Goal: Task Accomplishment & Management: Use online tool/utility

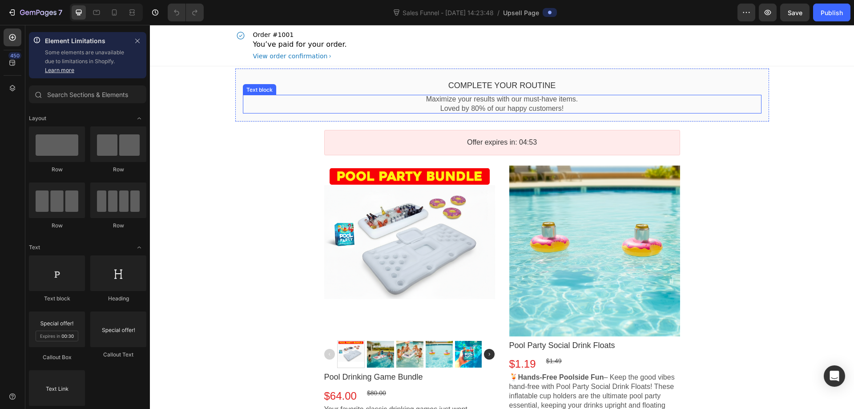
click at [590, 106] on p "Loved by 80% of our happy customers!" at bounding box center [502, 108] width 519 height 9
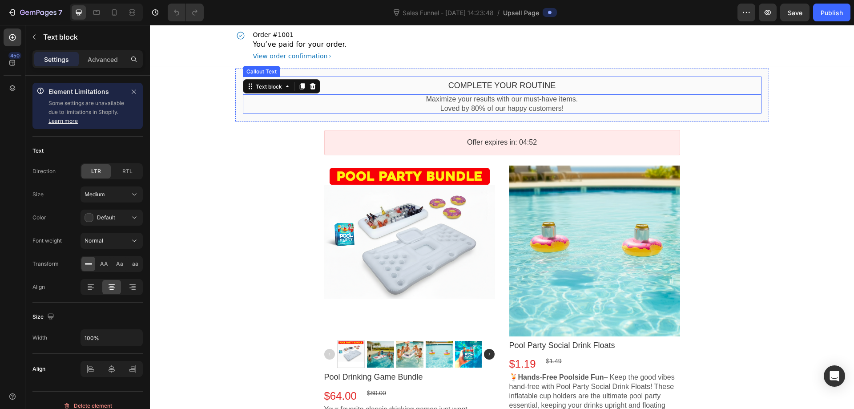
click at [531, 84] on bdo "Complete your routine" at bounding box center [503, 85] width 108 height 9
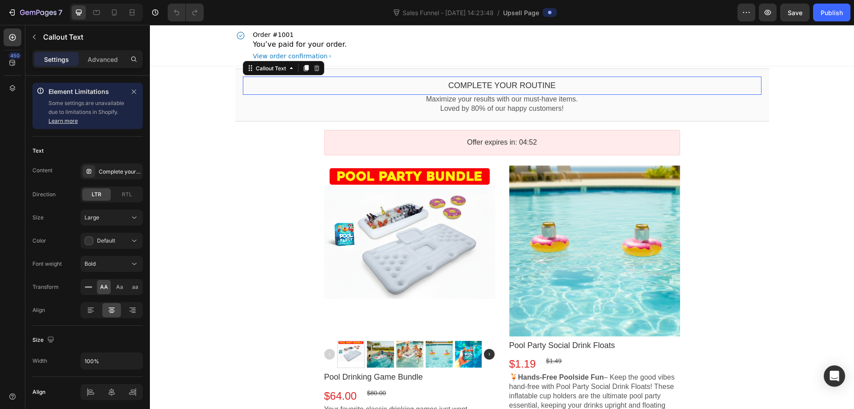
click at [531, 84] on bdo "Complete your routine" at bounding box center [503, 85] width 108 height 9
click at [533, 85] on bdo "Complete your routine" at bounding box center [503, 85] width 108 height 9
click at [125, 171] on div "Complete your routine" at bounding box center [120, 172] width 42 height 8
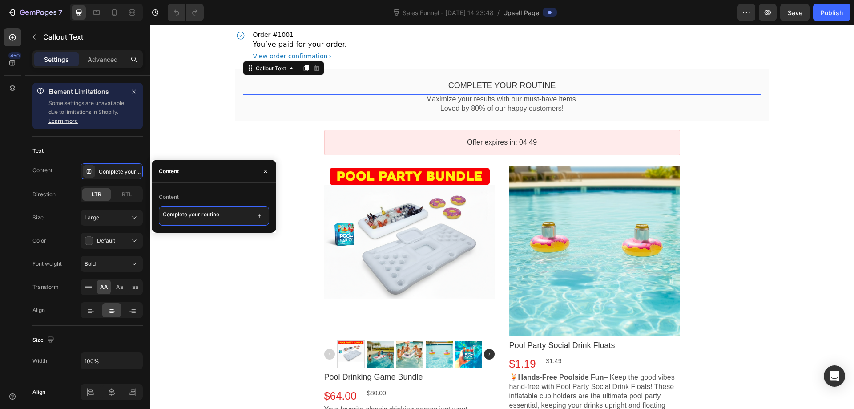
click at [219, 215] on textarea "Complete your routine" at bounding box center [214, 216] width 110 height 20
drag, startPoint x: 234, startPoint y: 215, endPoint x: 38, endPoint y: 223, distance: 196.4
click at [54, 220] on div "450 Element Limitations Some elements are unavailable due to limitations in Sho…" at bounding box center [75, 217] width 150 height 384
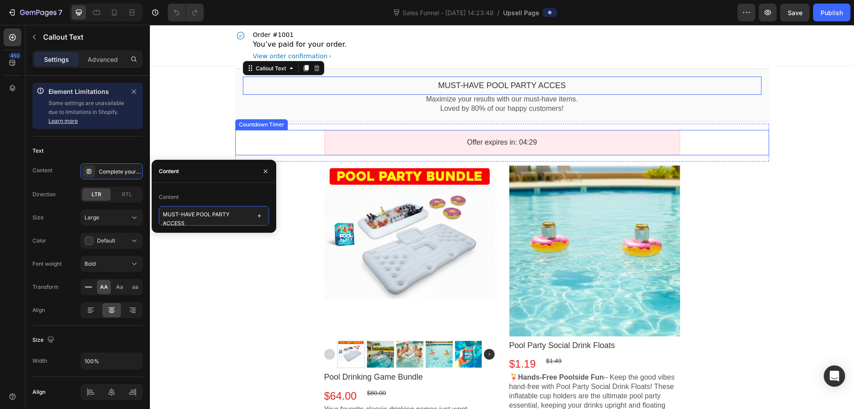
scroll to position [1, 0]
type textarea "MUST-HAVE POOL PARTY ACCESSORIES!"
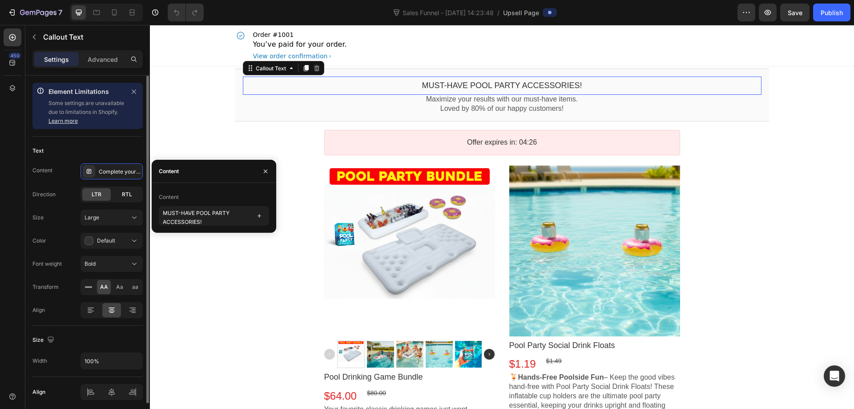
click at [120, 194] on div "RTL" at bounding box center [127, 194] width 28 height 12
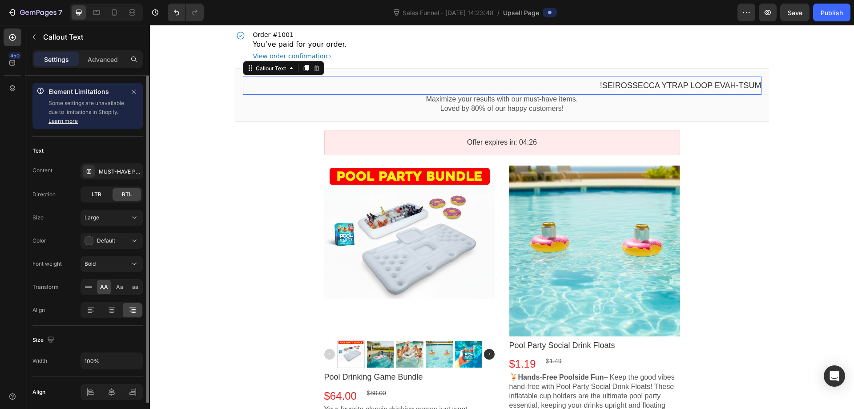
click at [101, 195] on span "LTR" at bounding box center [97, 194] width 10 height 8
click at [109, 310] on icon at bounding box center [111, 310] width 9 height 9
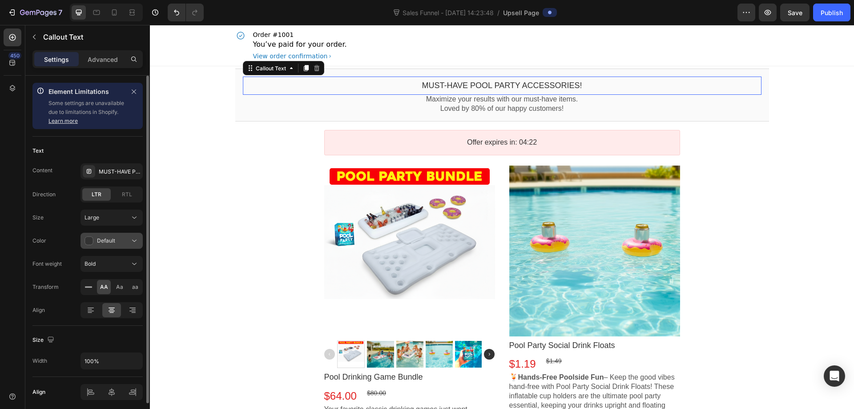
click at [116, 243] on div "Default" at bounding box center [107, 240] width 45 height 9
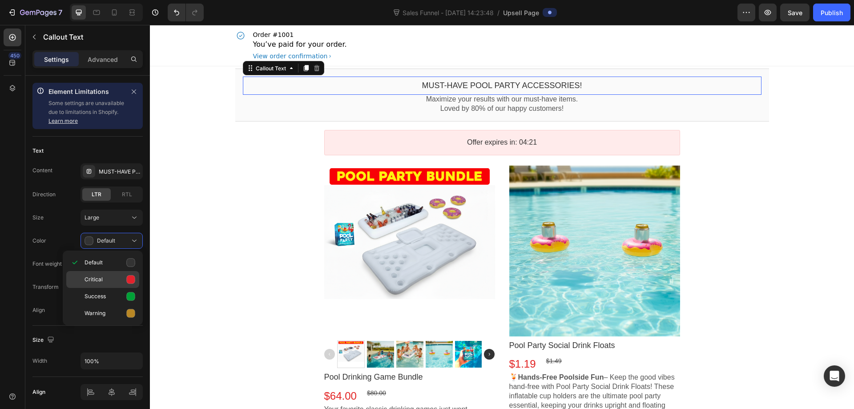
click at [110, 284] on div "Critical" at bounding box center [102, 279] width 73 height 17
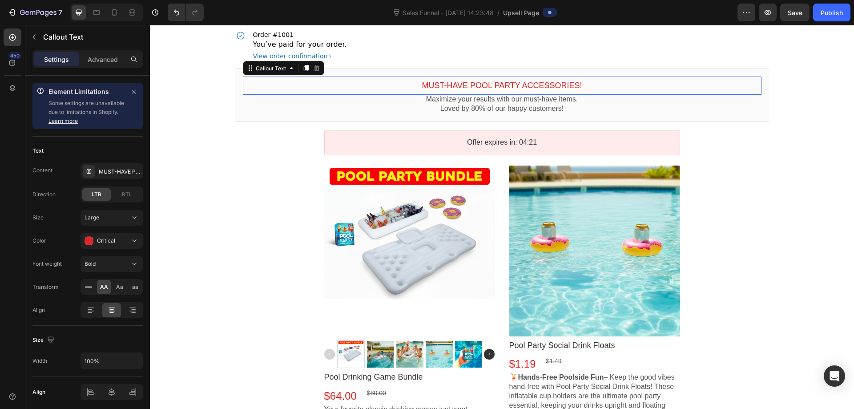
click at [109, 296] on div "Content MUST-HAVE POOL PARTY ACCESSORIES! Direction LTR RTL Size Large Color Cr…" at bounding box center [87, 240] width 110 height 155
click at [108, 243] on span "Critical" at bounding box center [106, 240] width 18 height 7
click at [101, 303] on div "Success" at bounding box center [102, 296] width 73 height 17
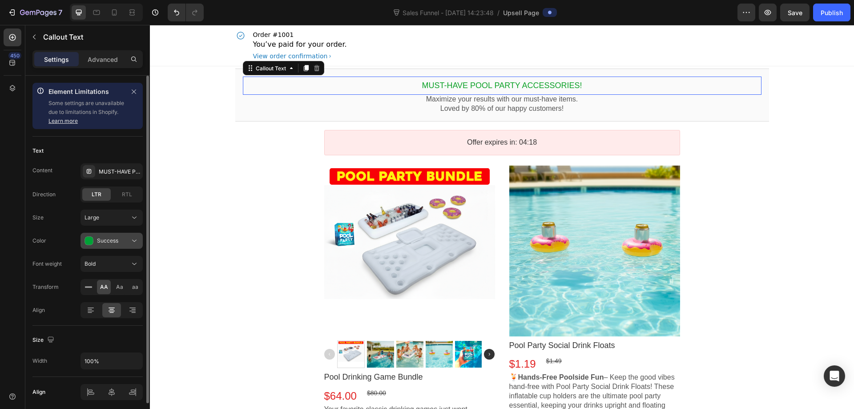
click at [110, 245] on div "Success" at bounding box center [107, 240] width 45 height 9
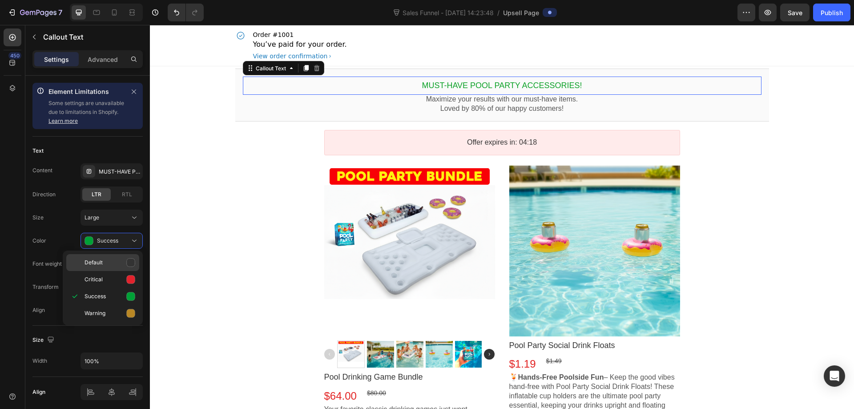
click at [110, 263] on p "Default" at bounding box center [110, 262] width 51 height 9
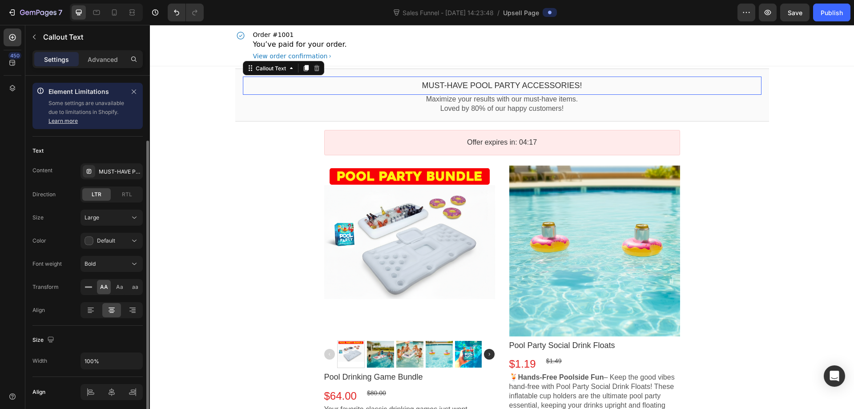
scroll to position [34, 0]
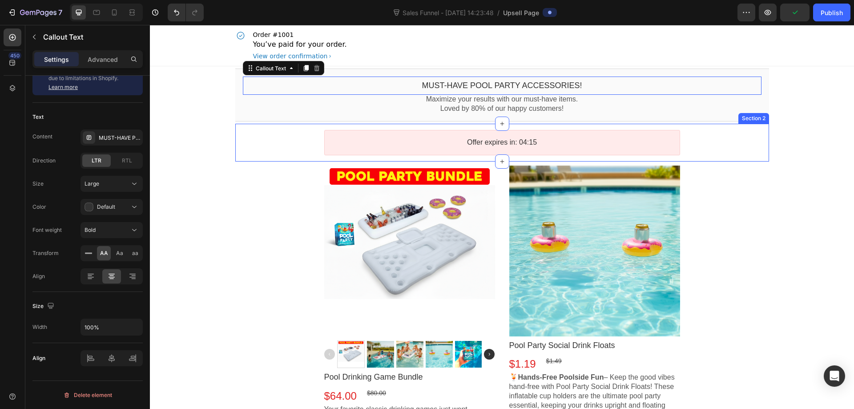
click at [343, 108] on p "Loved by 80% of our happy customers!" at bounding box center [502, 108] width 519 height 9
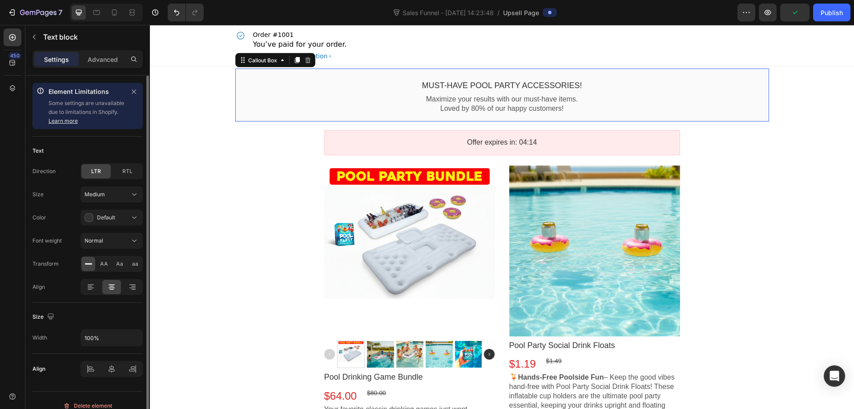
click at [275, 121] on div "MUST-HAVE POOL PARTY ACCESSORIES! Callout Text Maximize your results with our m…" at bounding box center [502, 95] width 534 height 53
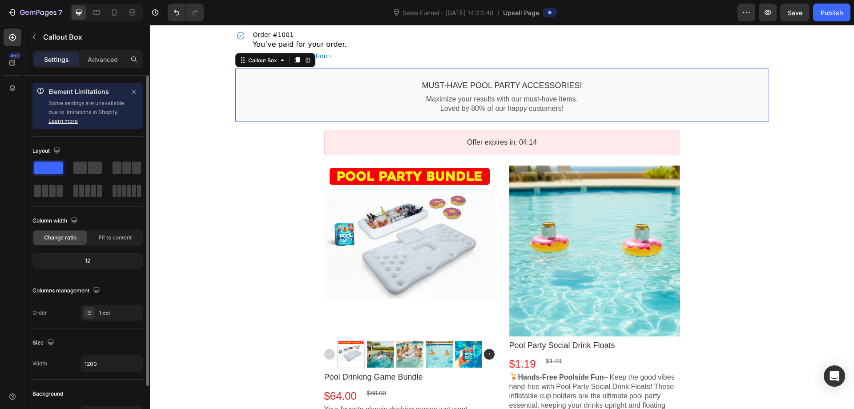
scroll to position [56, 0]
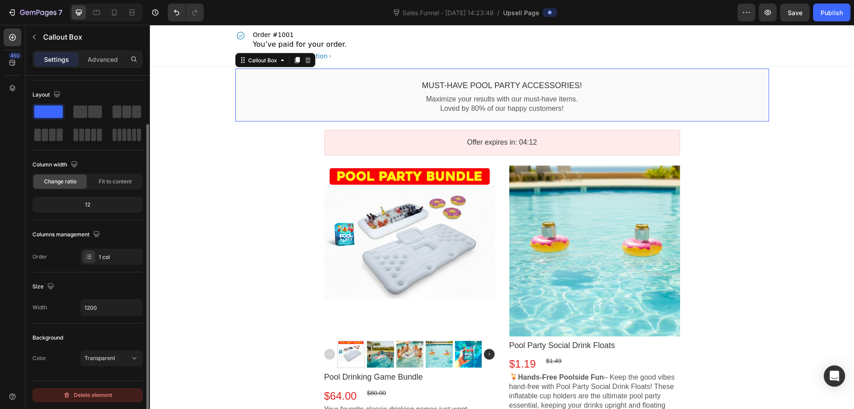
click at [94, 393] on div "Delete element" at bounding box center [87, 395] width 49 height 11
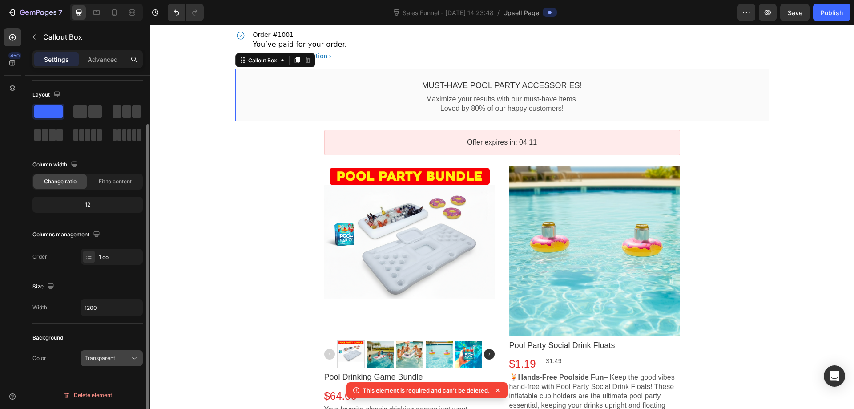
click at [106, 358] on span "Transparent" at bounding box center [100, 358] width 31 height 7
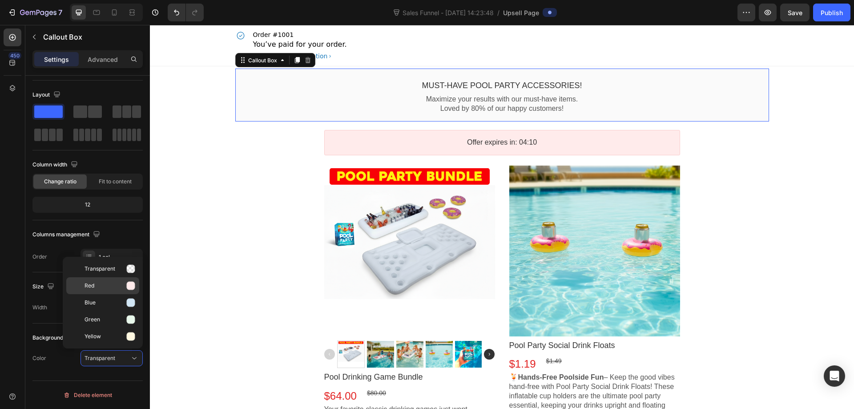
click at [100, 293] on div "Red" at bounding box center [102, 285] width 73 height 17
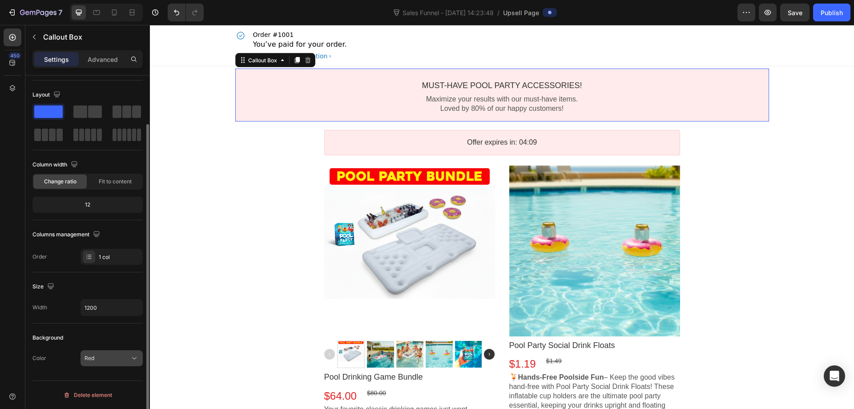
click at [97, 356] on div "Red" at bounding box center [107, 358] width 45 height 8
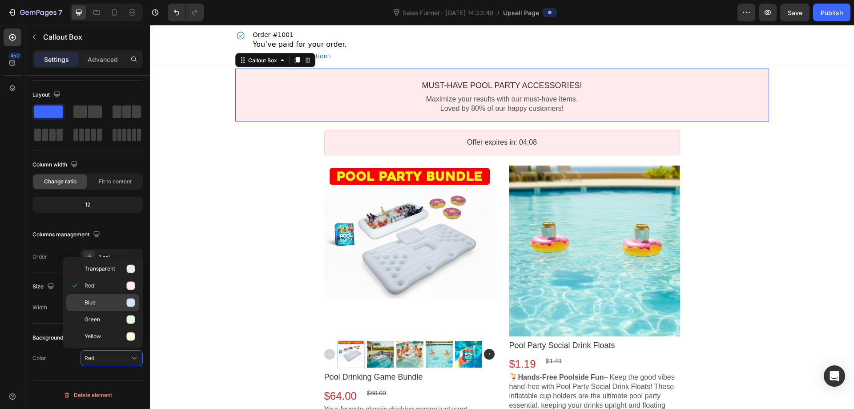
click at [97, 304] on p "Blue" at bounding box center [110, 302] width 51 height 9
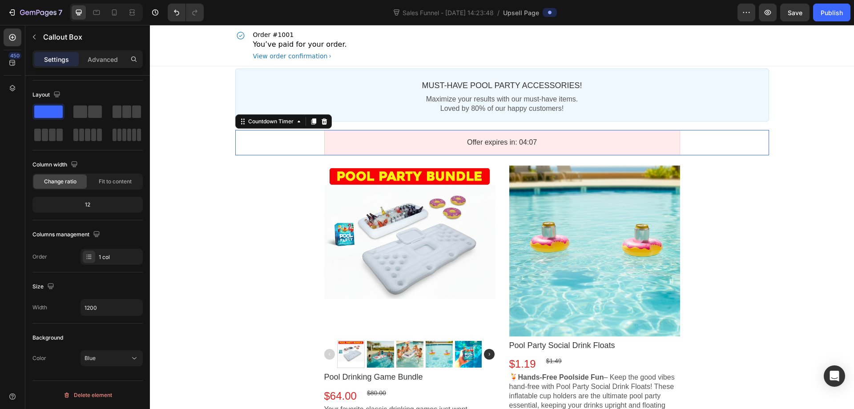
click at [334, 150] on div "Offer expires in: 04:07" at bounding box center [502, 142] width 356 height 25
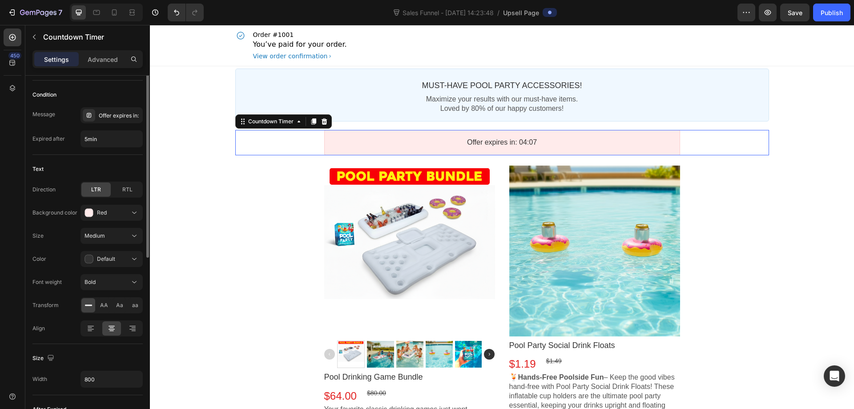
scroll to position [0, 0]
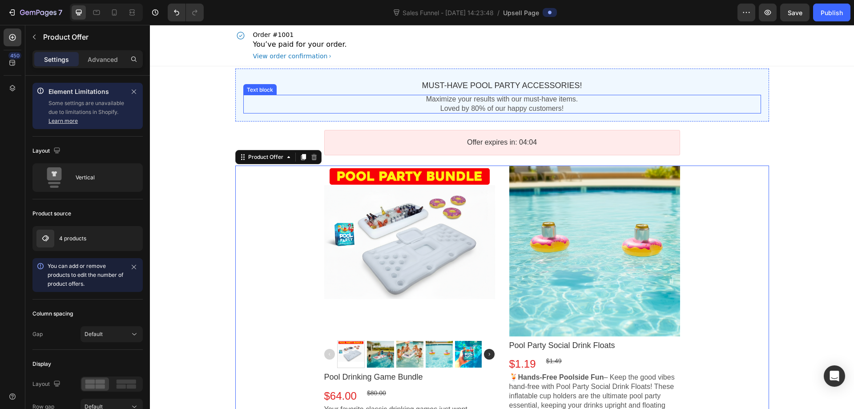
click at [446, 101] on p "Maximize your results with our must-have items." at bounding box center [502, 99] width 518 height 9
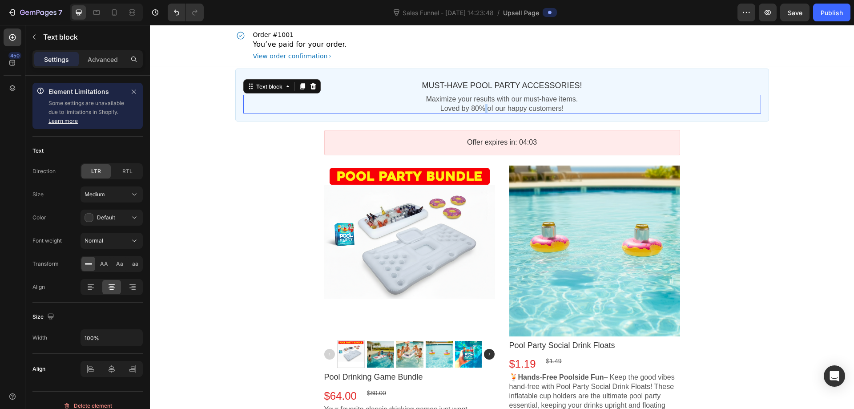
click at [479, 105] on p "Loved by 80% of our happy customers!" at bounding box center [502, 108] width 518 height 9
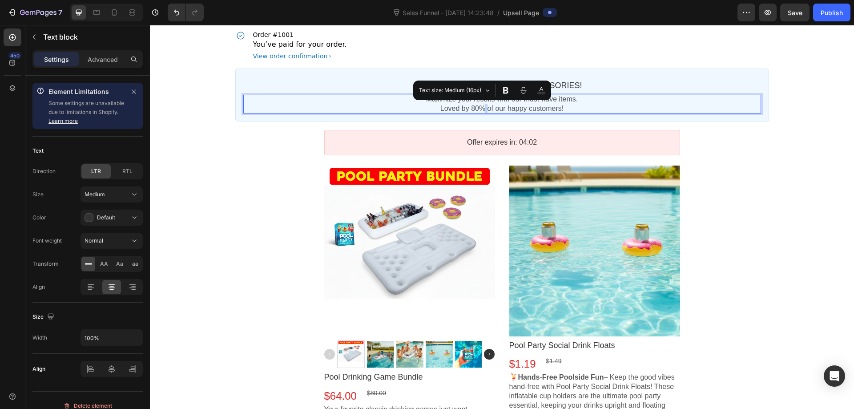
click at [482, 104] on p "Loved by 80% of our happy customers!" at bounding box center [502, 108] width 518 height 9
click at [559, 107] on p "Loved by 80% of our happy customers!" at bounding box center [502, 108] width 518 height 9
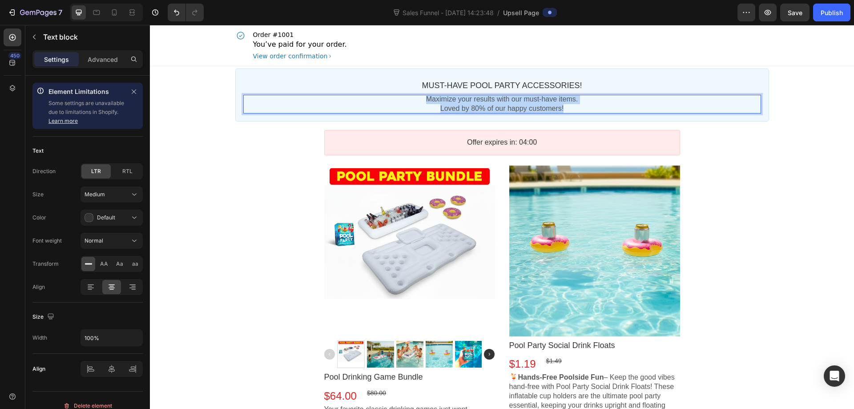
drag, startPoint x: 588, startPoint y: 108, endPoint x: 416, endPoint y: 101, distance: 172.8
click at [416, 101] on div "Maximize your results with our must-have items. Loved by 80% of our happy custo…" at bounding box center [502, 104] width 518 height 19
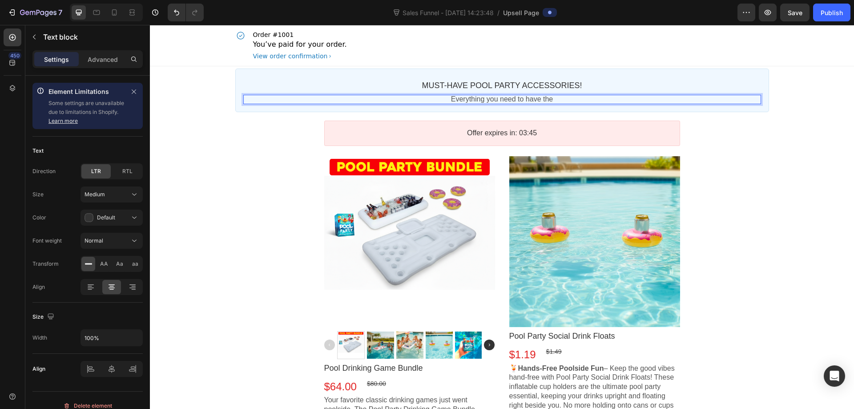
click at [569, 99] on p "Everything you need to have the" at bounding box center [502, 99] width 518 height 9
drag, startPoint x: 567, startPoint y: 101, endPoint x: 522, endPoint y: 102, distance: 44.5
click at [522, 102] on p "Everything you need to have the" at bounding box center [502, 99] width 518 height 9
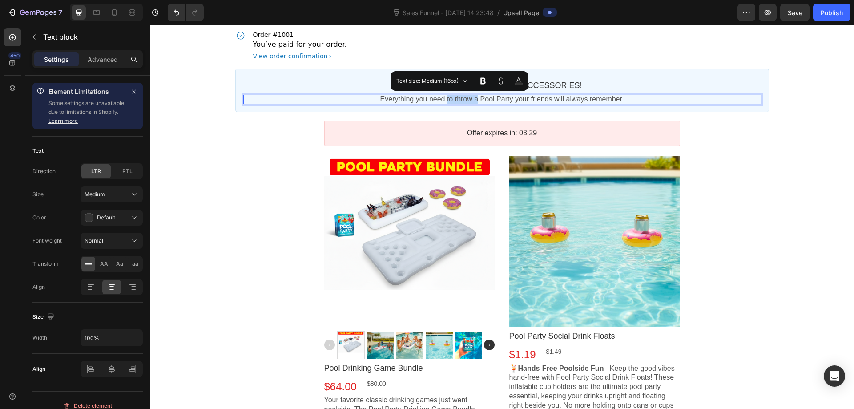
drag, startPoint x: 477, startPoint y: 99, endPoint x: 445, endPoint y: 96, distance: 32.7
click at [445, 96] on p "Everything you need to throw a Pool Party your friends will always remember." at bounding box center [502, 99] width 518 height 9
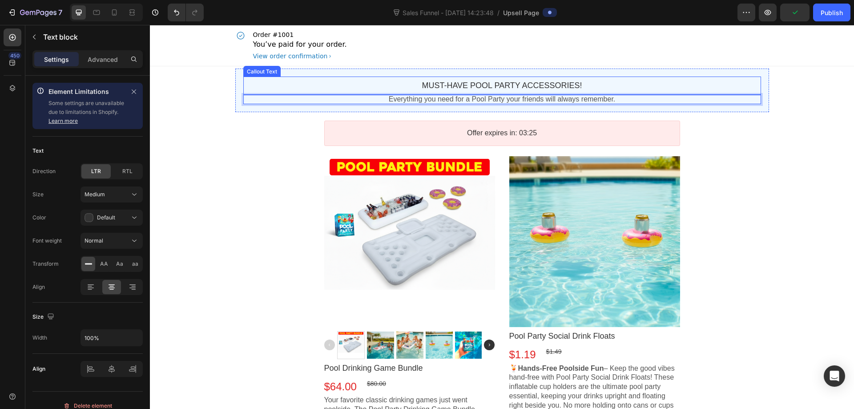
click at [389, 80] on div "MUST-HAVE POOL PARTY ACCESSORIES! Callout Text" at bounding box center [502, 86] width 518 height 18
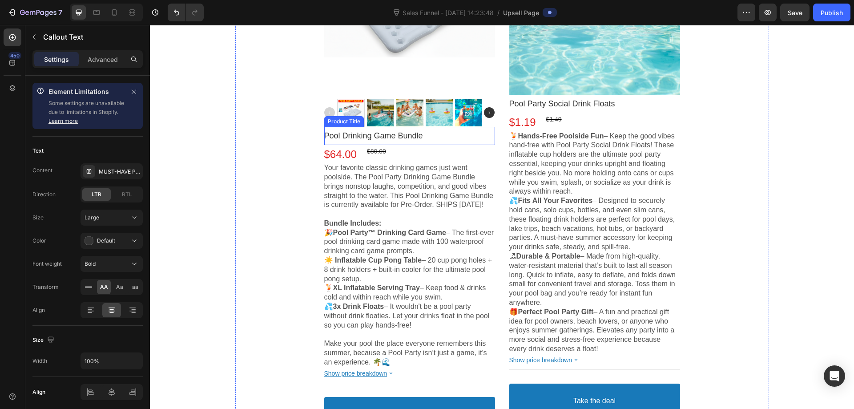
scroll to position [267, 0]
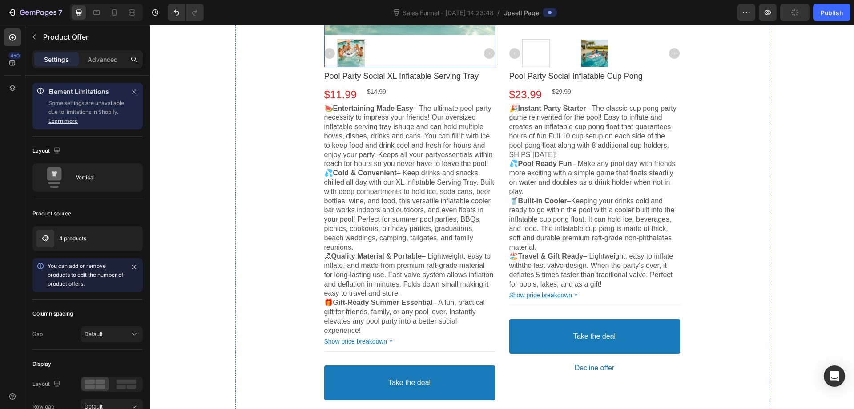
scroll to position [846, 0]
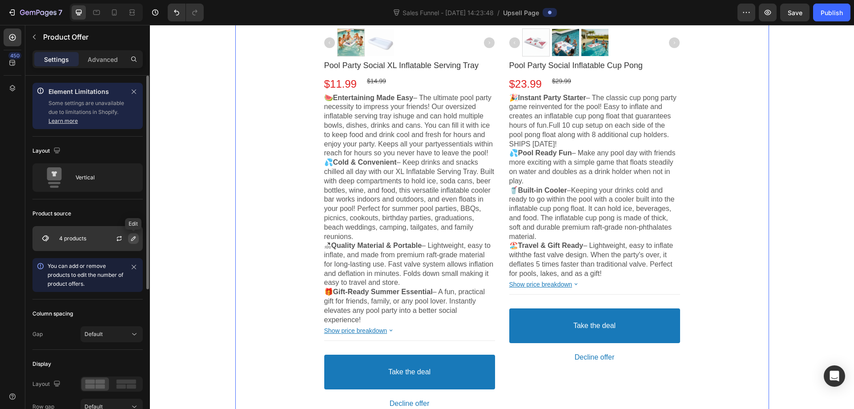
click at [130, 241] on button "button" at bounding box center [133, 238] width 11 height 11
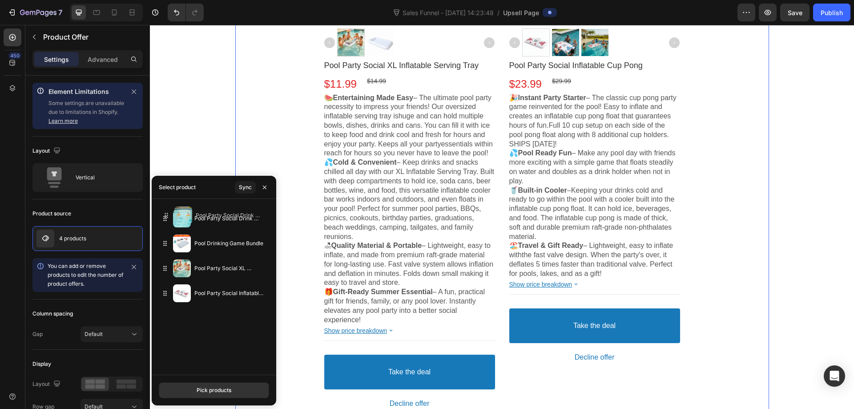
drag, startPoint x: 163, startPoint y: 242, endPoint x: 165, endPoint y: 216, distance: 25.5
drag, startPoint x: 165, startPoint y: 270, endPoint x: 169, endPoint y: 244, distance: 26.1
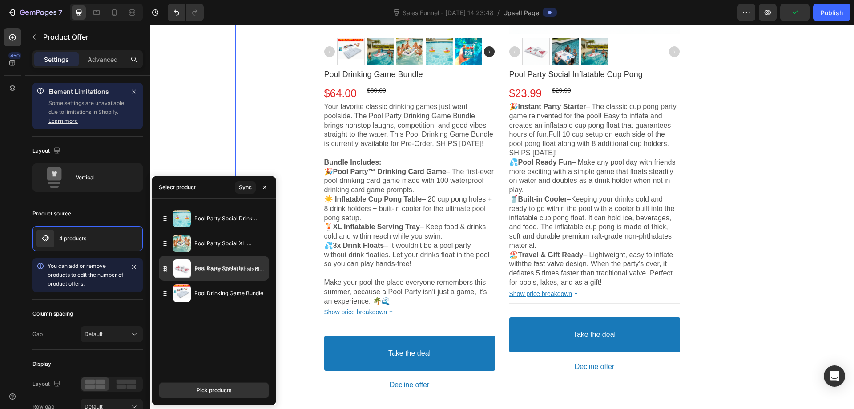
drag, startPoint x: 161, startPoint y: 295, endPoint x: 162, endPoint y: 271, distance: 24.0
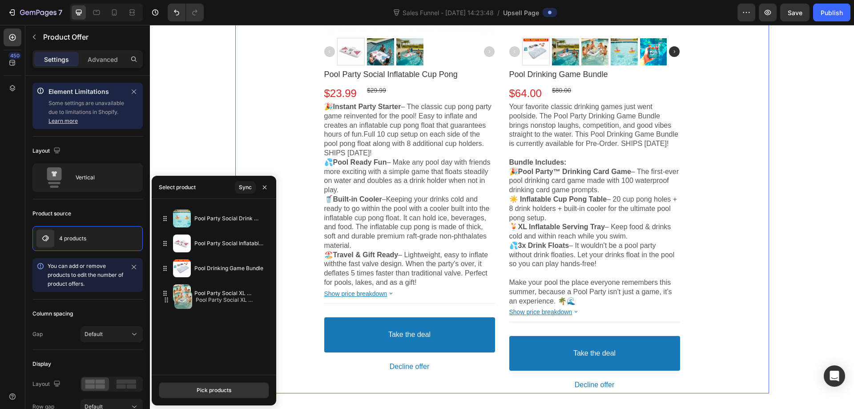
drag, startPoint x: 169, startPoint y: 258, endPoint x: 168, endPoint y: 302, distance: 44.1
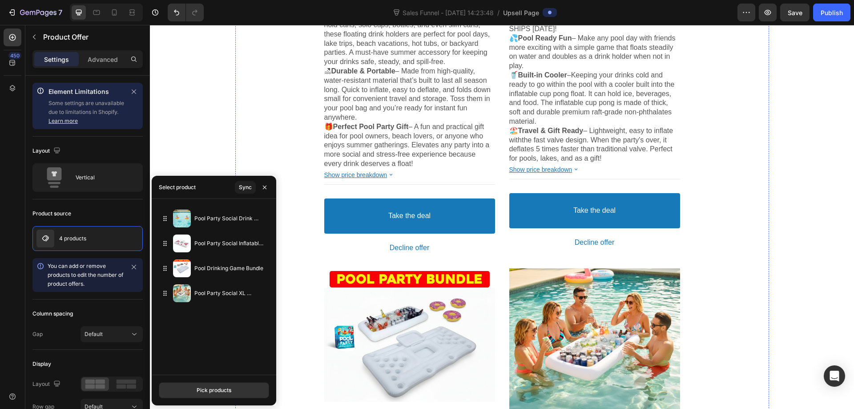
scroll to position [375, 0]
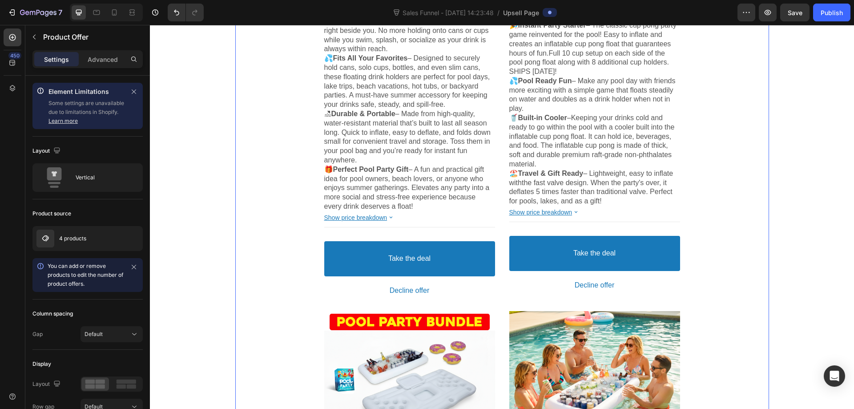
drag, startPoint x: 258, startPoint y: 148, endPoint x: 153, endPoint y: 166, distance: 107.0
click at [255, 148] on div "Product Images Pool Party Social Drink Floats Product Title $1.19 Price $1.49 P…" at bounding box center [502, 325] width 534 height 1088
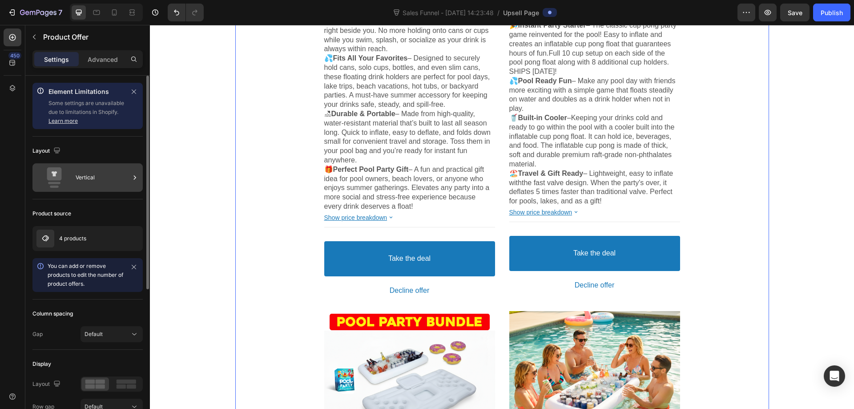
click at [93, 176] on div "Vertical" at bounding box center [103, 177] width 54 height 20
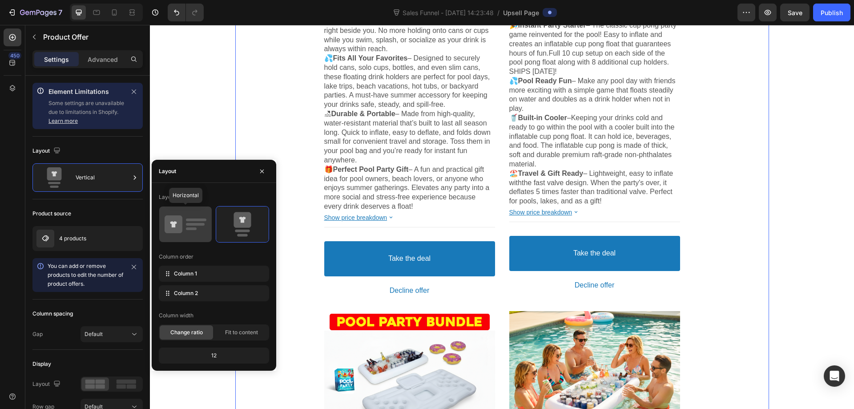
click at [197, 227] on icon at bounding box center [186, 224] width 42 height 25
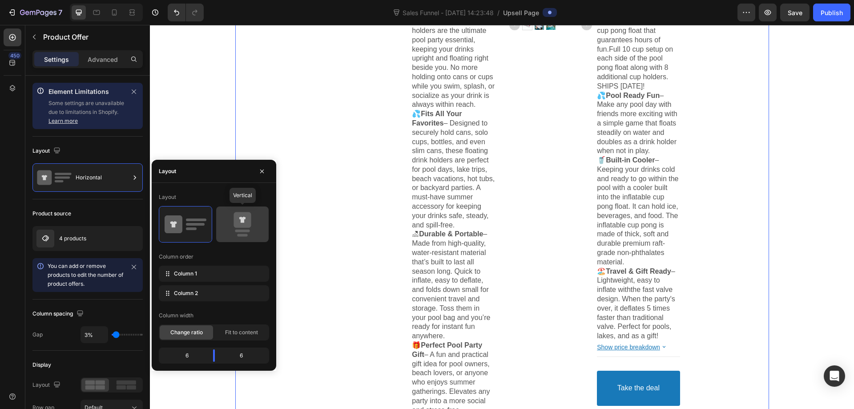
click at [228, 222] on icon at bounding box center [243, 224] width 42 height 25
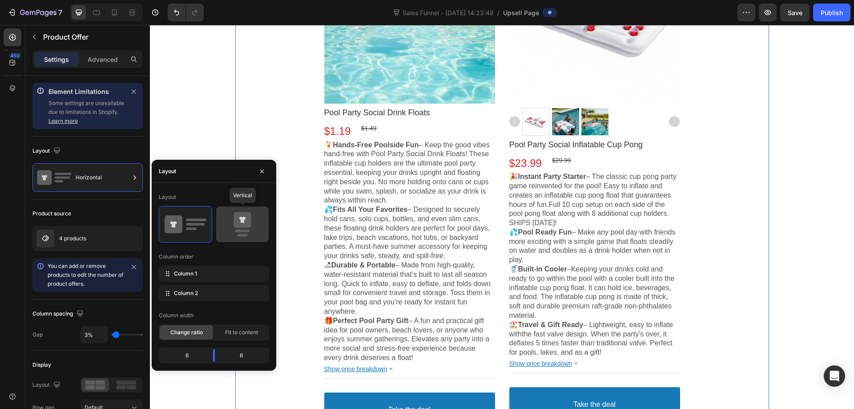
scroll to position [375, 0]
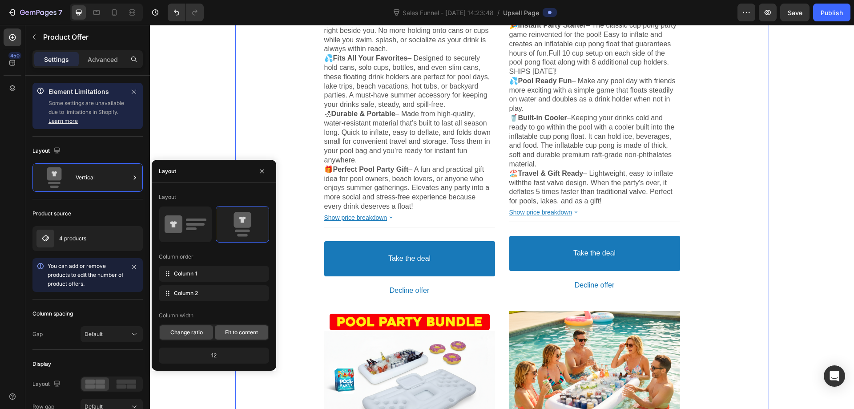
click at [223, 330] on div "Fit to content" at bounding box center [241, 332] width 53 height 14
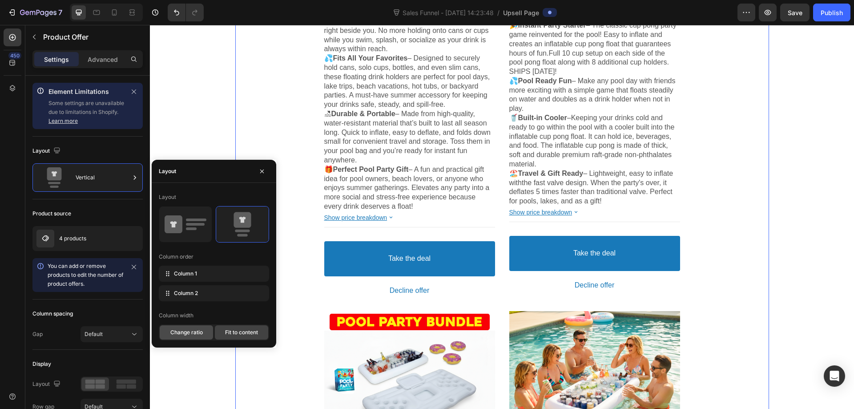
click at [190, 331] on span "Change ratio" at bounding box center [186, 332] width 32 height 8
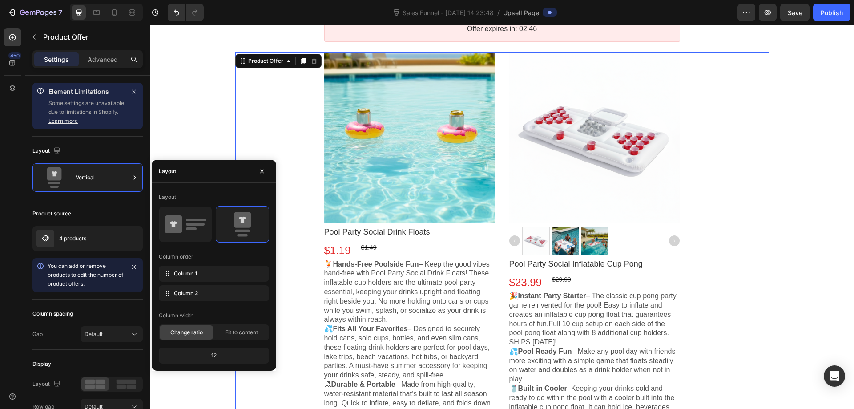
scroll to position [108, 0]
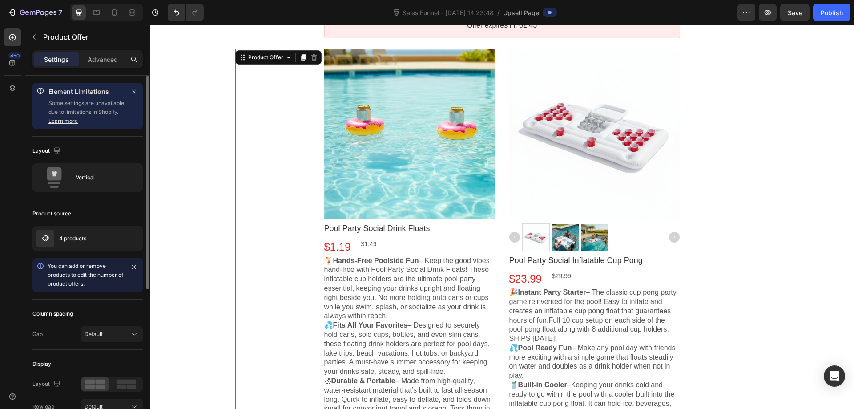
click at [94, 319] on div "Column spacing" at bounding box center [87, 314] width 110 height 14
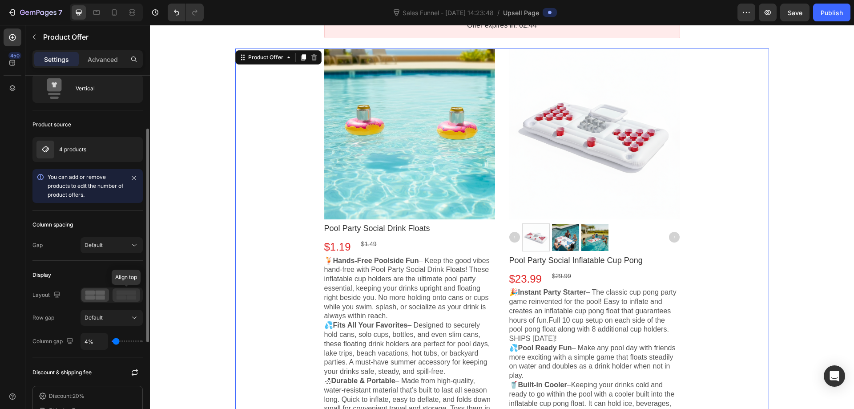
click at [121, 293] on rect at bounding box center [127, 293] width 20 height 4
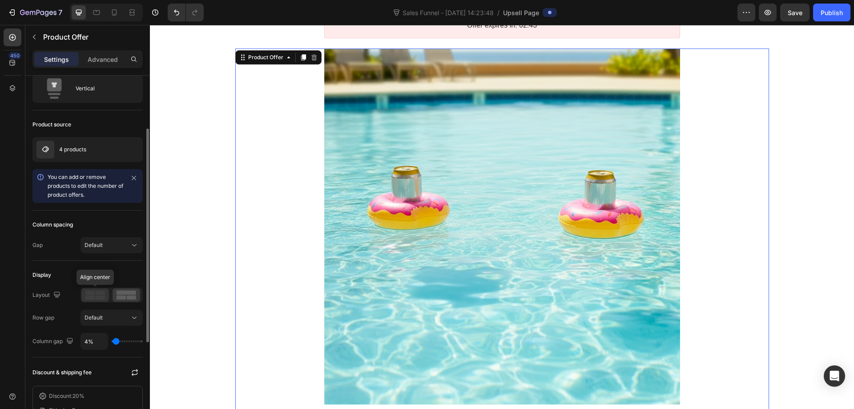
click at [91, 297] on rect at bounding box center [89, 297] width 9 height 4
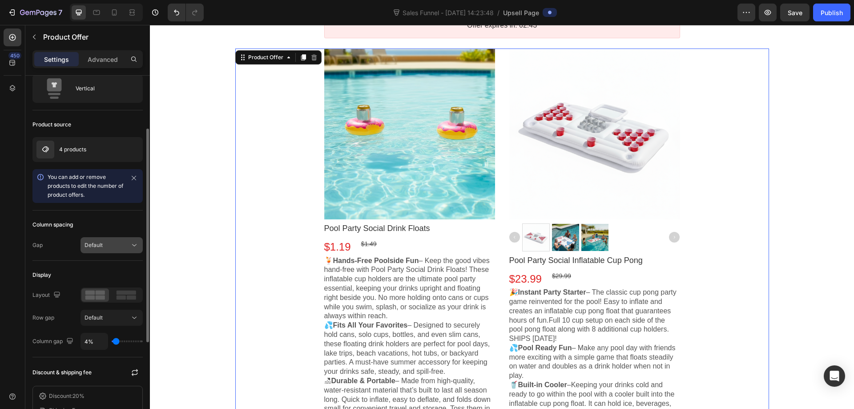
click at [111, 245] on div "Default" at bounding box center [107, 245] width 45 height 8
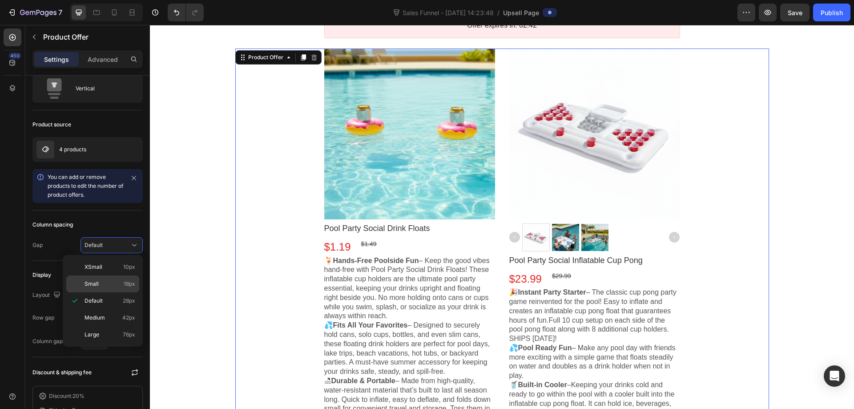
click at [105, 286] on p "Small 18px" at bounding box center [110, 284] width 51 height 8
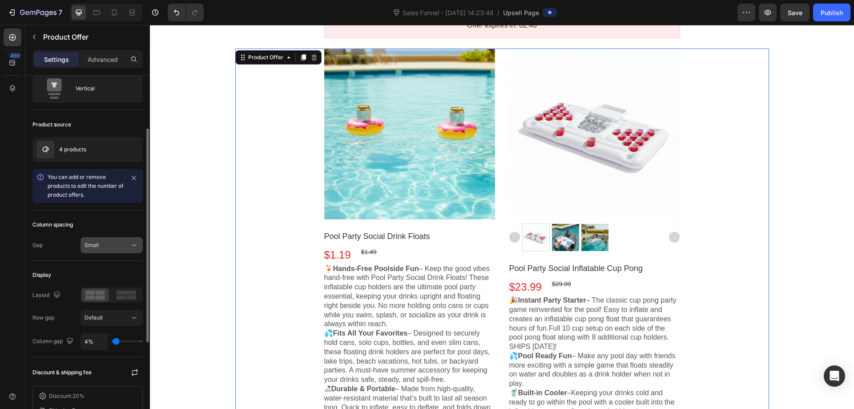
click at [115, 247] on div "Small" at bounding box center [107, 245] width 45 height 8
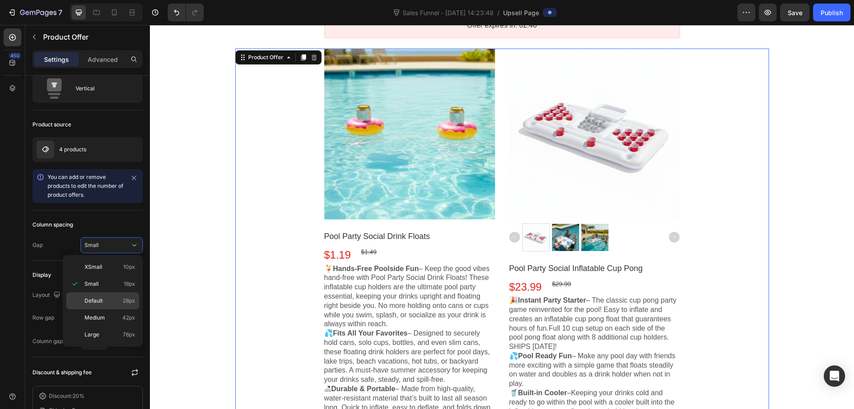
click at [99, 303] on span "Default" at bounding box center [94, 301] width 18 height 8
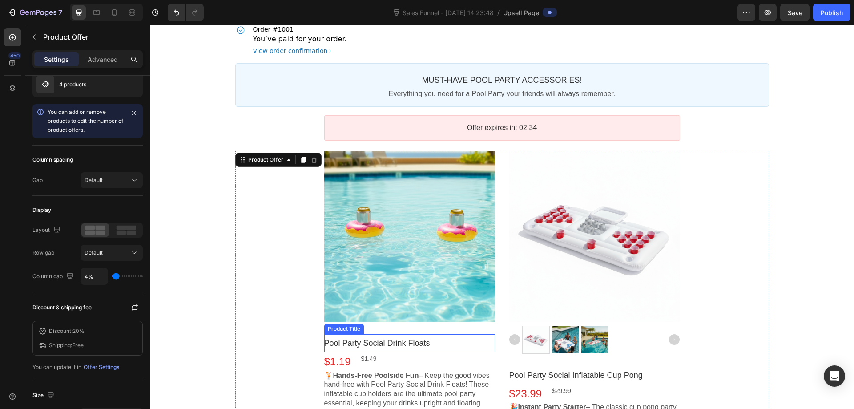
scroll to position [0, 0]
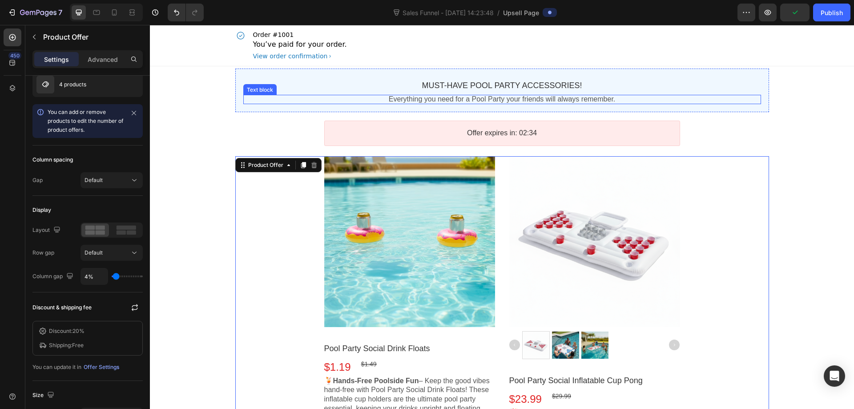
click at [526, 99] on p "Everything you need for a Pool Party your friends will always remember." at bounding box center [502, 99] width 518 height 9
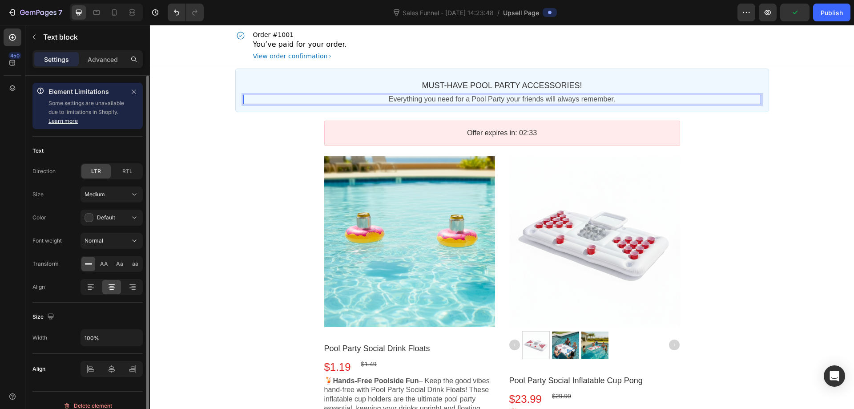
click at [637, 97] on p "Everything you need for a Pool Party your friends will always remember." at bounding box center [502, 99] width 518 height 9
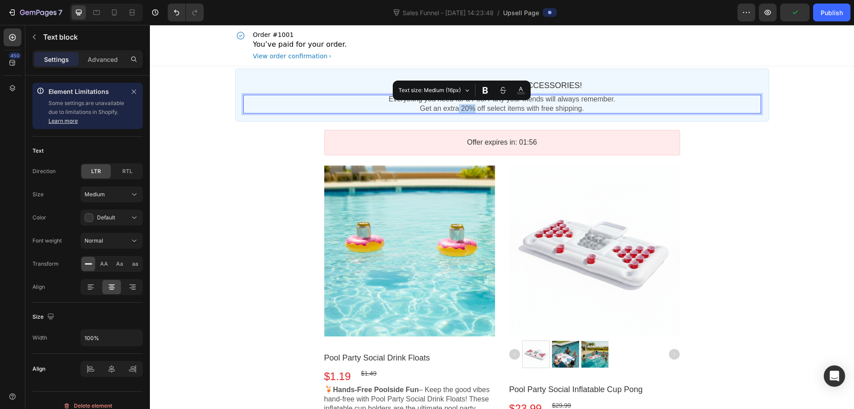
drag, startPoint x: 455, startPoint y: 111, endPoint x: 470, endPoint y: 110, distance: 15.2
click at [470, 110] on p "Everything you need for a Pool Party your friends will always remember. Get an …" at bounding box center [502, 104] width 518 height 19
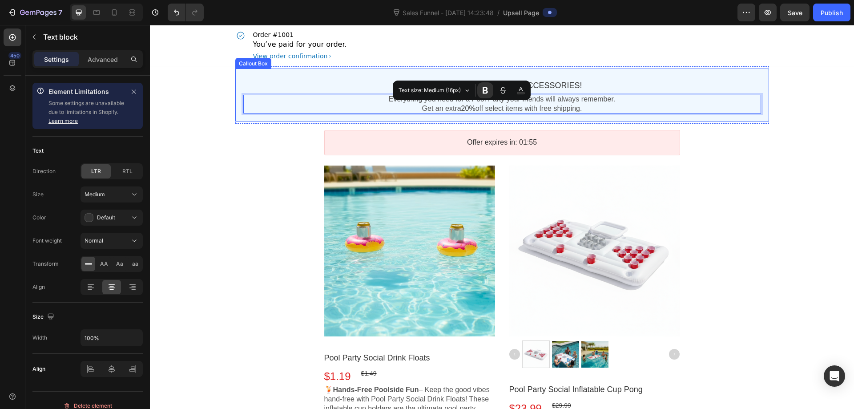
click at [485, 117] on div "MUST-HAVE POOL PARTY ACCESSORIES! Callout Text Everything you need for a Pool P…" at bounding box center [502, 95] width 534 height 53
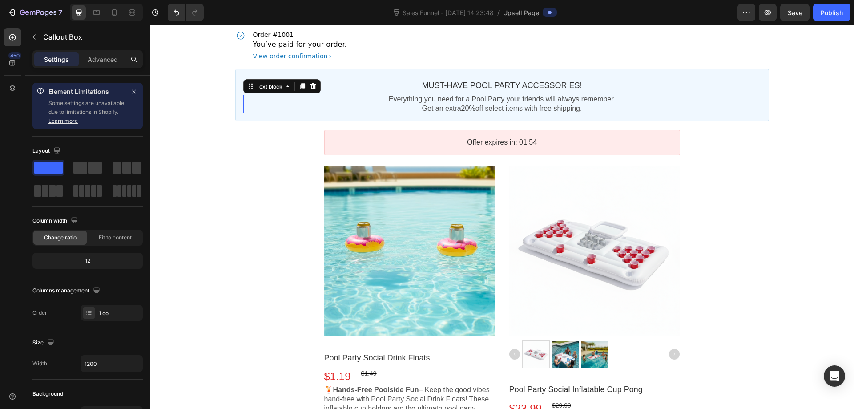
click at [465, 108] on span "20%" at bounding box center [468, 109] width 14 height 8
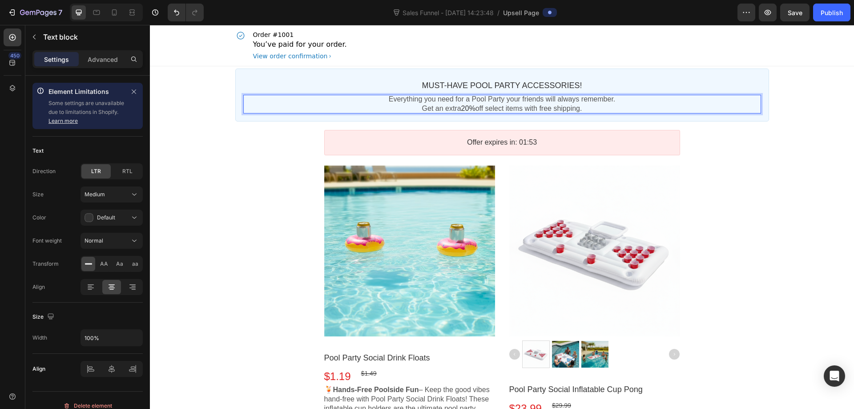
click at [465, 108] on span "20%" at bounding box center [468, 109] width 14 height 8
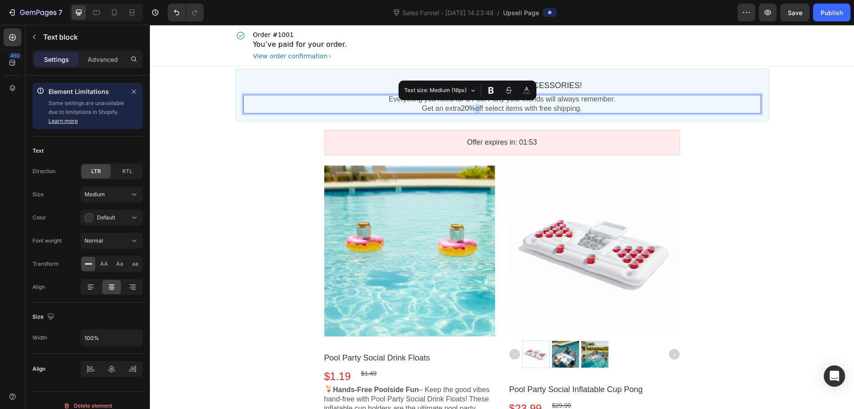
click at [462, 108] on span "20%" at bounding box center [468, 109] width 14 height 8
drag, startPoint x: 470, startPoint y: 108, endPoint x: 457, endPoint y: 107, distance: 12.5
click at [461, 107] on span "20%" at bounding box center [468, 109] width 14 height 8
click at [454, 89] on span "Text size: Medium (16px)" at bounding box center [431, 90] width 63 height 10
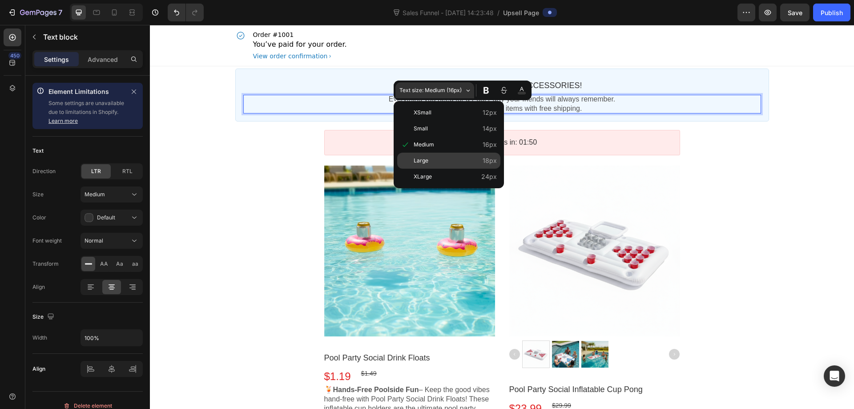
drag, startPoint x: 442, startPoint y: 154, endPoint x: 316, endPoint y: 119, distance: 130.8
click at [442, 155] on span "Large" at bounding box center [455, 161] width 83 height 12
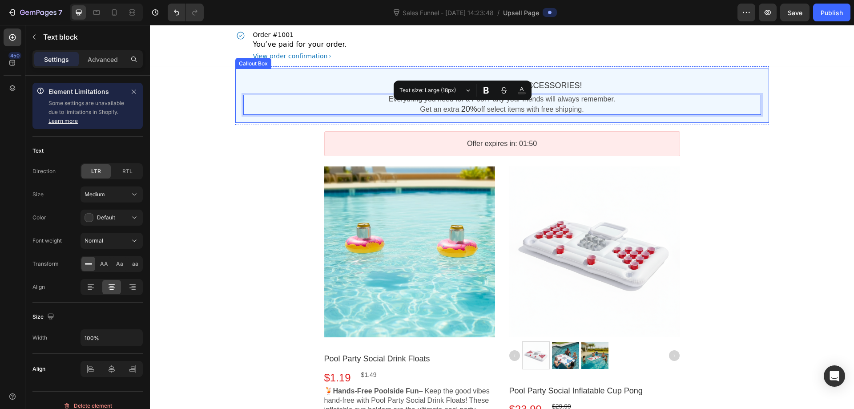
click at [529, 116] on div "MUST-HAVE POOL PARTY ACCESSORIES! Callout Text Everything you need for a Pool P…" at bounding box center [502, 96] width 534 height 54
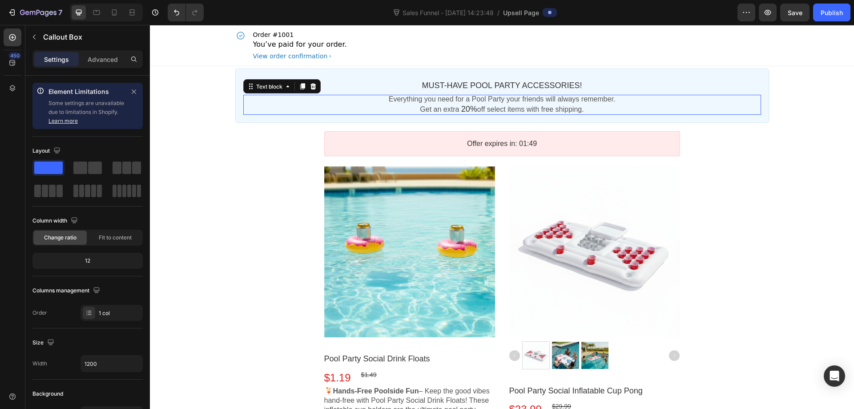
click at [495, 111] on p "Everything you need for a Pool Party your friends will always remember. Get an …" at bounding box center [502, 105] width 518 height 20
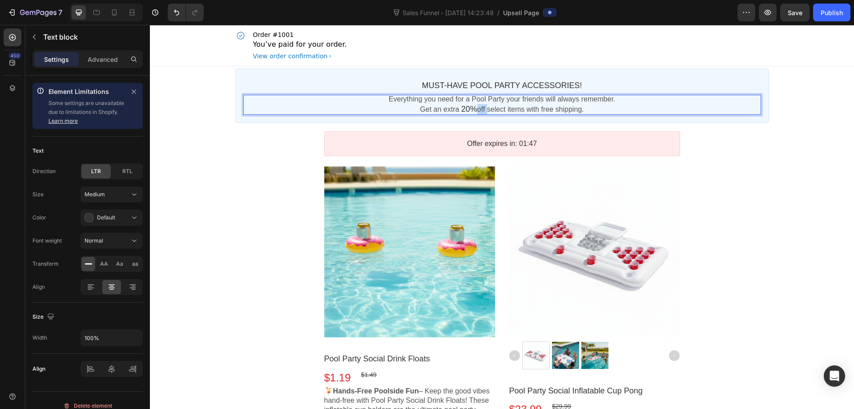
drag, startPoint x: 482, startPoint y: 109, endPoint x: 471, endPoint y: 109, distance: 11.1
click at [471, 109] on p "Everything you need for a Pool Party your friends will always remember. Get an …" at bounding box center [502, 105] width 518 height 20
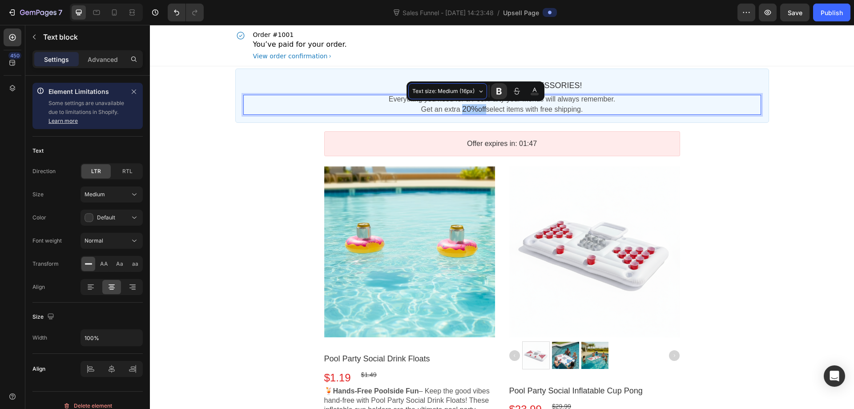
click at [471, 89] on span "Text size: Medium (16px)" at bounding box center [444, 91] width 63 height 10
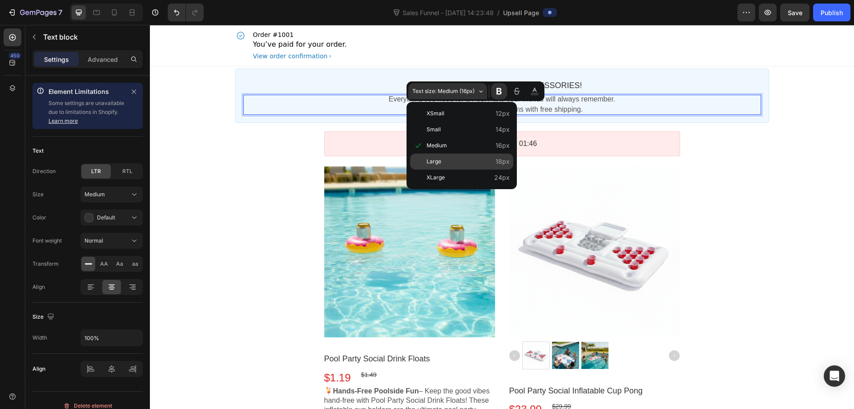
click at [443, 156] on span "Large" at bounding box center [468, 162] width 83 height 12
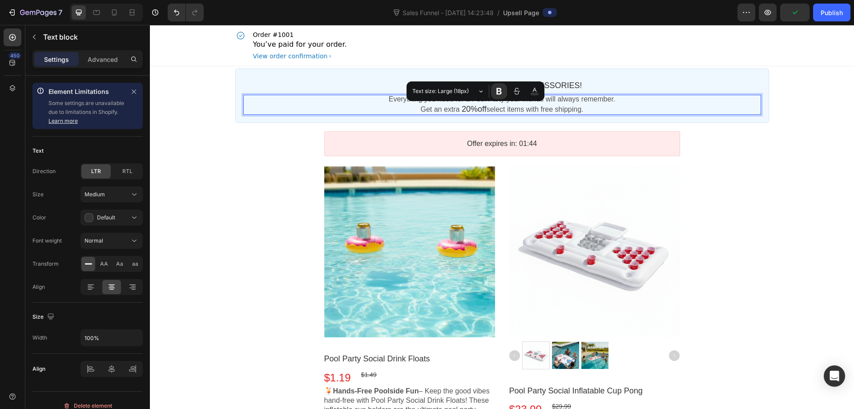
click at [478, 110] on span "off" at bounding box center [482, 109] width 9 height 9
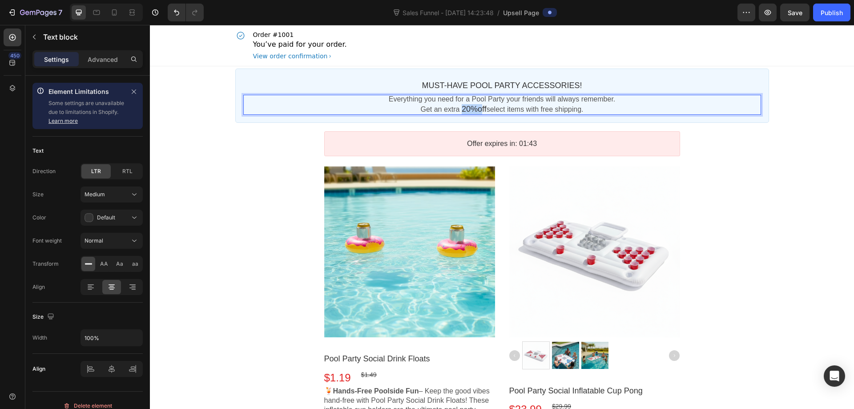
drag, startPoint x: 473, startPoint y: 110, endPoint x: 455, endPoint y: 109, distance: 18.3
click at [455, 109] on p "Everything you need for a Pool Party your friends will always remember. Get an …" at bounding box center [502, 105] width 518 height 20
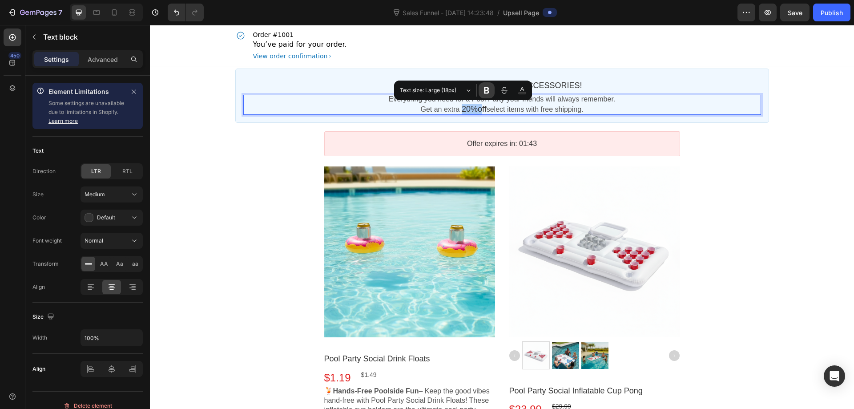
click at [486, 89] on icon "Editor contextual toolbar" at bounding box center [486, 90] width 5 height 7
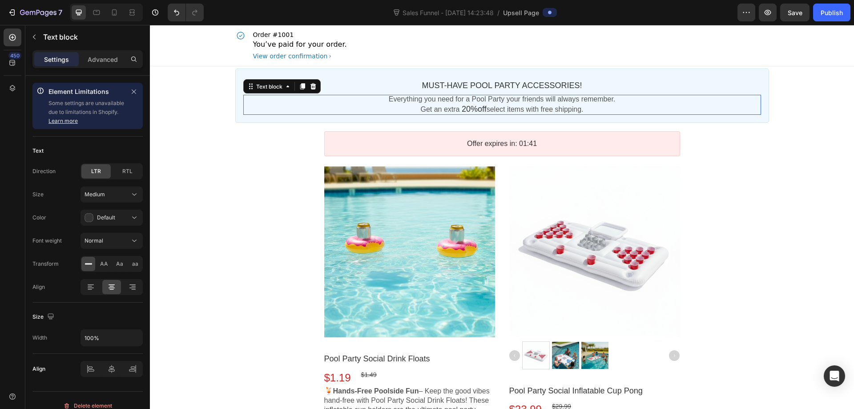
click at [539, 114] on p "Everything you need for a Pool Party your friends will always remember. Get an …" at bounding box center [502, 105] width 518 height 20
click at [478, 108] on span "off" at bounding box center [482, 109] width 9 height 9
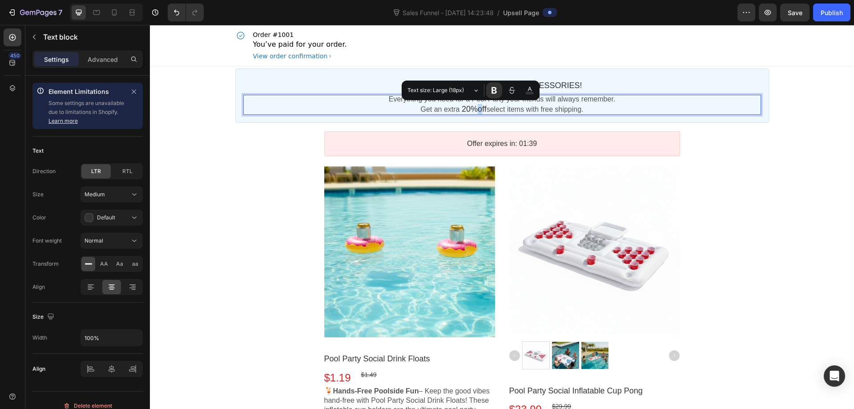
drag, startPoint x: 471, startPoint y: 110, endPoint x: 463, endPoint y: 109, distance: 8.1
click at [468, 109] on p "Everything you need for a Pool Party your friends will always remember. Get an …" at bounding box center [502, 105] width 518 height 20
click at [462, 109] on span "20%" at bounding box center [470, 109] width 16 height 9
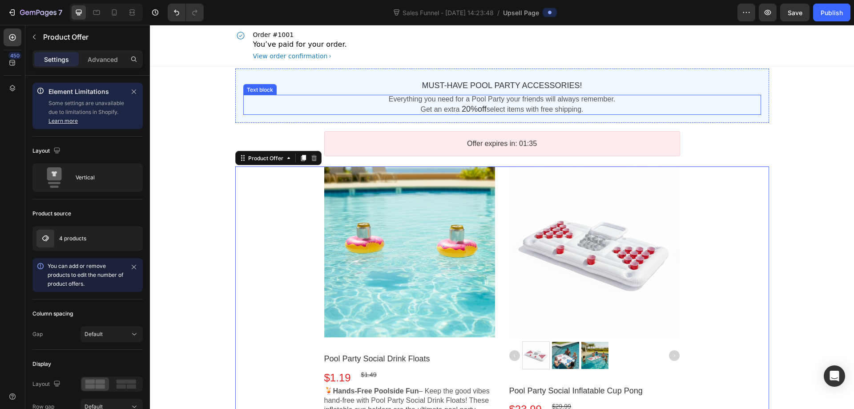
click at [570, 112] on p "Everything you need for a Pool Party your friends will always remember. Get an …" at bounding box center [502, 105] width 518 height 20
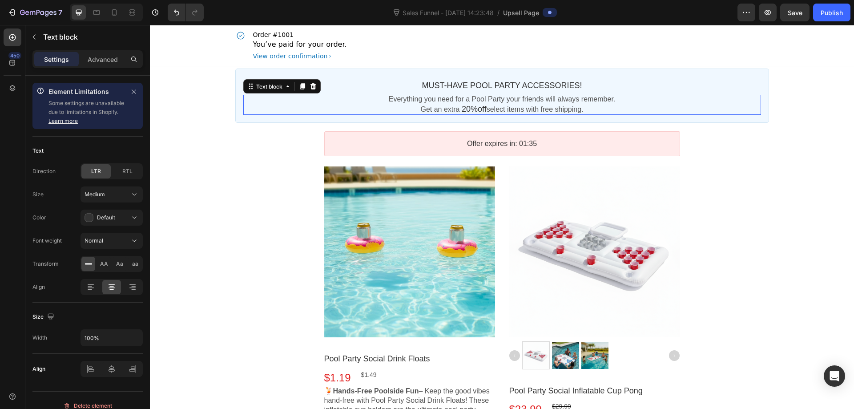
click at [570, 112] on p "Everything you need for a Pool Party your friends will always remember. Get an …" at bounding box center [502, 105] width 518 height 20
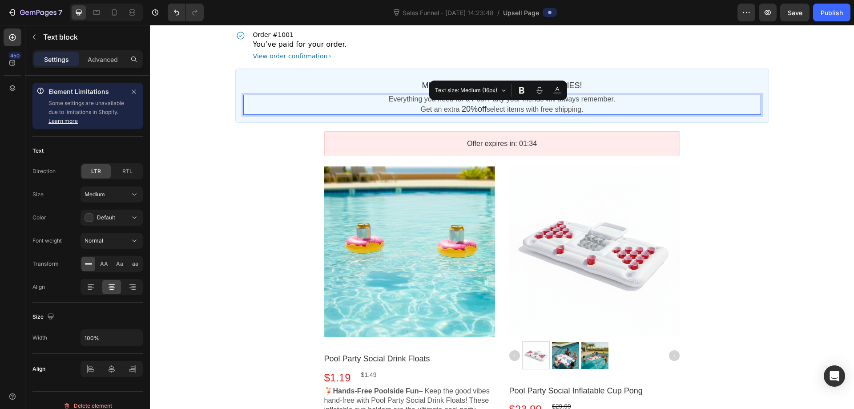
click at [580, 109] on p "Everything you need for a Pool Party your friends will always remember. Get an …" at bounding box center [502, 105] width 518 height 20
drag, startPoint x: 576, startPoint y: 109, endPoint x: 538, endPoint y: 109, distance: 37.8
click at [538, 109] on p "Everything you need for a Pool Party your friends will always remember. Get an …" at bounding box center [502, 105] width 518 height 20
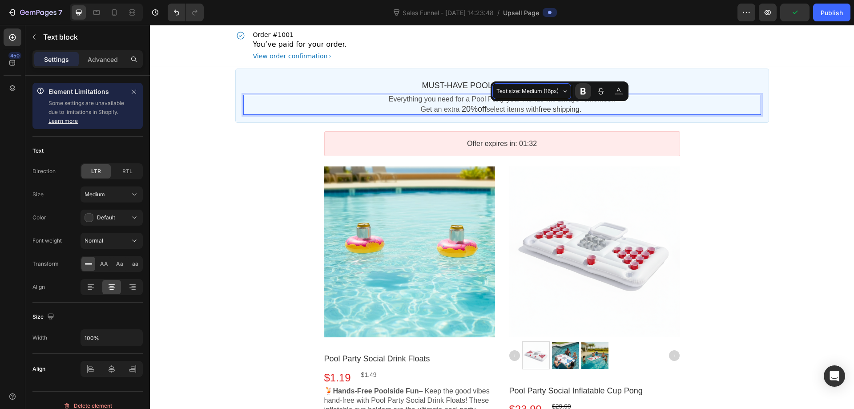
click at [552, 95] on span "Text size: Medium (16px)" at bounding box center [528, 91] width 63 height 10
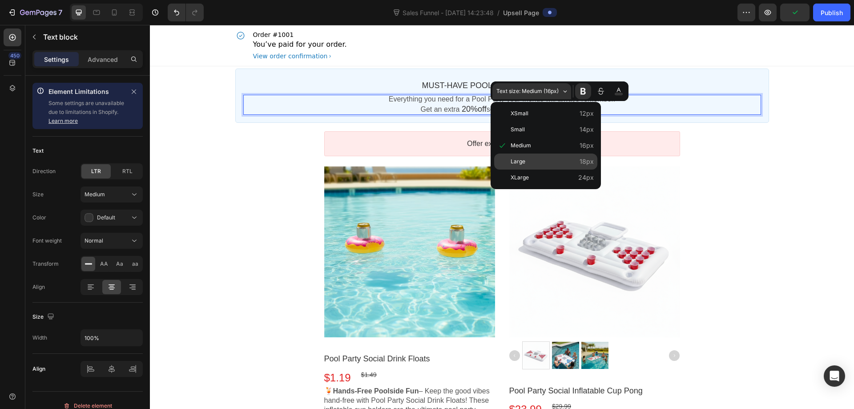
click at [532, 156] on span "Large" at bounding box center [552, 162] width 83 height 12
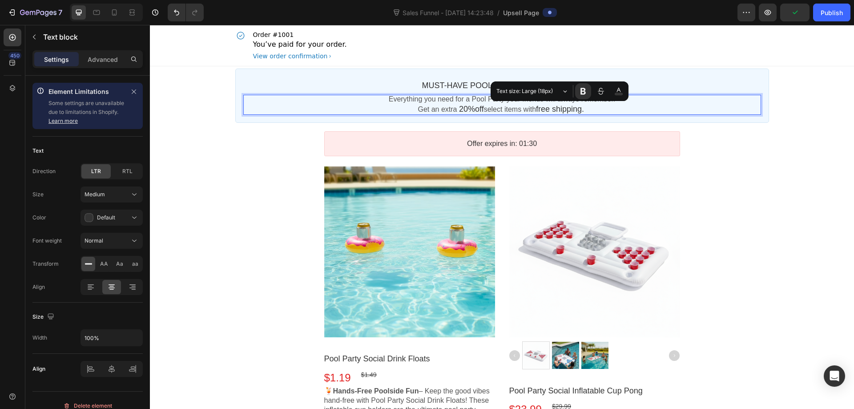
click at [617, 128] on div "Offer expires in: 01:30 Countdown Timer Section 2" at bounding box center [502, 144] width 534 height 38
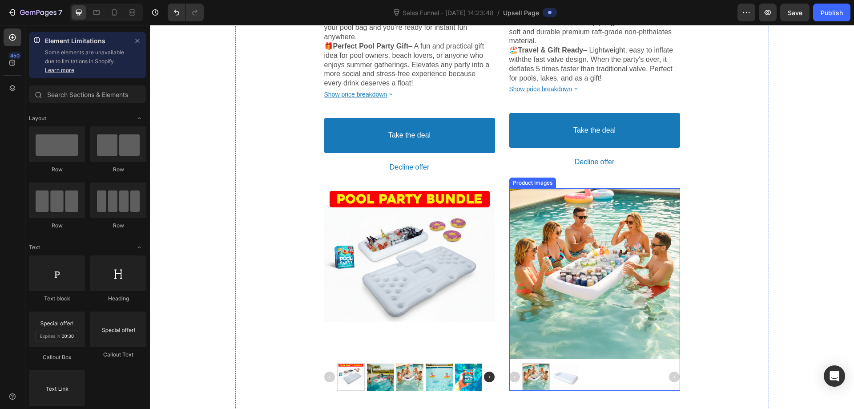
scroll to position [401, 0]
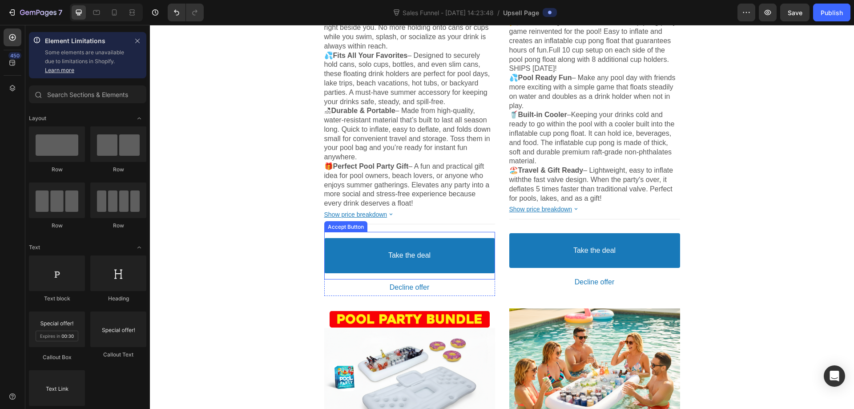
click at [417, 266] on button "Take the deal" at bounding box center [409, 255] width 171 height 35
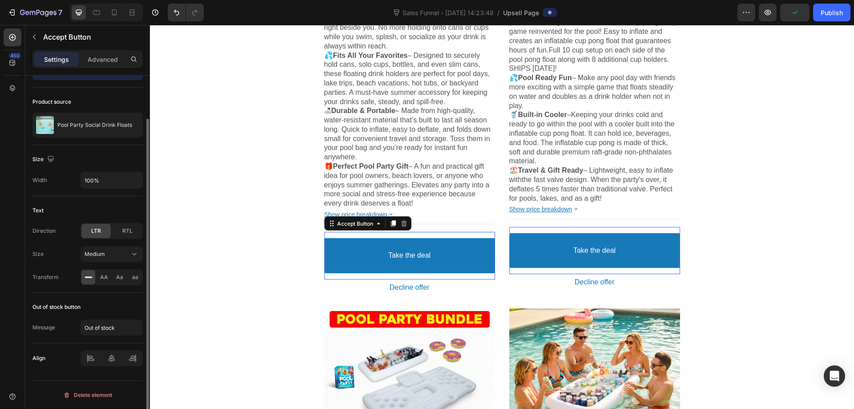
scroll to position [0, 0]
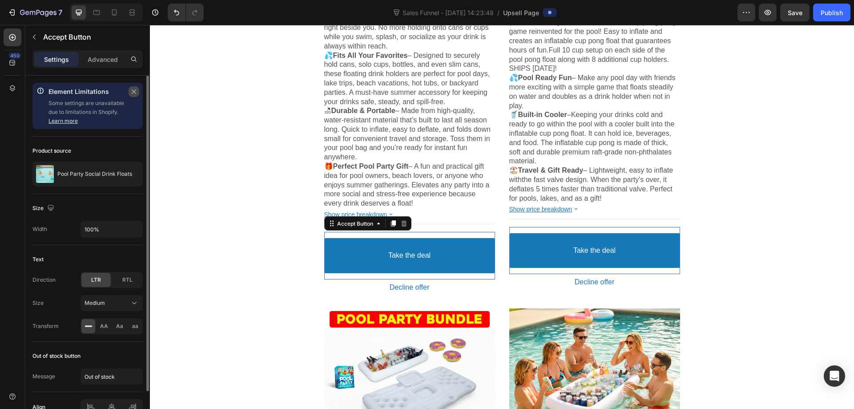
click at [130, 92] on button "button" at bounding box center [134, 91] width 11 height 11
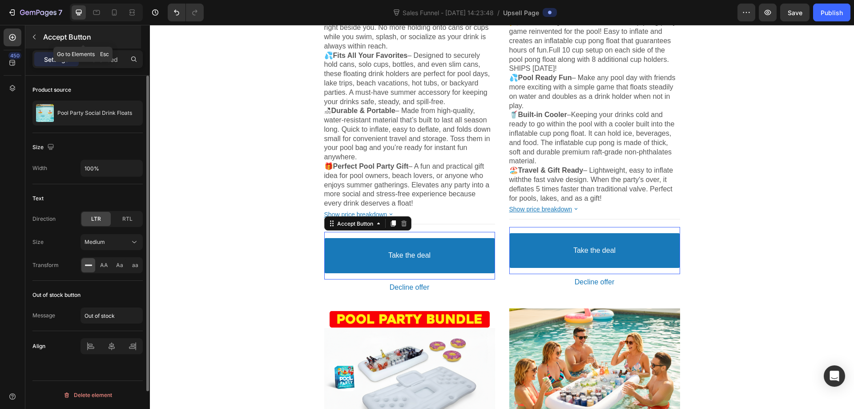
click at [36, 41] on button "button" at bounding box center [34, 37] width 14 height 14
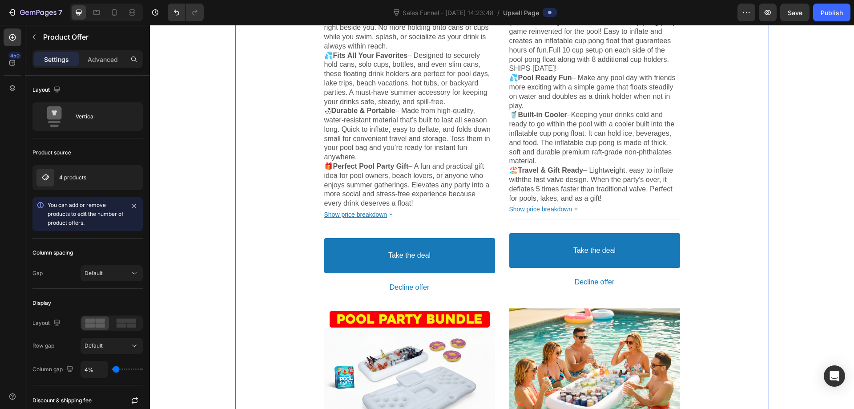
click at [500, 245] on div "Product Images Pool Party Social Drink Floats Product Title $1.19 Price $1.49 P…" at bounding box center [502, 322] width 356 height 1113
click at [34, 34] on icon "button" at bounding box center [34, 36] width 7 height 7
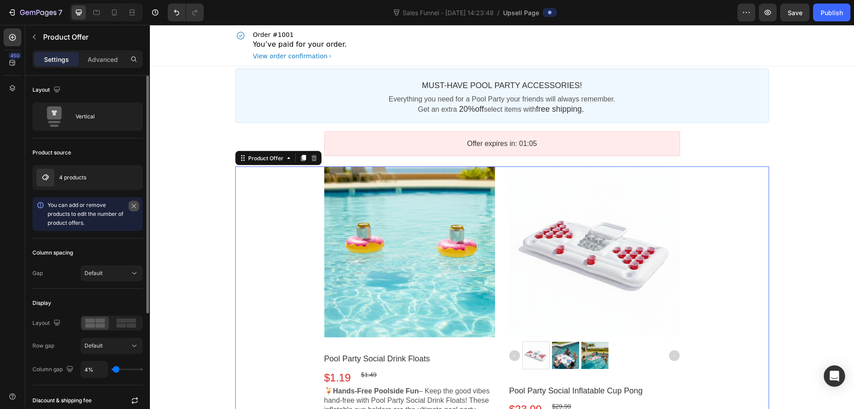
click at [129, 205] on button "button" at bounding box center [134, 206] width 11 height 11
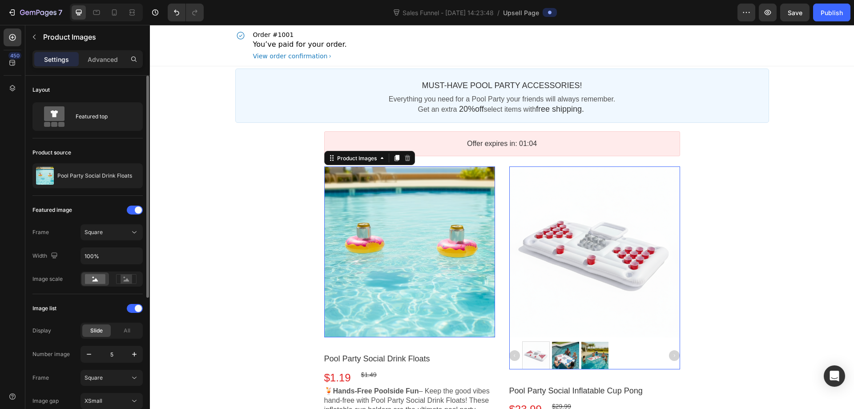
click at [338, 222] on div at bounding box center [409, 251] width 171 height 171
click at [118, 279] on icon at bounding box center [126, 279] width 20 height 10
click at [95, 279] on icon at bounding box center [96, 279] width 6 height 3
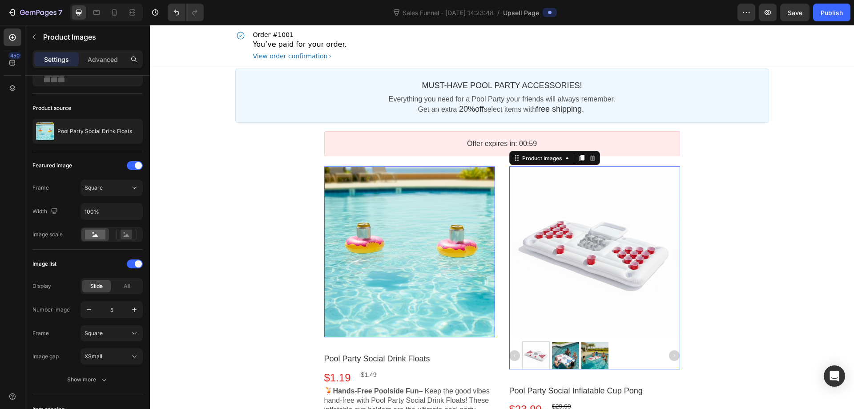
click at [631, 309] on div at bounding box center [595, 251] width 171 height 171
drag, startPoint x: 121, startPoint y: 232, endPoint x: 115, endPoint y: 233, distance: 6.3
click at [120, 232] on icon at bounding box center [126, 235] width 20 height 10
click at [97, 233] on rect at bounding box center [95, 235] width 20 height 10
click at [89, 311] on icon "button" at bounding box center [89, 309] width 9 height 9
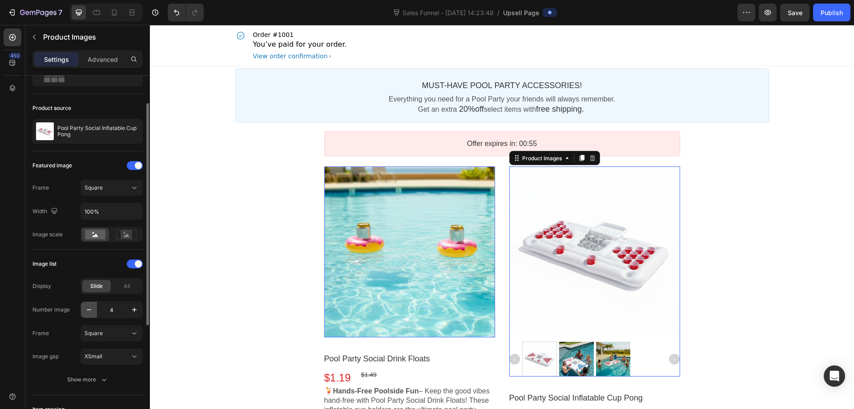
click at [89, 311] on icon "button" at bounding box center [89, 309] width 9 height 9
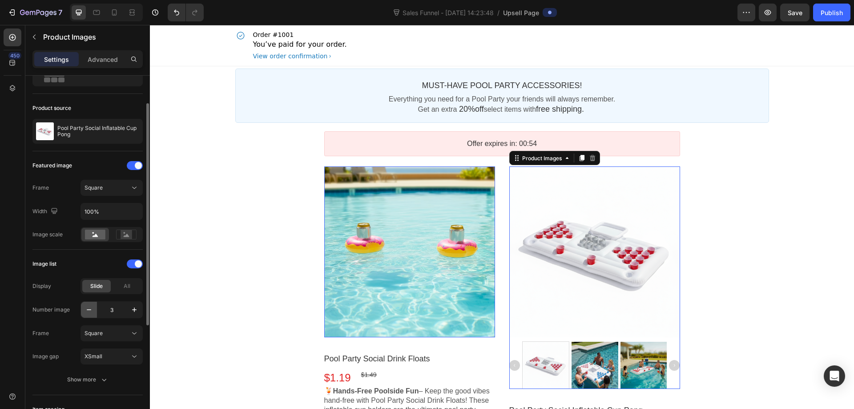
click at [89, 311] on icon "button" at bounding box center [89, 309] width 9 height 9
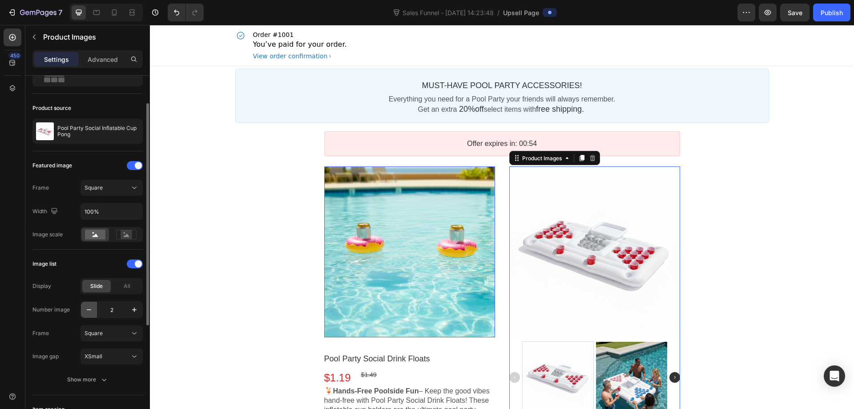
click at [89, 311] on icon "button" at bounding box center [89, 309] width 9 height 9
type input "1"
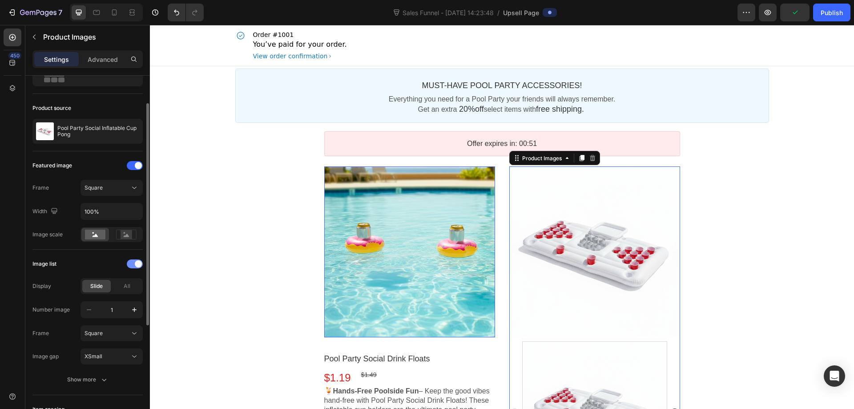
click at [135, 263] on span at bounding box center [138, 263] width 7 height 7
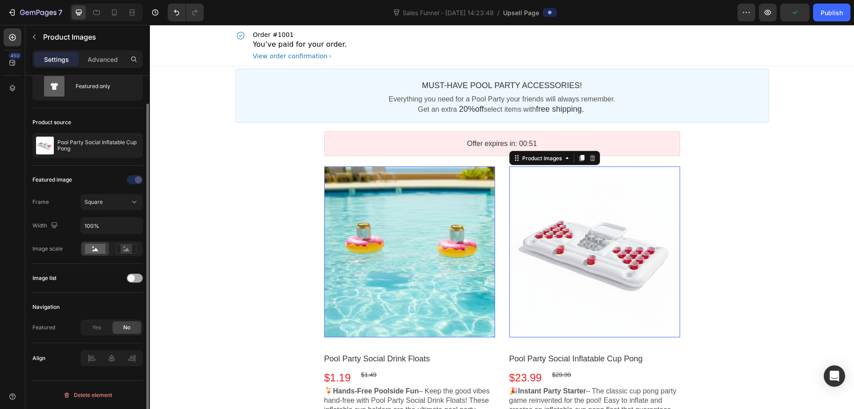
scroll to position [30, 0]
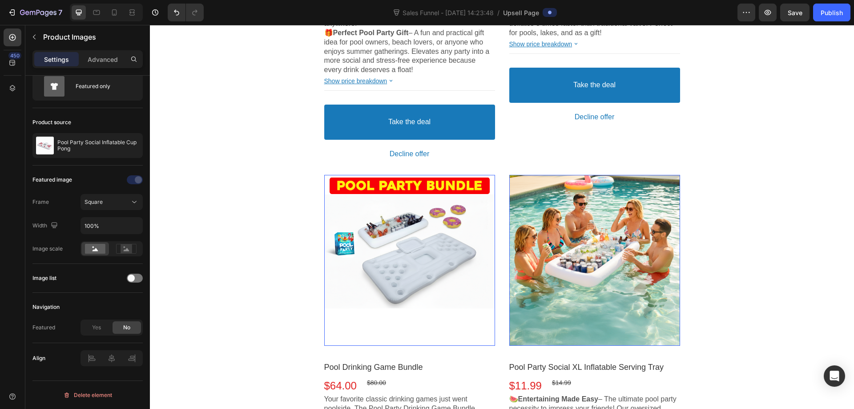
click at [351, 263] on div at bounding box center [409, 260] width 171 height 171
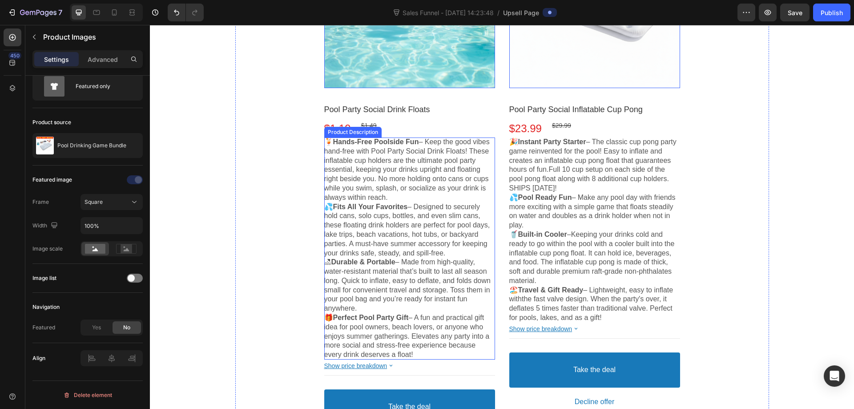
scroll to position [356, 0]
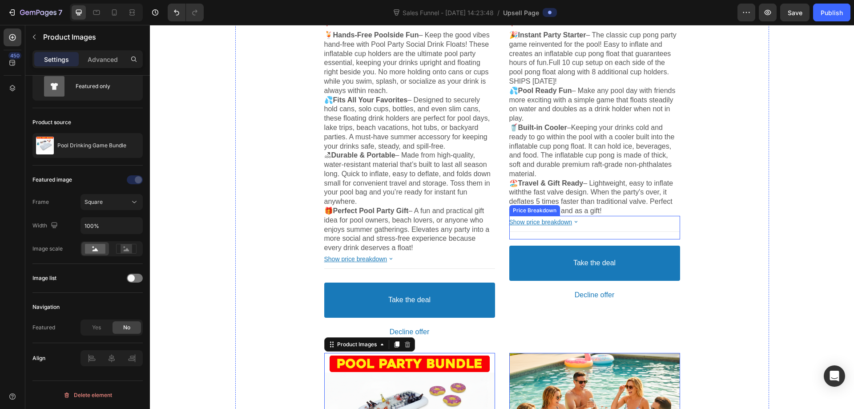
click at [563, 225] on bdo "Show price breakdown" at bounding box center [541, 222] width 63 height 7
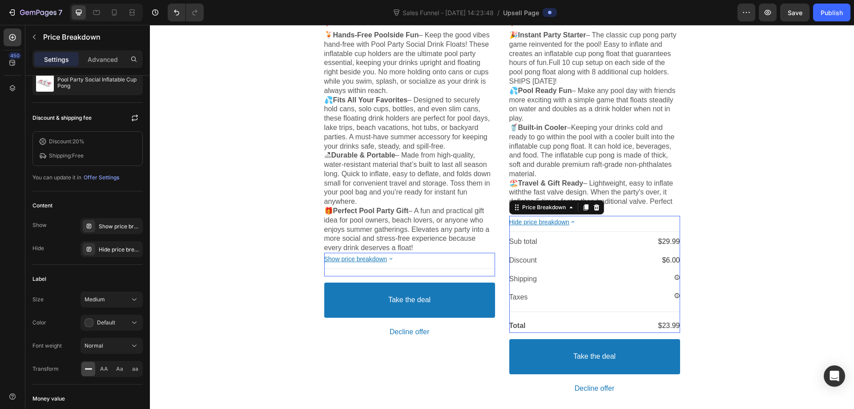
scroll to position [0, 0]
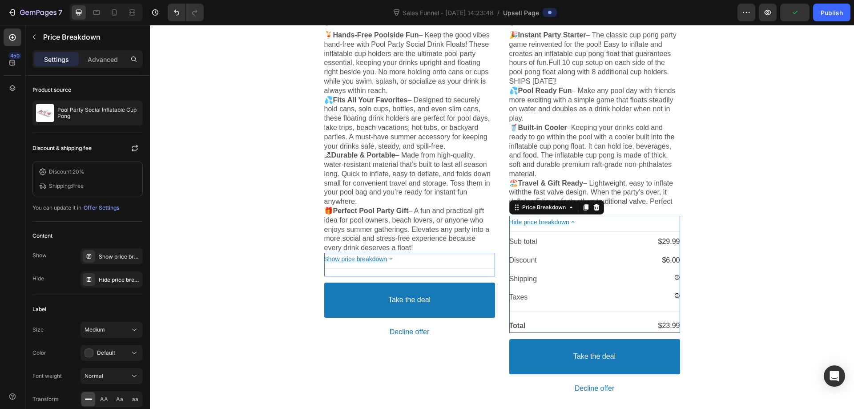
click at [566, 219] on bdo "Hide price breakdown" at bounding box center [540, 222] width 60 height 7
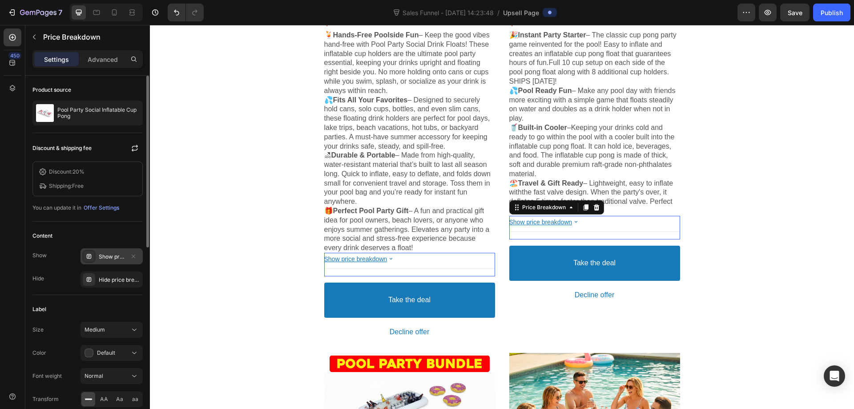
click at [117, 259] on div "Show price breakdown" at bounding box center [112, 257] width 26 height 8
click at [103, 236] on div "Content" at bounding box center [87, 236] width 110 height 14
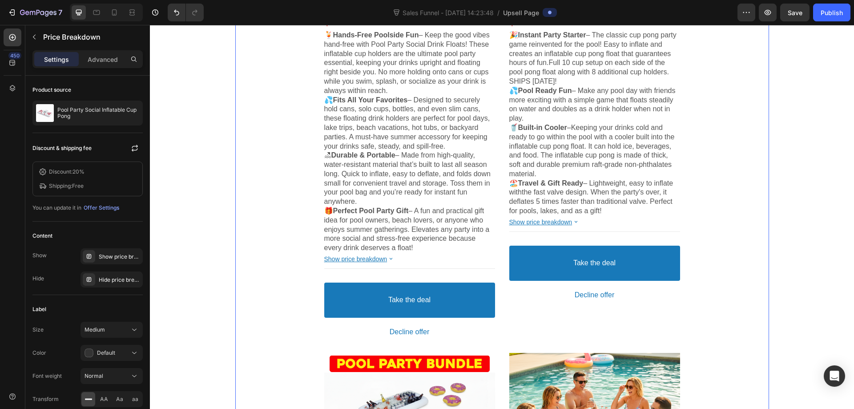
drag, startPoint x: 728, startPoint y: 248, endPoint x: 673, endPoint y: 255, distance: 55.1
click at [728, 248] on div "Product Images Pool Party Social Drink Floats Product Title $1.19 Price $1.49 P…" at bounding box center [502, 350] width 534 height 1081
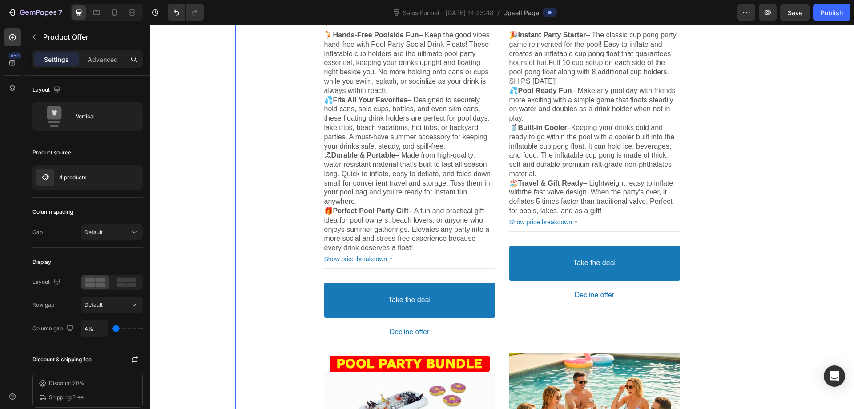
click at [654, 305] on div "Product Images Pool Party Social Inflatable Cup Pong Product Title $23.99 Price…" at bounding box center [595, 75] width 171 height 530
click at [649, 295] on button "Decline offer" at bounding box center [595, 295] width 171 height 16
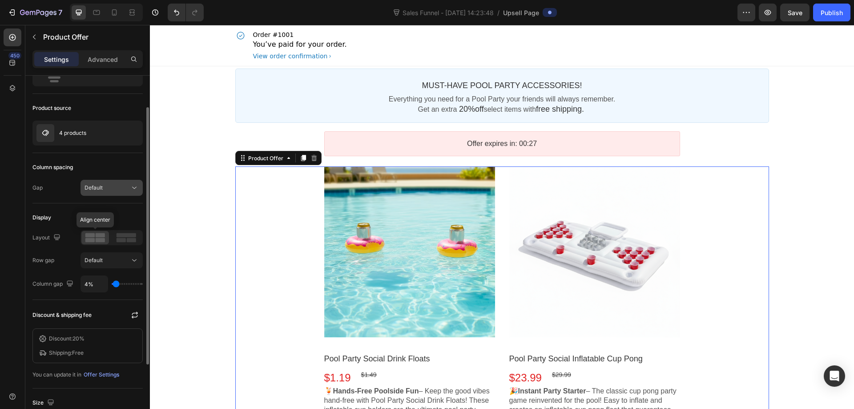
scroll to position [141, 0]
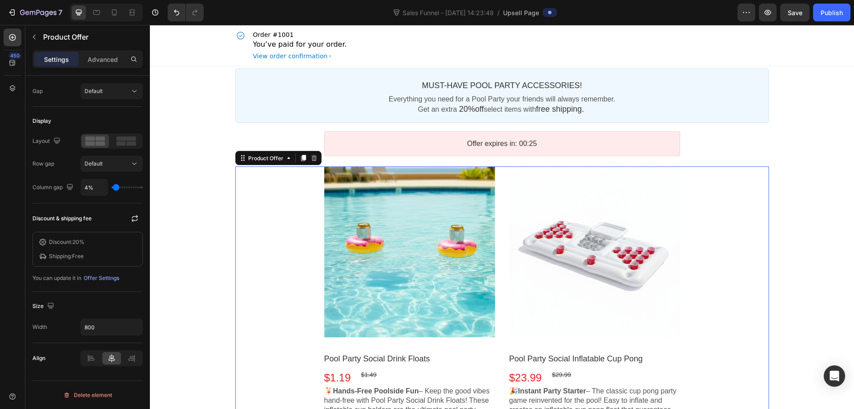
click at [112, 11] on icon at bounding box center [114, 12] width 5 height 6
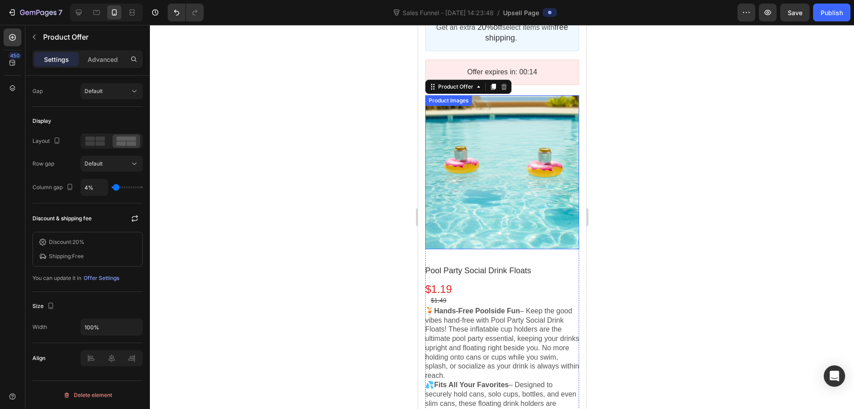
scroll to position [89, 0]
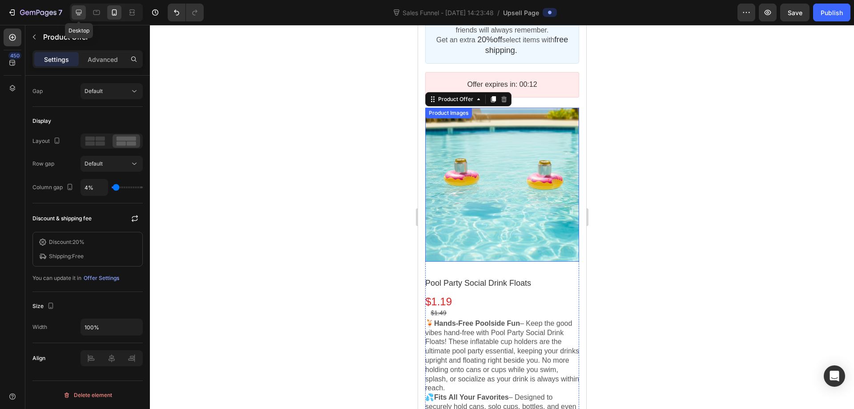
click at [77, 15] on icon at bounding box center [79, 13] width 6 height 6
type input "800"
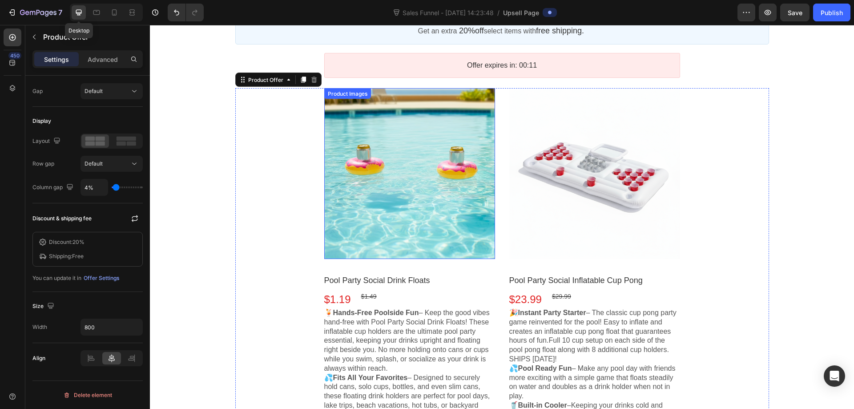
scroll to position [110, 0]
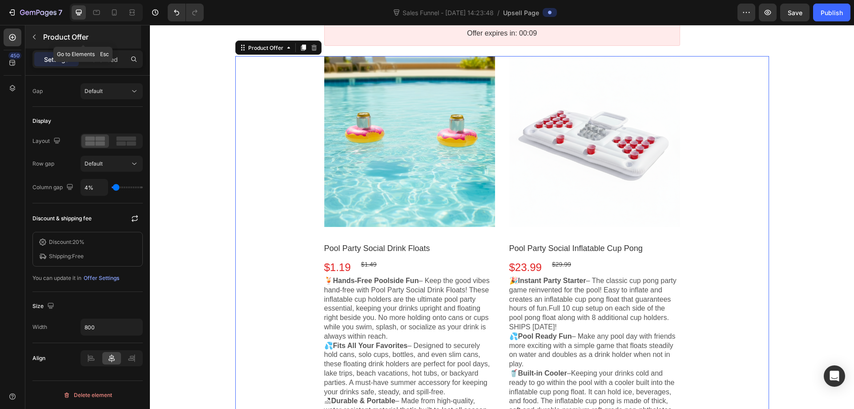
click at [32, 39] on icon "button" at bounding box center [34, 36] width 7 height 7
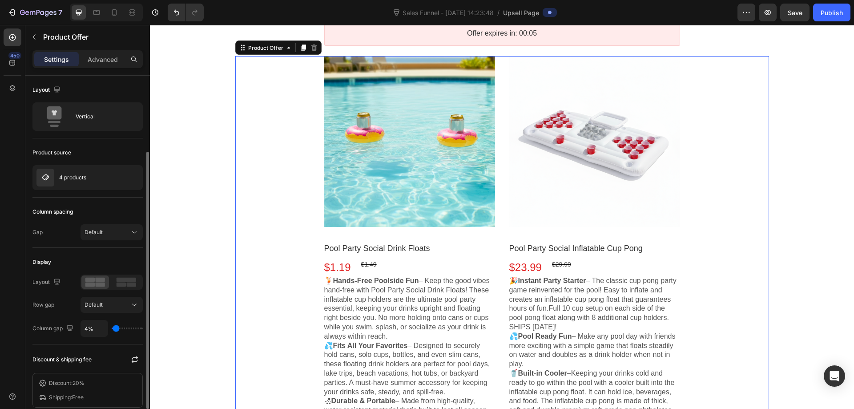
scroll to position [45, 0]
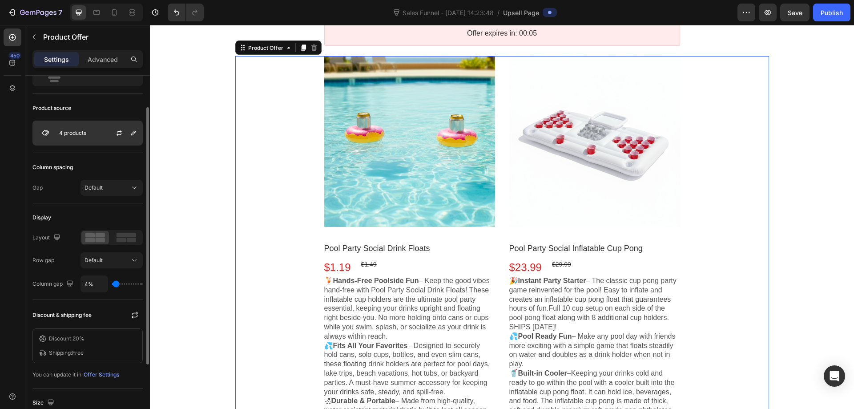
click at [93, 137] on div "4 products" at bounding box center [87, 133] width 110 height 25
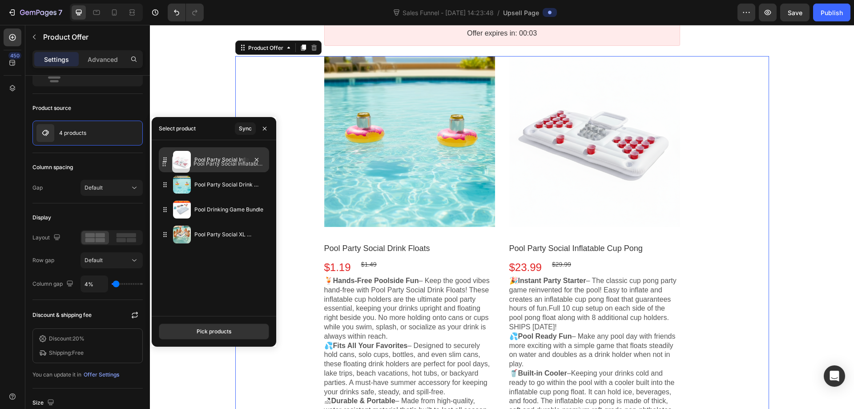
drag, startPoint x: 170, startPoint y: 184, endPoint x: 170, endPoint y: 163, distance: 20.9
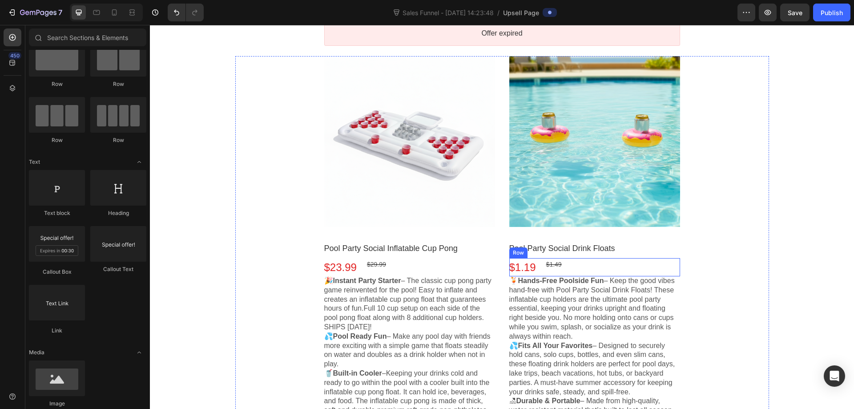
click at [553, 263] on bdo "$1.49" at bounding box center [554, 264] width 16 height 7
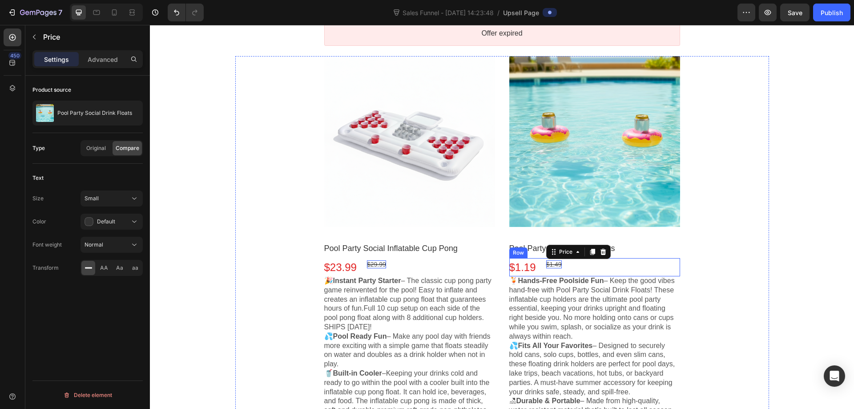
click at [560, 264] on div "$1.19 Price $1.49 Price Row" at bounding box center [595, 267] width 171 height 18
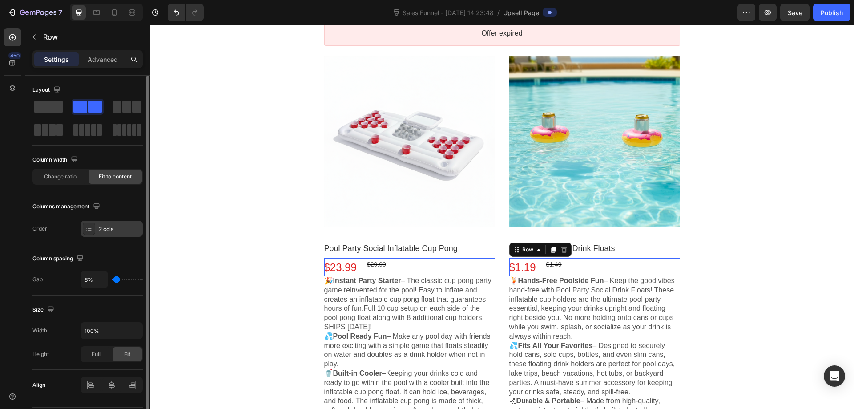
click at [105, 225] on div "2 cols" at bounding box center [120, 229] width 42 height 8
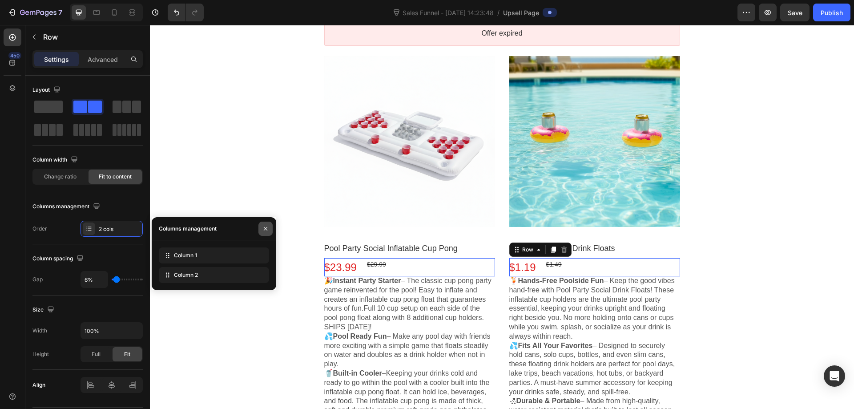
click at [264, 226] on icon "button" at bounding box center [265, 228] width 7 height 7
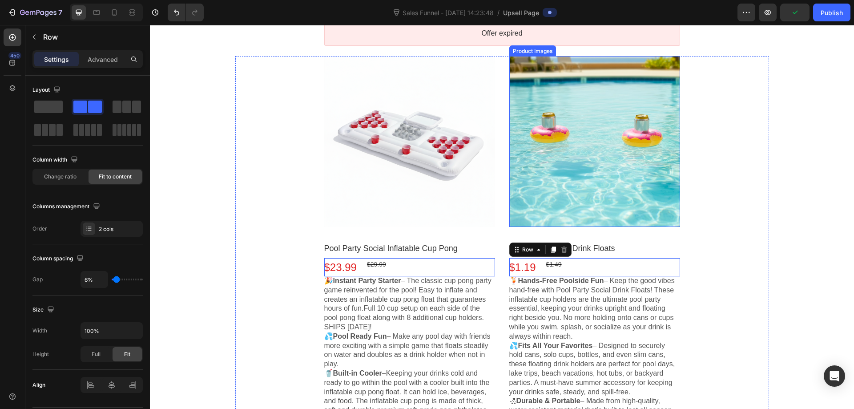
click at [652, 216] on div at bounding box center [595, 141] width 171 height 171
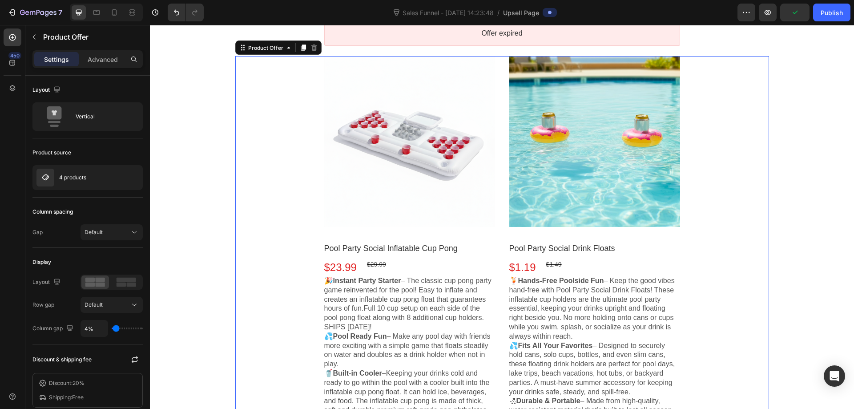
click at [656, 231] on div "Product Images Pool Party Social Drink Floats Product Title $1.19 Price $1.49 P…" at bounding box center [595, 321] width 171 height 530
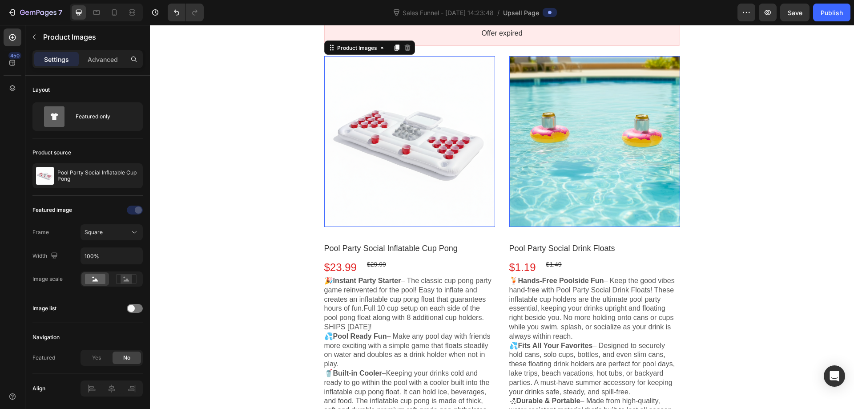
click at [364, 219] on div at bounding box center [409, 141] width 171 height 171
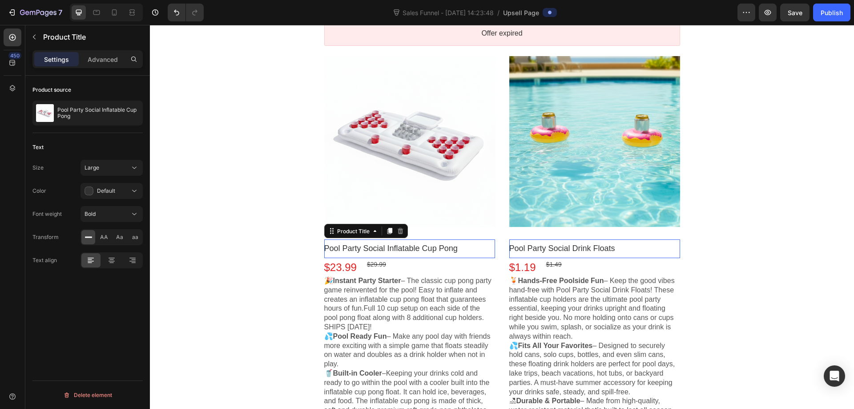
click at [370, 240] on div "Pool Party Social Inflatable Cup Pong Product Title This element is required an…" at bounding box center [409, 248] width 171 height 18
click at [345, 211] on div at bounding box center [409, 141] width 171 height 171
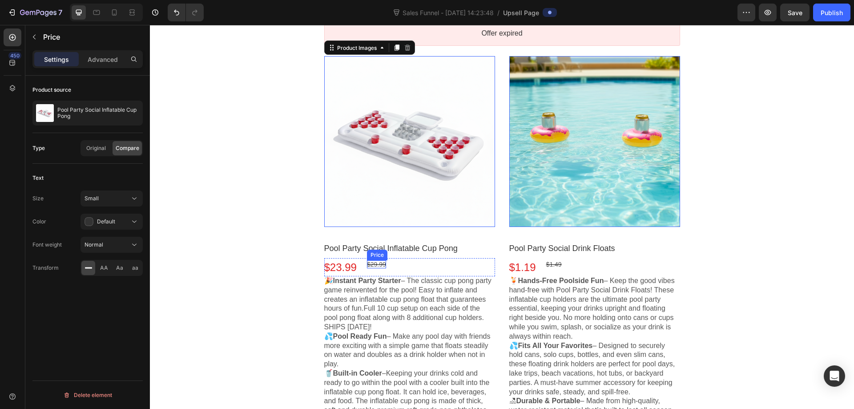
click at [376, 263] on bdo "$29.99" at bounding box center [376, 264] width 19 height 7
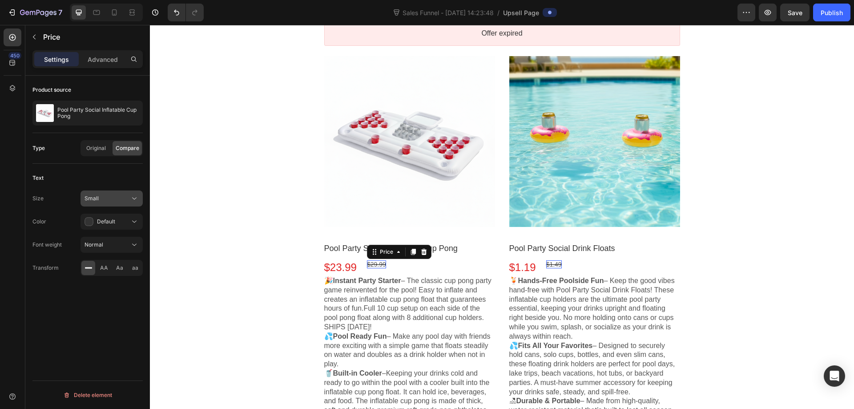
click at [122, 198] on div "Small" at bounding box center [107, 198] width 45 height 8
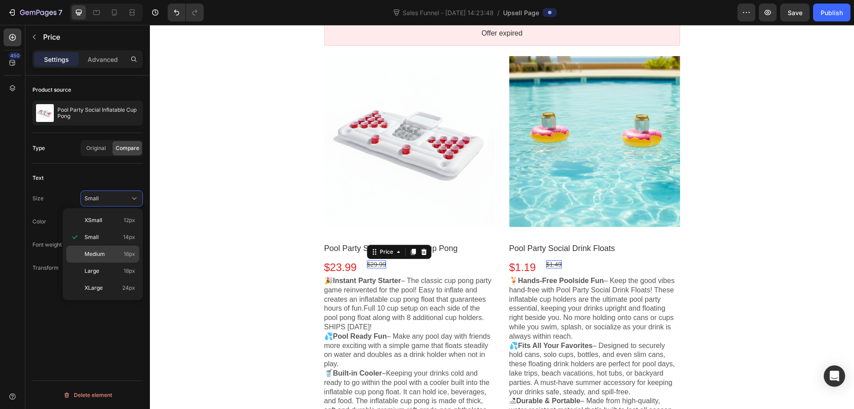
click at [111, 252] on p "Medium 16px" at bounding box center [110, 254] width 51 height 8
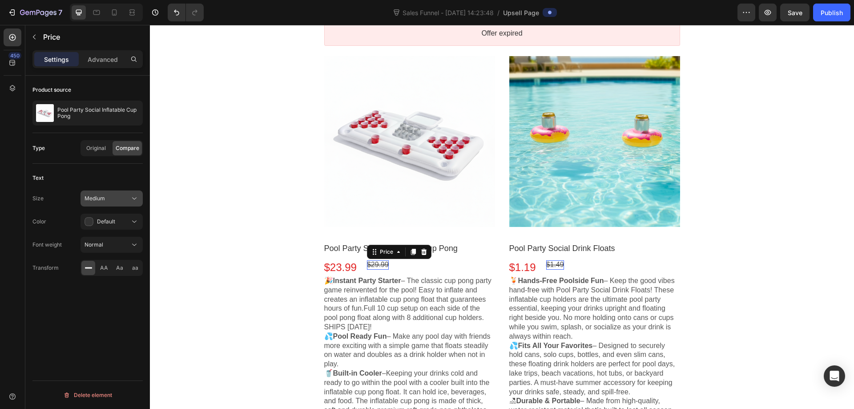
click at [127, 200] on div "Medium" at bounding box center [107, 198] width 45 height 8
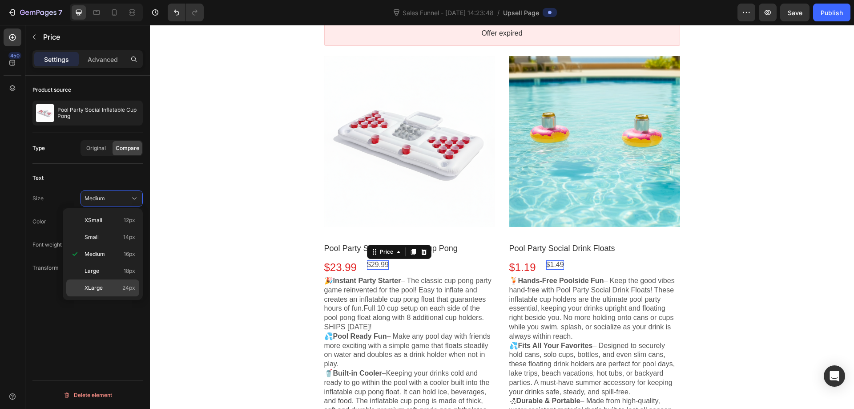
click at [119, 283] on div "XLarge 24px" at bounding box center [102, 287] width 73 height 17
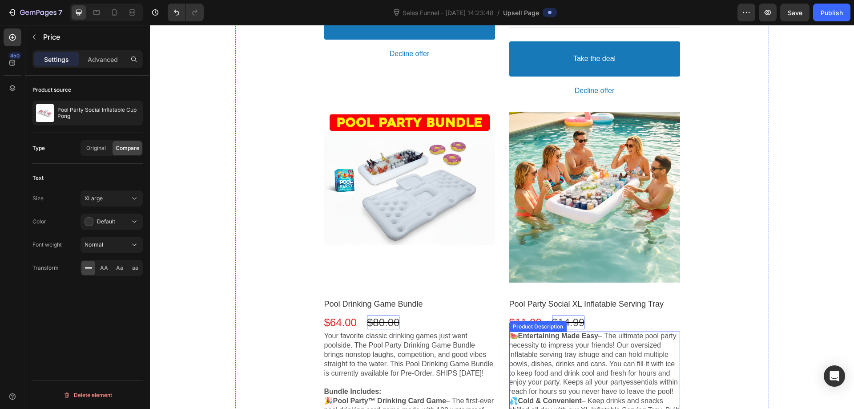
scroll to position [778, 0]
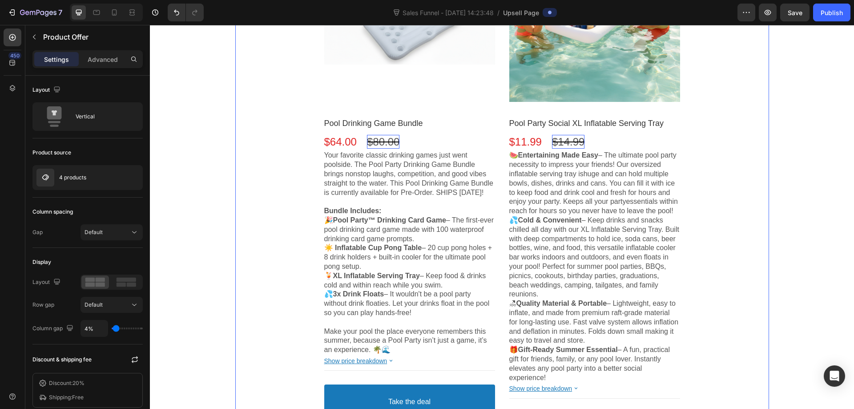
click at [462, 296] on p "💦3x Drink Floats – It wouldn't be a pool party without drink floaties. Let your…" at bounding box center [409, 304] width 171 height 28
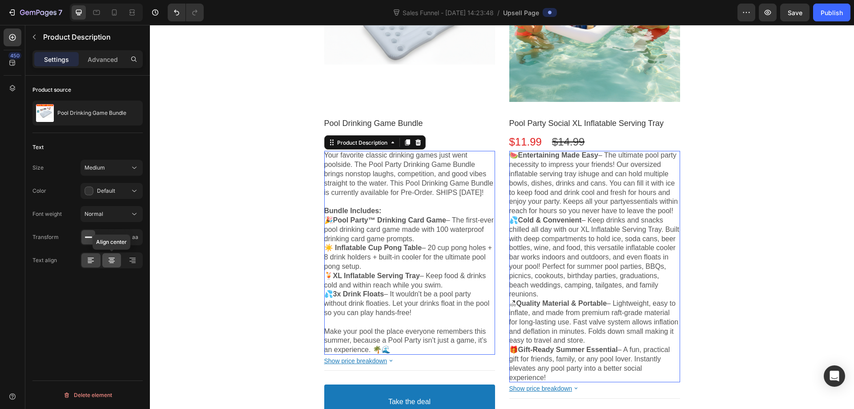
click at [111, 262] on icon at bounding box center [111, 260] width 9 height 9
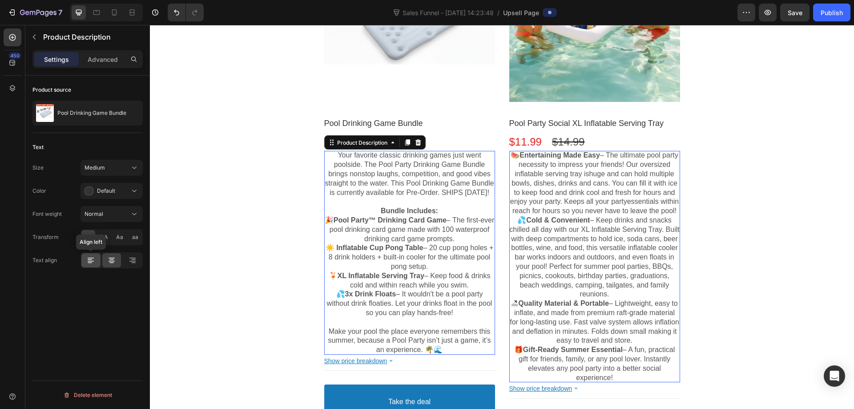
click at [89, 258] on icon at bounding box center [91, 258] width 6 height 1
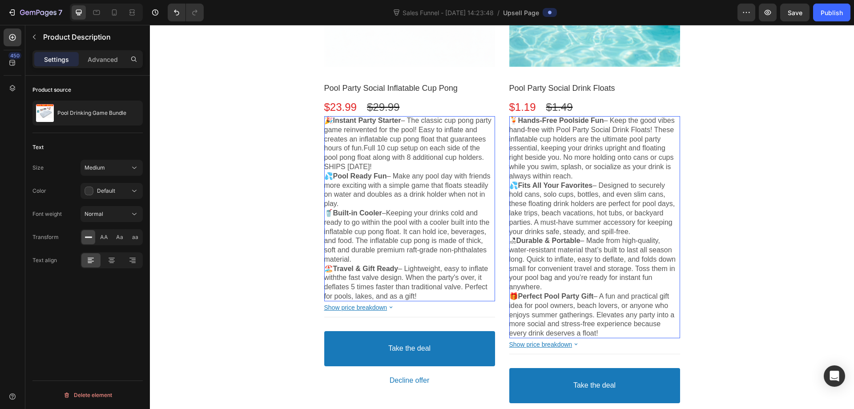
scroll to position [288, 0]
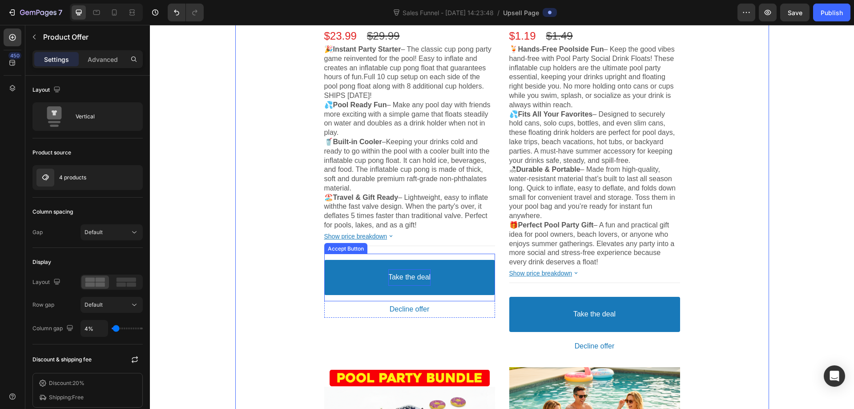
scroll to position [377, 0]
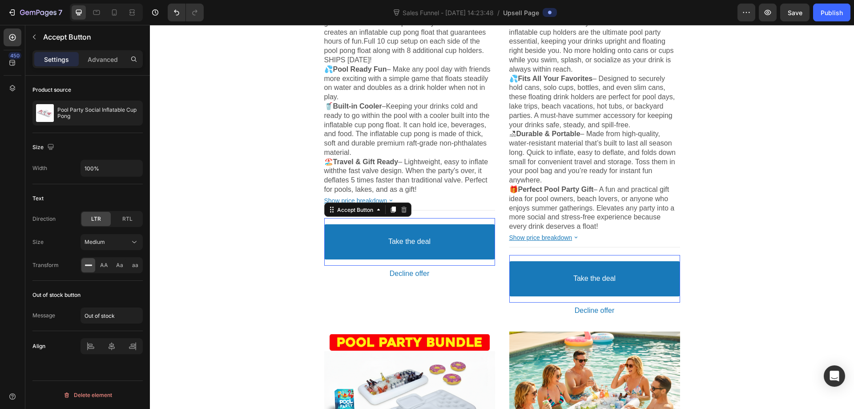
click at [380, 223] on div "Take the deal Accept Button This element is required and can’t be deleted" at bounding box center [409, 242] width 171 height 48
click at [362, 207] on div "Accept Button" at bounding box center [356, 209] width 40 height 7
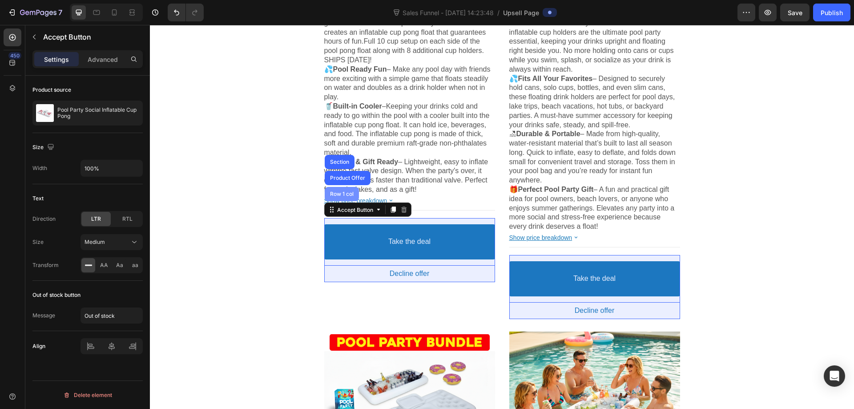
click at [337, 190] on div "Row 1 col" at bounding box center [342, 194] width 34 height 14
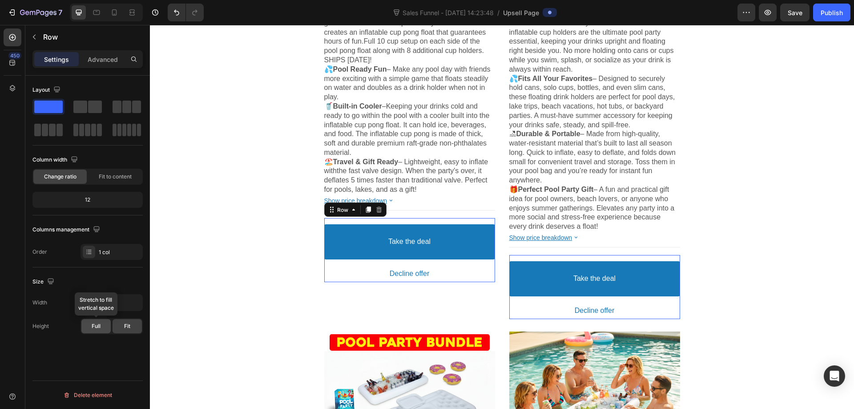
click at [97, 329] on span "Full" at bounding box center [96, 326] width 9 height 8
click at [144, 325] on div "Layout Column width Change ratio Fit to content 12 Columns management Order 1 c…" at bounding box center [87, 255] width 125 height 359
click at [136, 327] on div "Fit" at bounding box center [127, 326] width 29 height 14
click at [91, 113] on div at bounding box center [88, 107] width 32 height 16
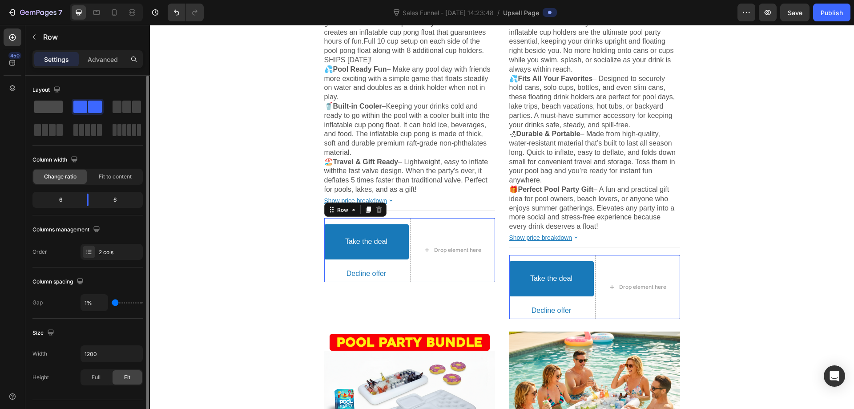
click at [40, 105] on span at bounding box center [48, 107] width 28 height 12
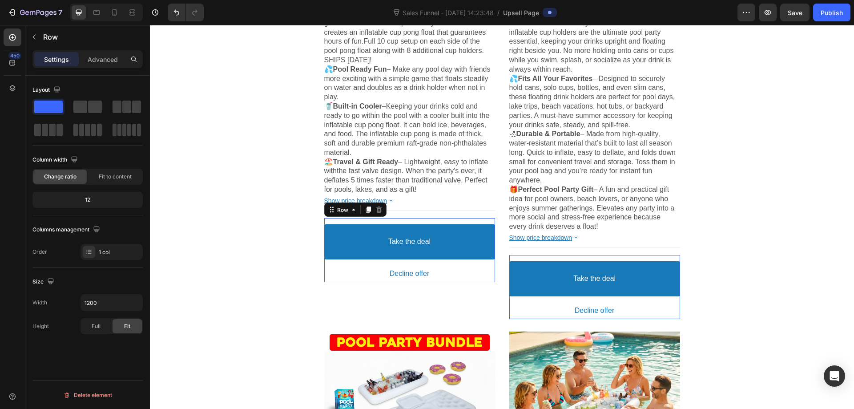
click at [113, 184] on div "Change ratio Fit to content" at bounding box center [87, 177] width 110 height 16
drag, startPoint x: 73, startPoint y: 168, endPoint x: 119, endPoint y: 171, distance: 46.4
click at [75, 167] on div "Column width Change ratio Fit to content" at bounding box center [87, 169] width 110 height 32
click at [121, 171] on div "Fit to content" at bounding box center [115, 177] width 53 height 14
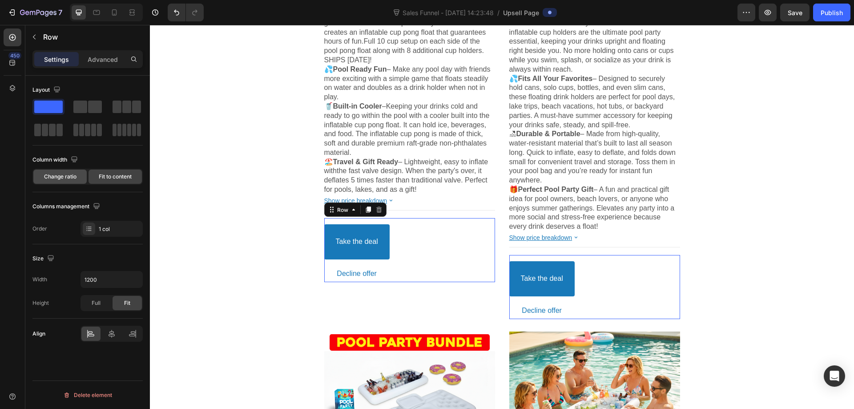
click at [58, 173] on span "Change ratio" at bounding box center [60, 177] width 32 height 8
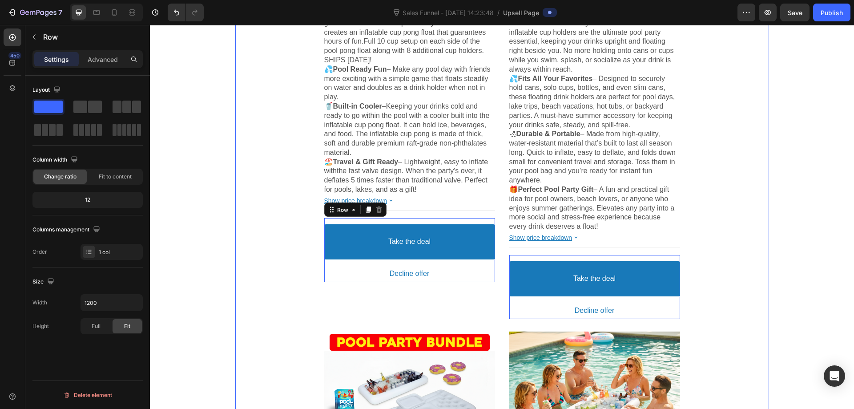
click at [248, 179] on div "Product Images Pool Party Social Inflatable Cup Pong Product Title $23.99 Price…" at bounding box center [502, 329] width 534 height 1081
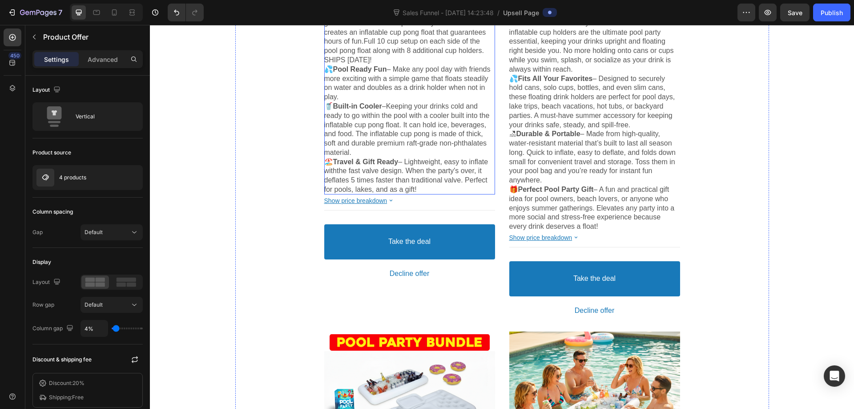
click at [469, 186] on p "🏖️Travel & Gift Ready – Lightweight, easy to inflate with the fast valve design…" at bounding box center [409, 176] width 171 height 37
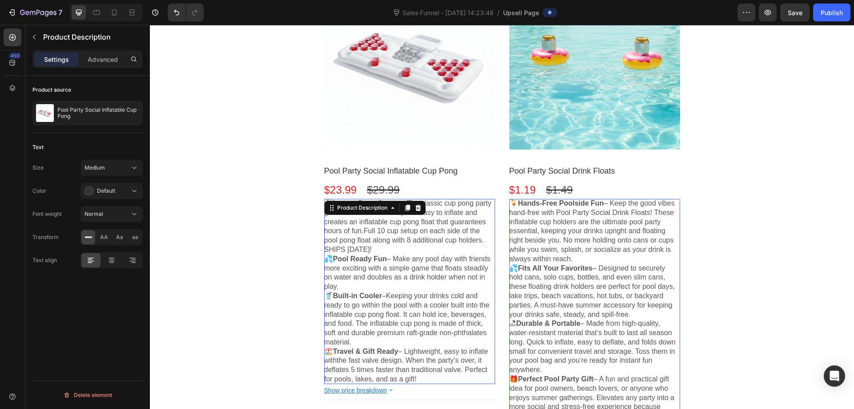
scroll to position [155, 0]
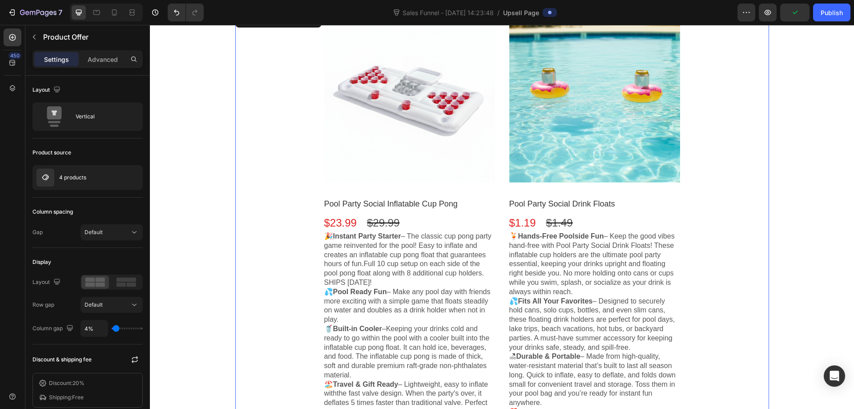
click at [445, 190] on div "Product Images Pool Party Social Inflatable Cup Pong Product Title $23.99 Price…" at bounding box center [409, 258] width 171 height 493
click at [469, 173] on div at bounding box center [409, 97] width 171 height 171
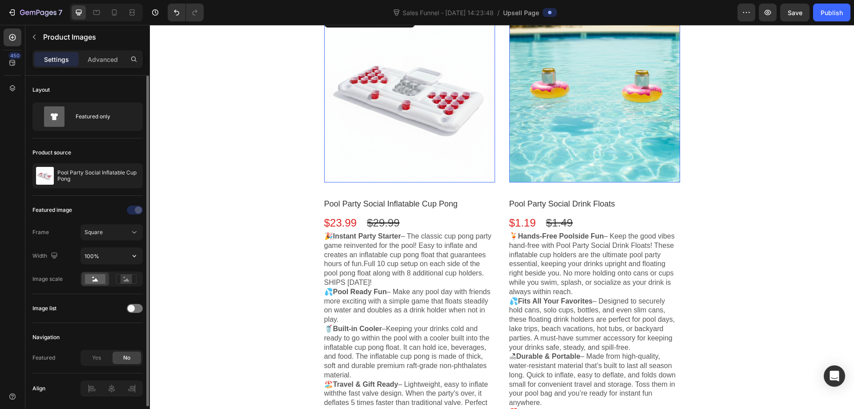
scroll to position [30, 0]
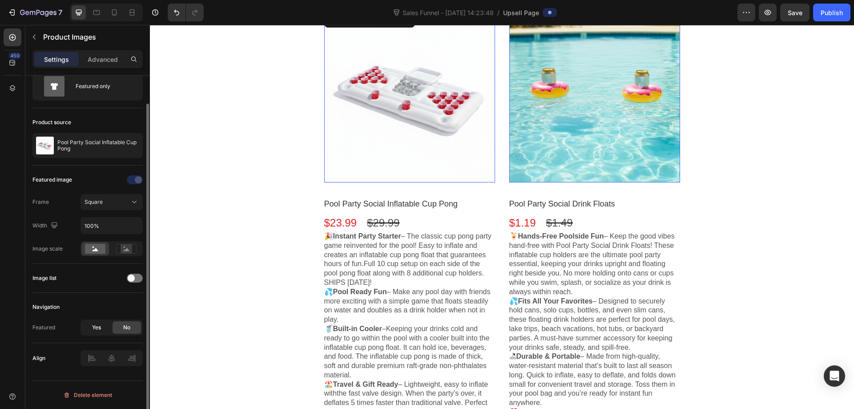
click at [97, 328] on span "Yes" at bounding box center [96, 328] width 9 height 8
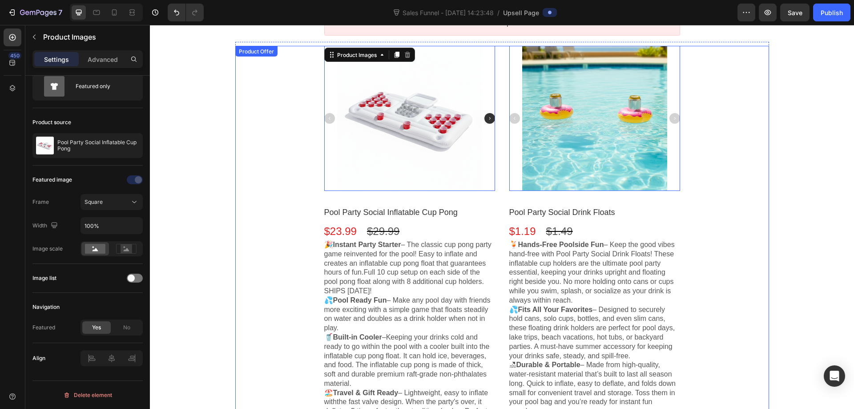
scroll to position [21, 0]
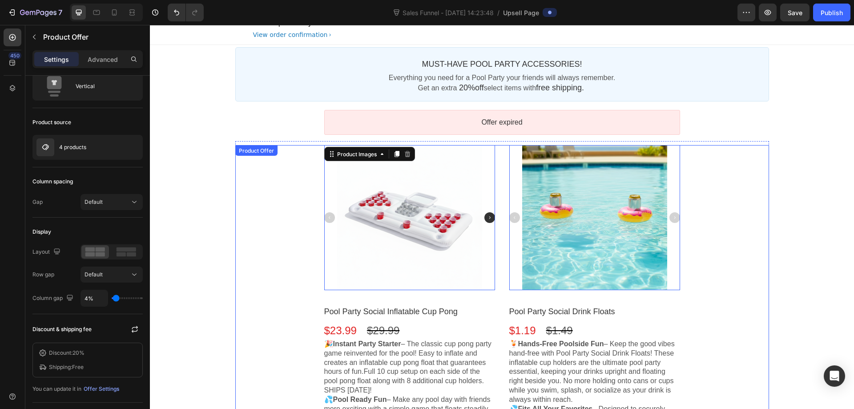
scroll to position [0, 0]
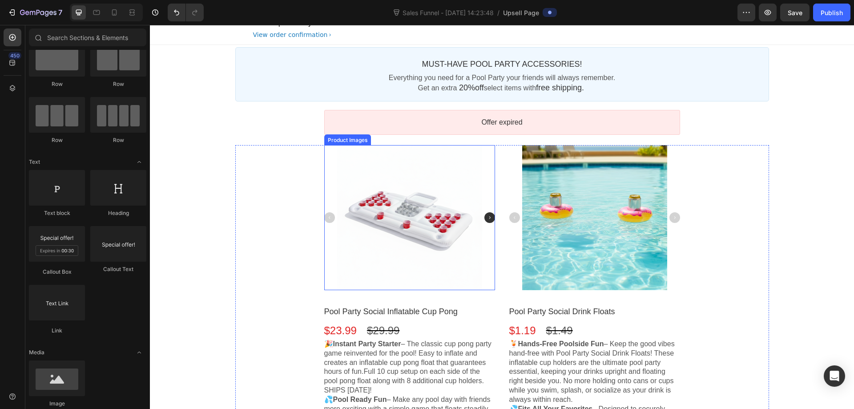
click at [486, 217] on img at bounding box center [490, 217] width 11 height 11
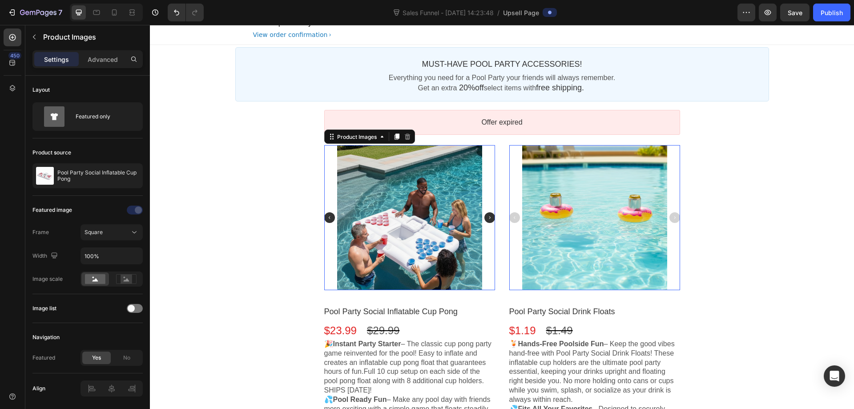
click at [486, 217] on img at bounding box center [490, 217] width 11 height 11
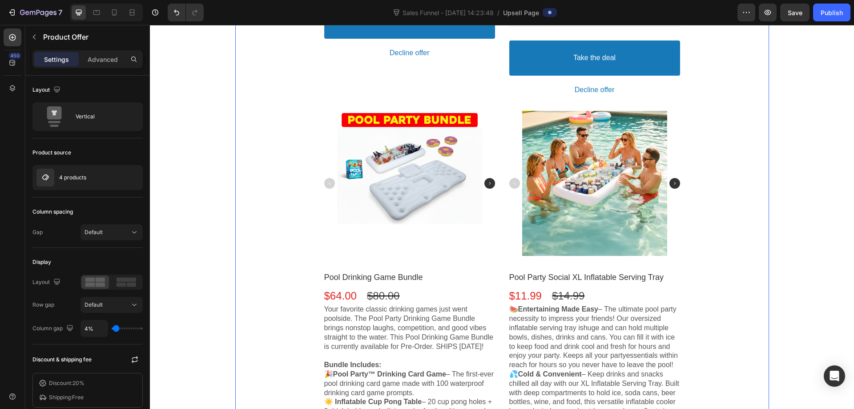
scroll to position [600, 0]
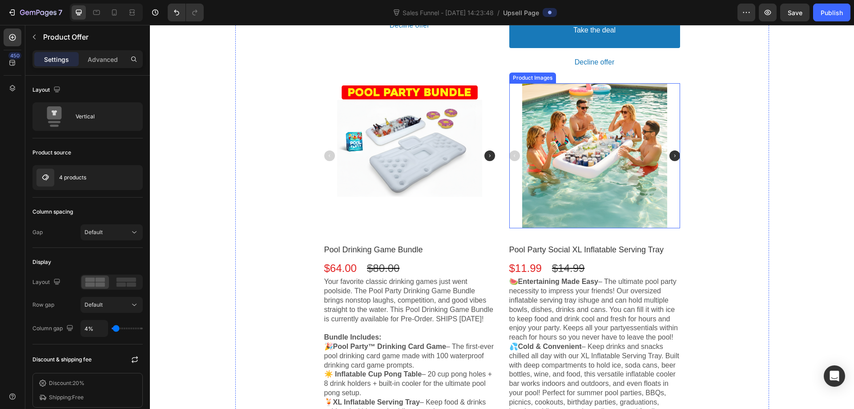
click at [672, 158] on img at bounding box center [675, 155] width 11 height 11
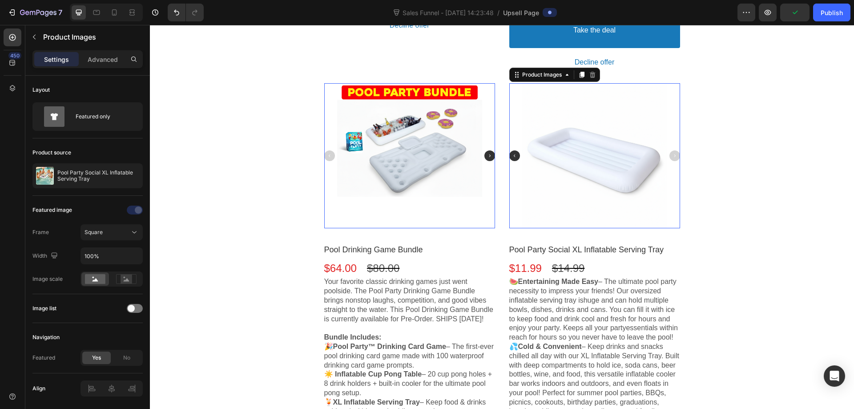
click at [485, 155] on img at bounding box center [490, 155] width 11 height 11
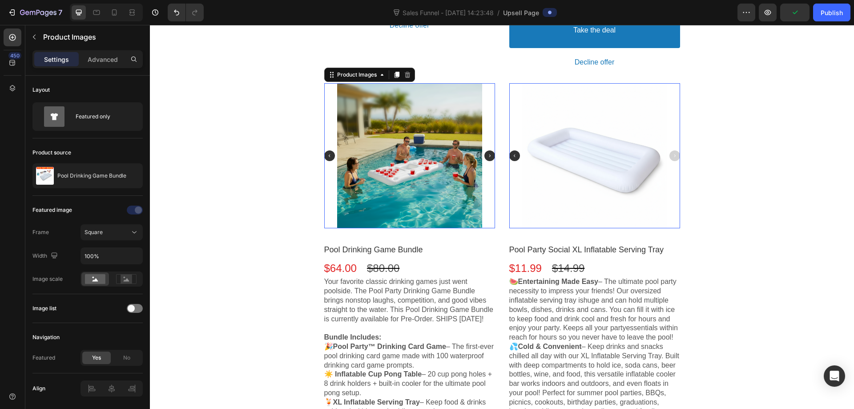
click at [485, 155] on img at bounding box center [490, 155] width 11 height 11
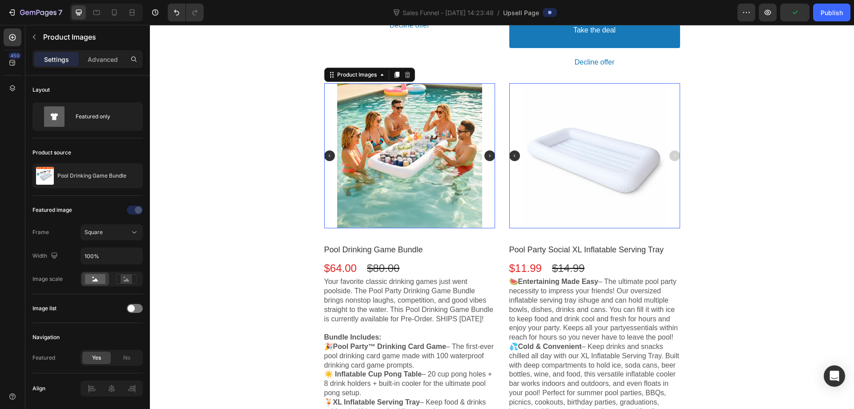
click at [485, 155] on img at bounding box center [490, 155] width 11 height 11
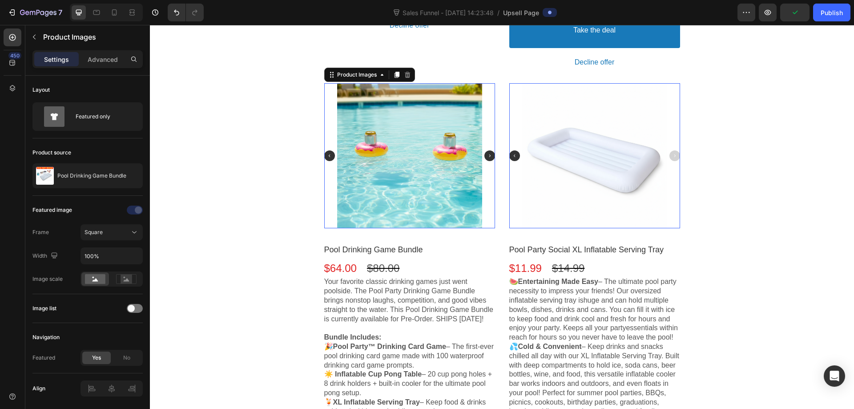
click at [485, 155] on img at bounding box center [490, 155] width 11 height 11
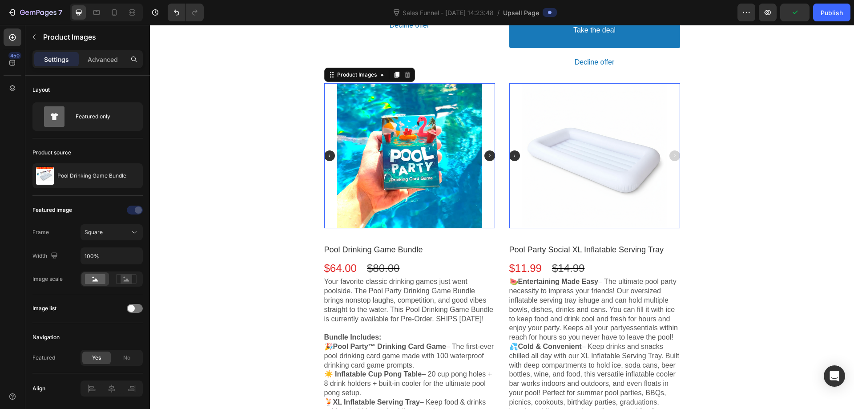
click at [485, 155] on img at bounding box center [490, 155] width 11 height 11
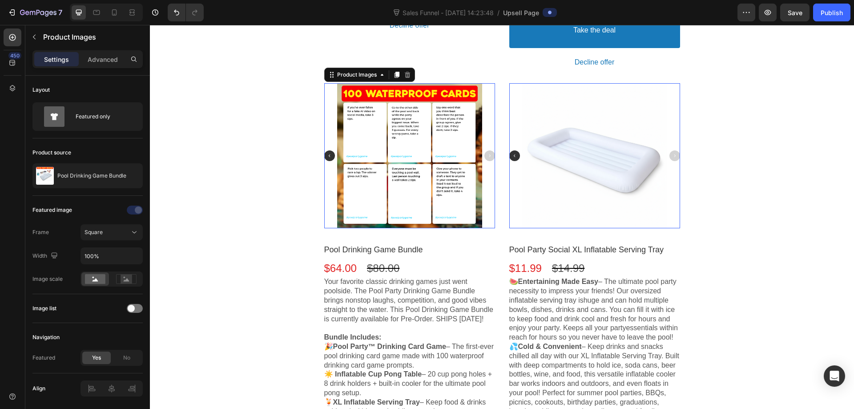
click at [330, 157] on img at bounding box center [329, 155] width 11 height 11
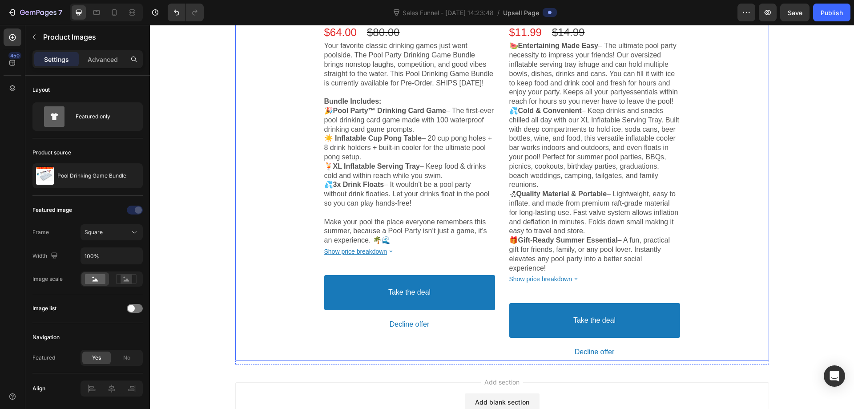
scroll to position [905, 0]
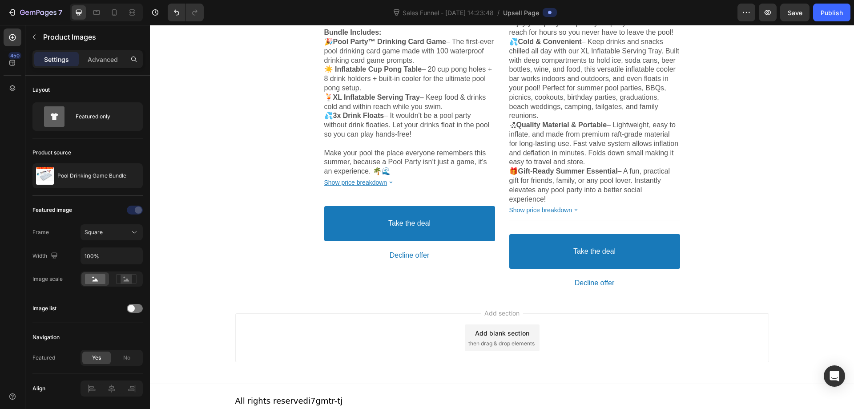
click at [274, 313] on div "Add section Add blank section then drag & drop elements" at bounding box center [502, 337] width 534 height 49
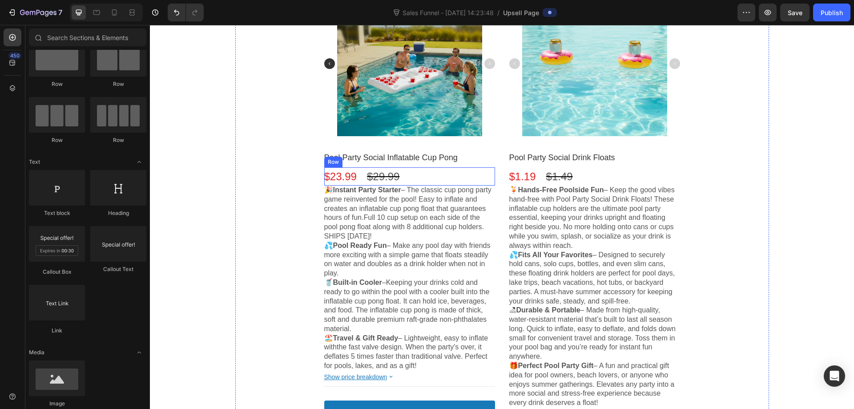
scroll to position [223, 0]
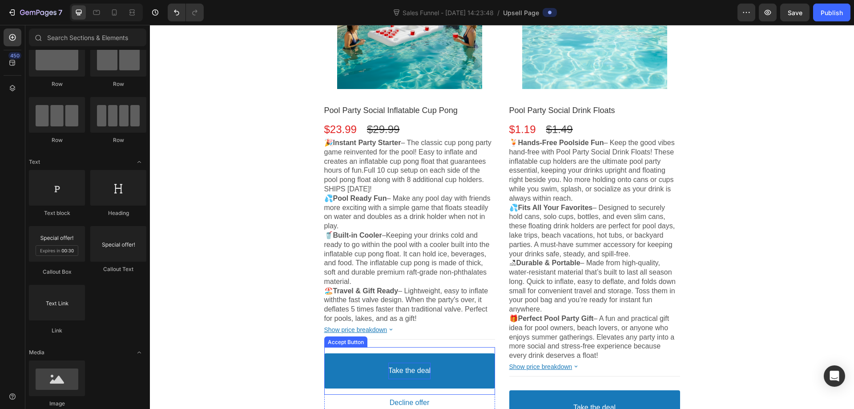
click at [409, 376] on div "Take the deal" at bounding box center [410, 371] width 42 height 16
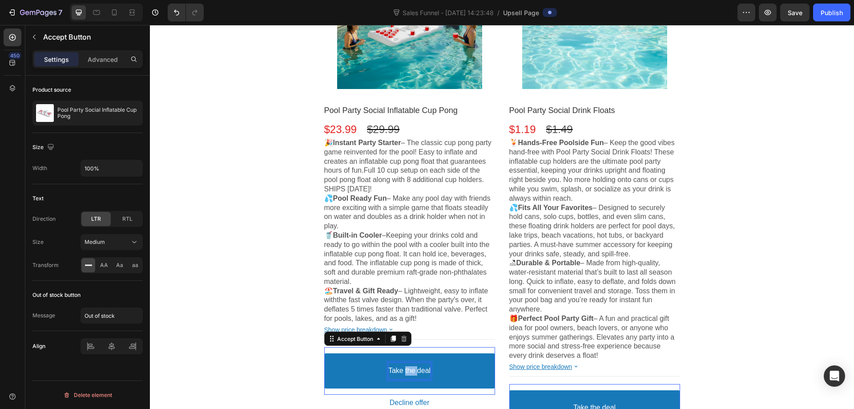
click at [408, 373] on p "Take the deal" at bounding box center [410, 370] width 42 height 9
click at [421, 368] on p "Take the deal" at bounding box center [410, 370] width 42 height 9
click at [416, 368] on p "Take the deal" at bounding box center [410, 370] width 42 height 9
click at [324, 353] on button "Take the 20% deal" at bounding box center [409, 370] width 171 height 35
click at [425, 371] on p "Take the 20% deal" at bounding box center [409, 370] width 59 height 9
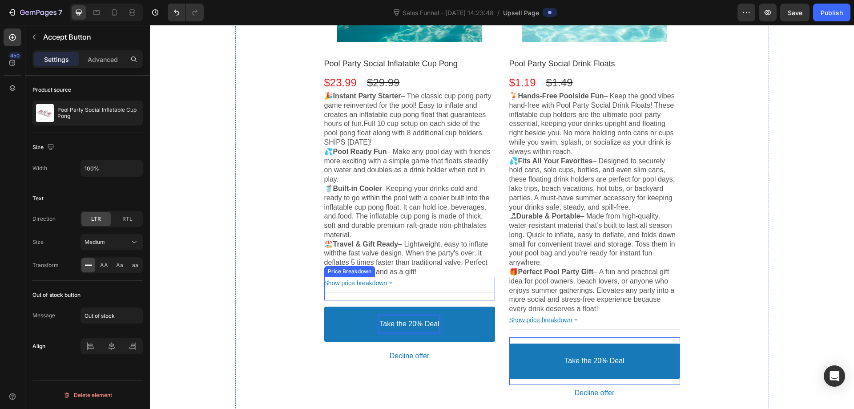
scroll to position [356, 0]
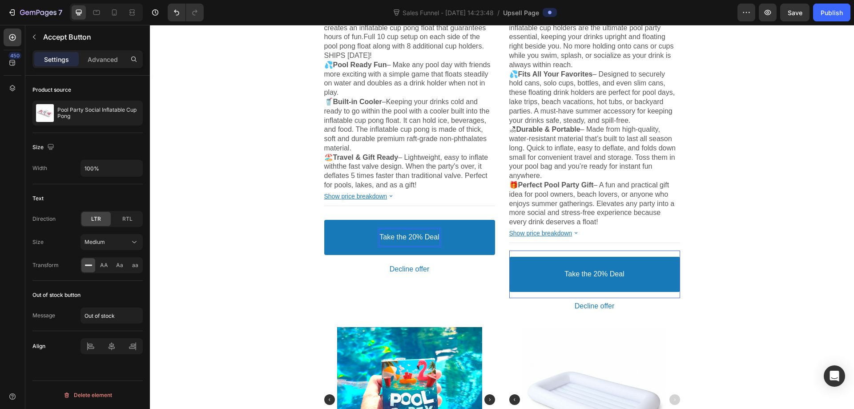
click at [413, 237] on p "Take the 20% Deal" at bounding box center [410, 237] width 60 height 9
drag, startPoint x: 421, startPoint y: 234, endPoint x: 367, endPoint y: 236, distance: 54.3
click at [367, 236] on button "Take the 20% Deal" at bounding box center [409, 237] width 171 height 35
click at [324, 220] on button "Get" at bounding box center [409, 237] width 171 height 35
click at [324, 220] on button "Get 20%" at bounding box center [409, 237] width 171 height 35
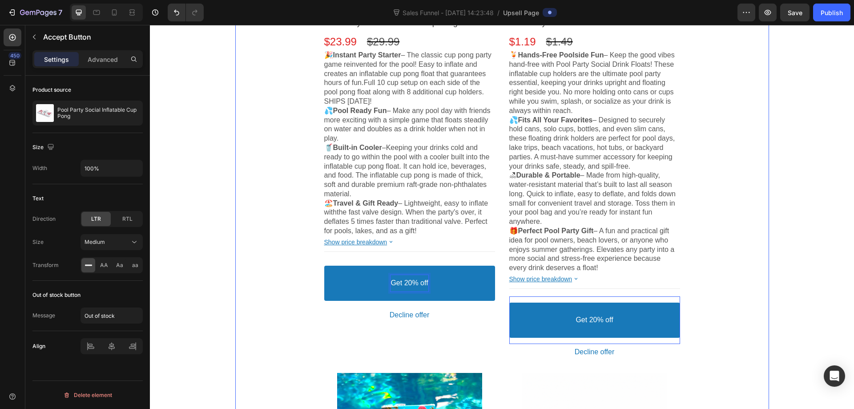
scroll to position [312, 0]
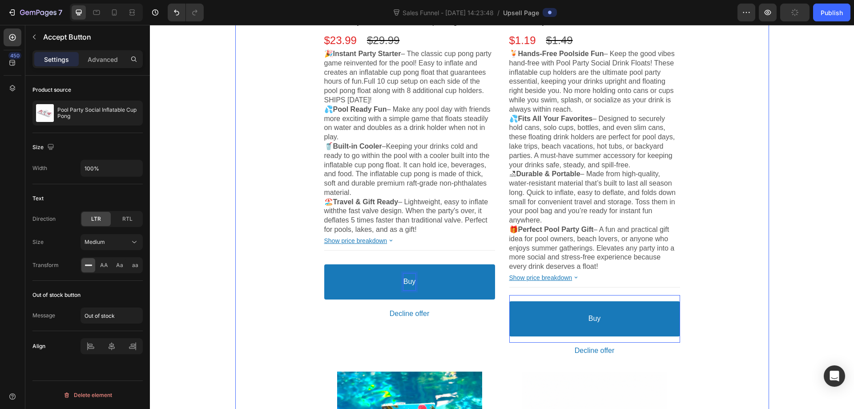
click at [324, 264] on button "Buy" at bounding box center [409, 281] width 171 height 35
click at [324, 264] on button "BU" at bounding box center [409, 281] width 171 height 35
click at [324, 264] on button "BUY NOW" at bounding box center [409, 281] width 171 height 35
click at [324, 264] on button "BUY NOW (20%" at bounding box center [409, 281] width 171 height 35
click at [293, 243] on div "Product Images Pool Party Social Inflatable Cup Pong Product Title $23.99 Price…" at bounding box center [502, 370] width 534 height 1030
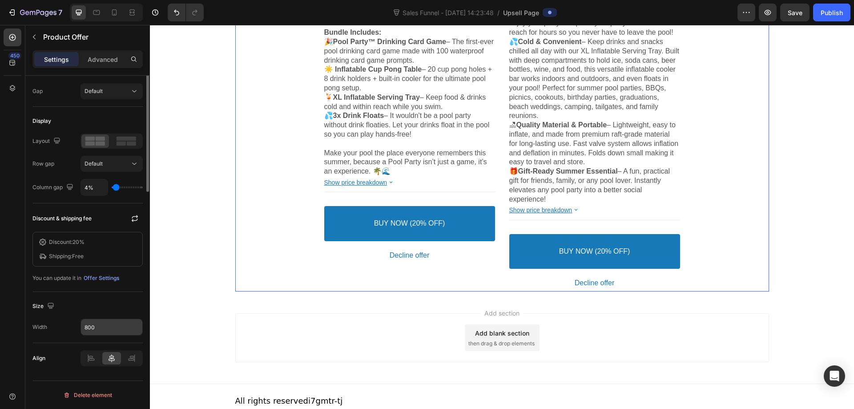
scroll to position [0, 0]
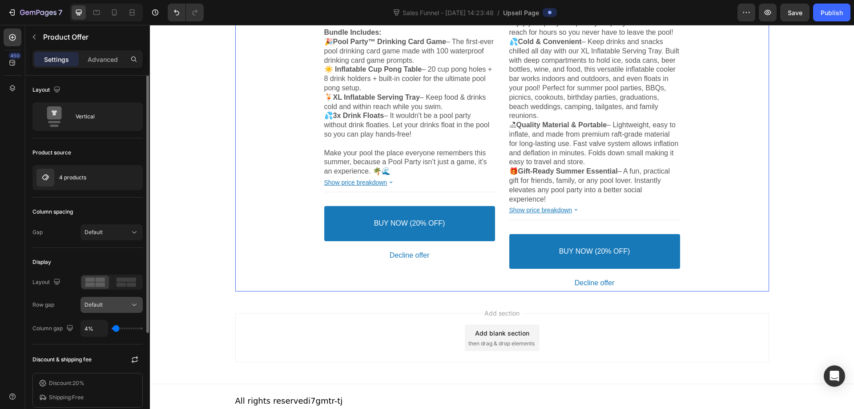
click at [105, 308] on div "Default" at bounding box center [107, 305] width 45 height 8
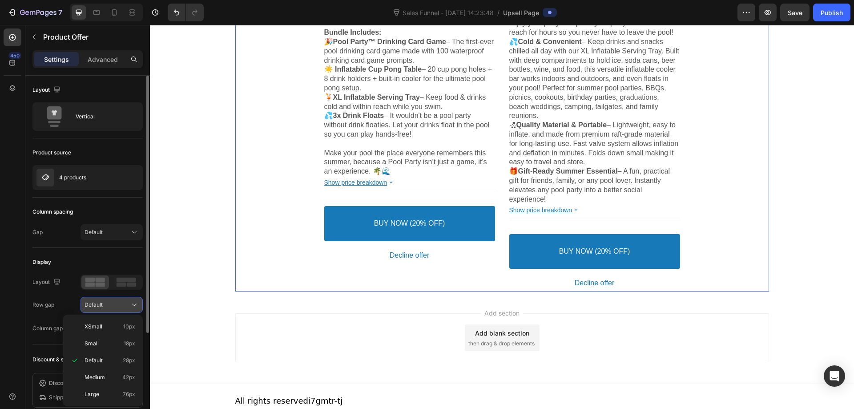
click at [105, 303] on div "Default" at bounding box center [107, 305] width 45 height 8
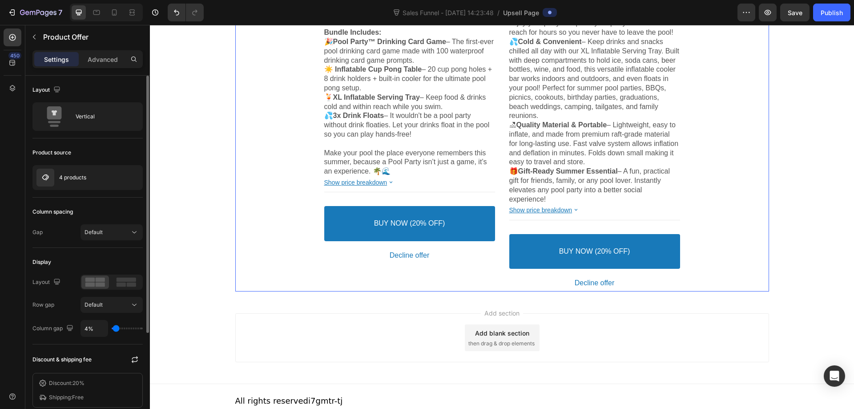
type input "26%"
type input "26"
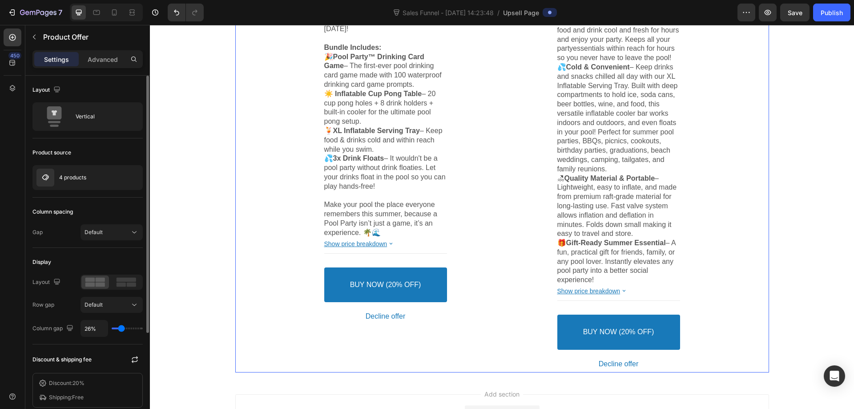
type input "31%"
type input "31"
type input "39%"
type input "39"
type input "43%"
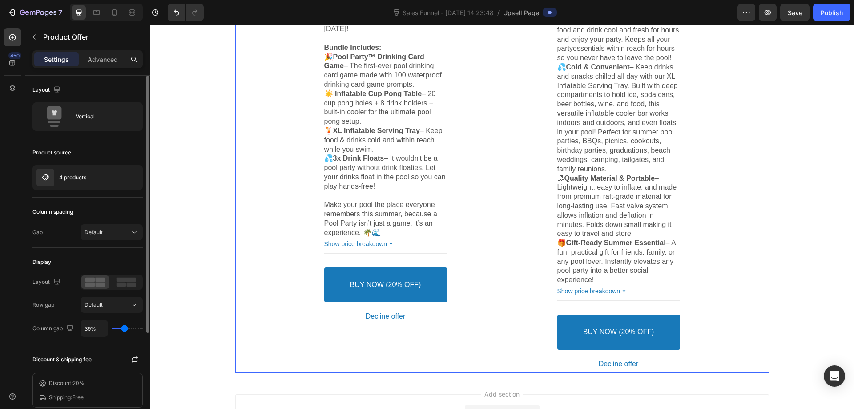
type input "43"
type input "44%"
type input "44"
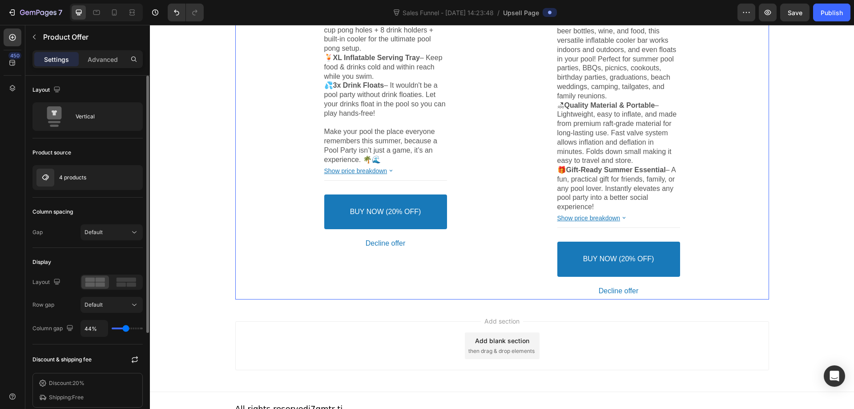
type input "46%"
type input "46"
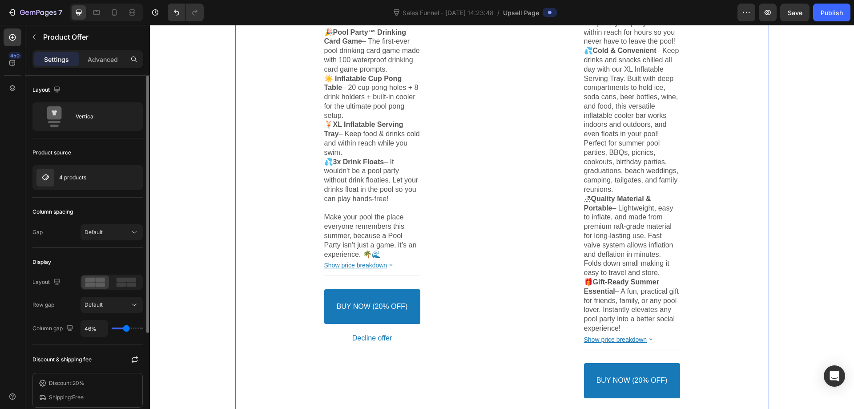
type input "33%"
type input "33"
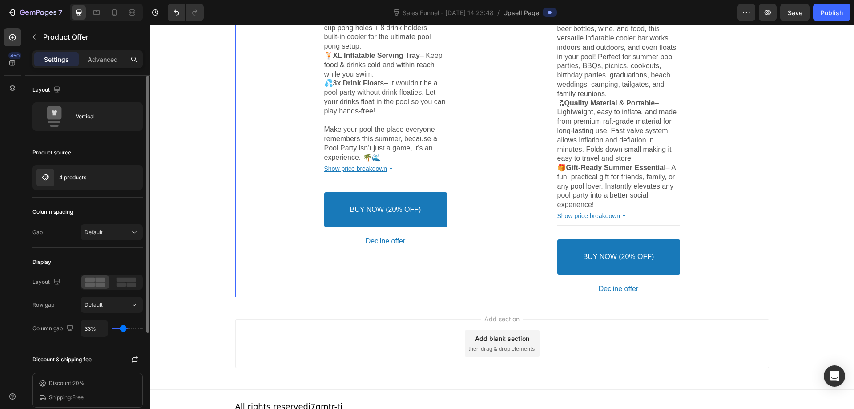
type input "31%"
type input "31"
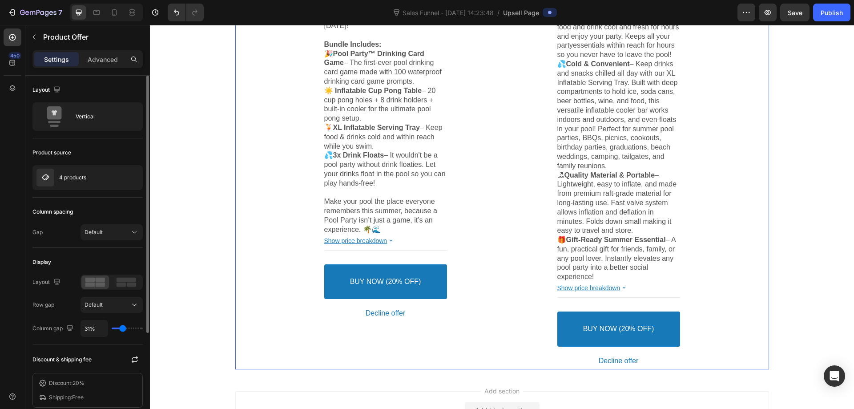
type input "28%"
type input "28"
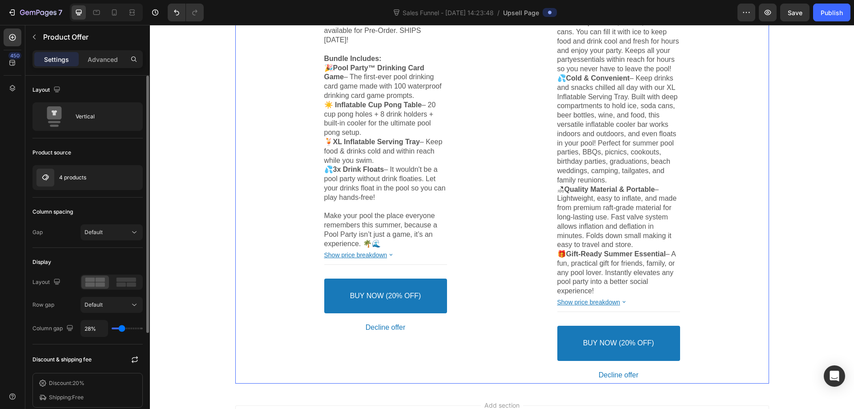
type input "26%"
type input "26"
type input "24%"
type input "24"
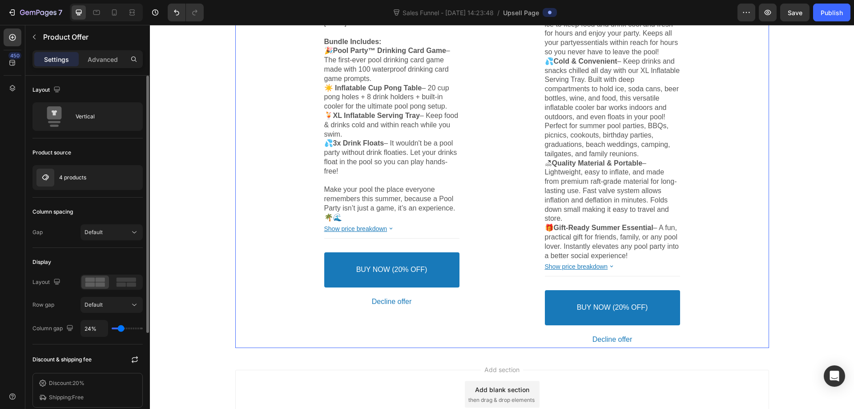
type input "20%"
type input "20"
type input "19%"
type input "19"
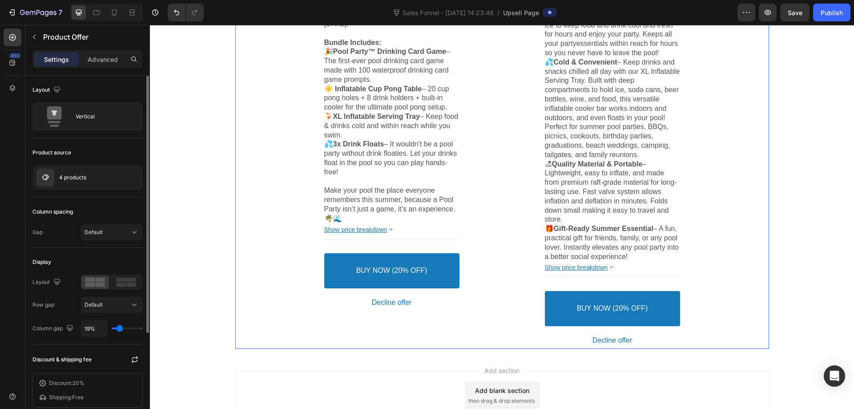
type input "17%"
type input "17"
type input "15%"
type input "15"
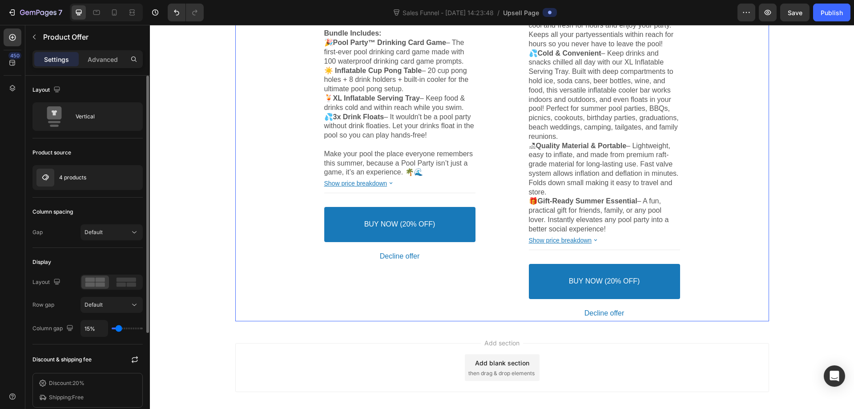
type input "13%"
type input "13"
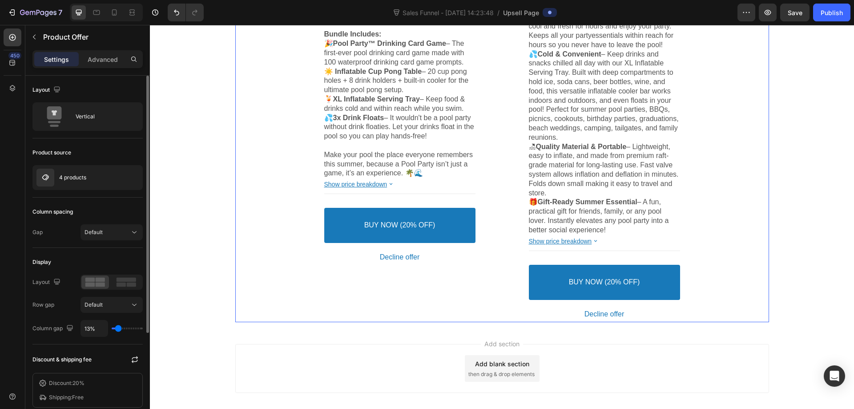
type input "11%"
type input "11"
type input "9%"
type input "9"
type input "7%"
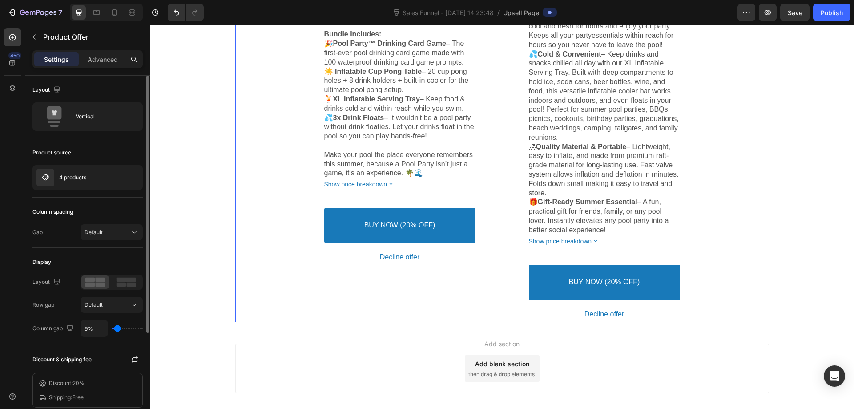
type input "7"
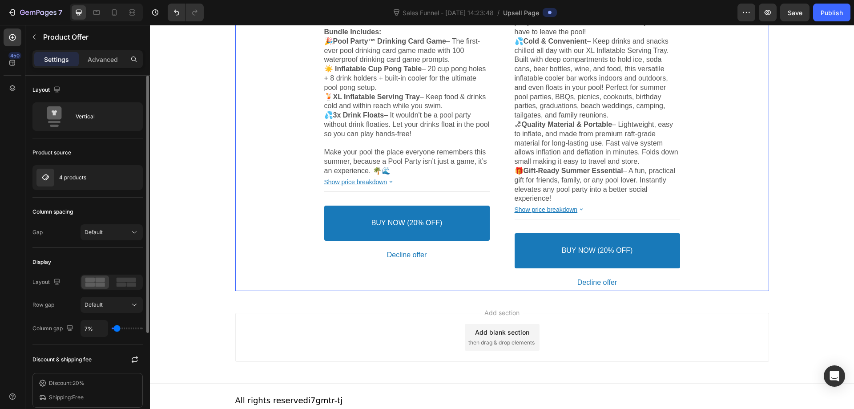
type input "4%"
type input "4"
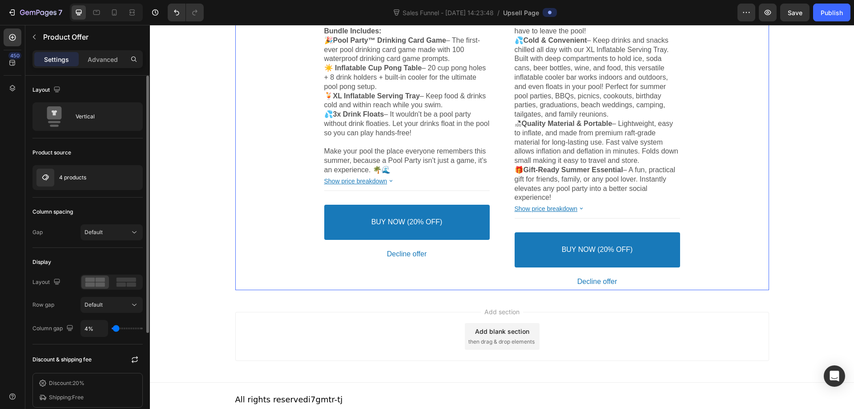
type input "2%"
type input "2"
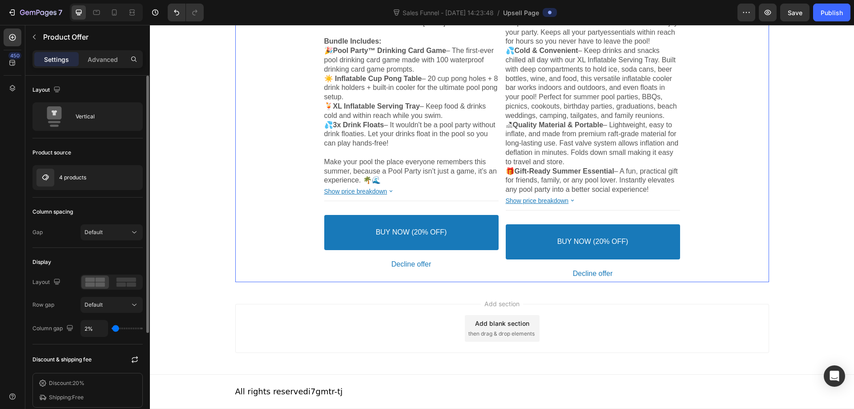
type input "0%"
type input "0"
type input "2%"
type input "2"
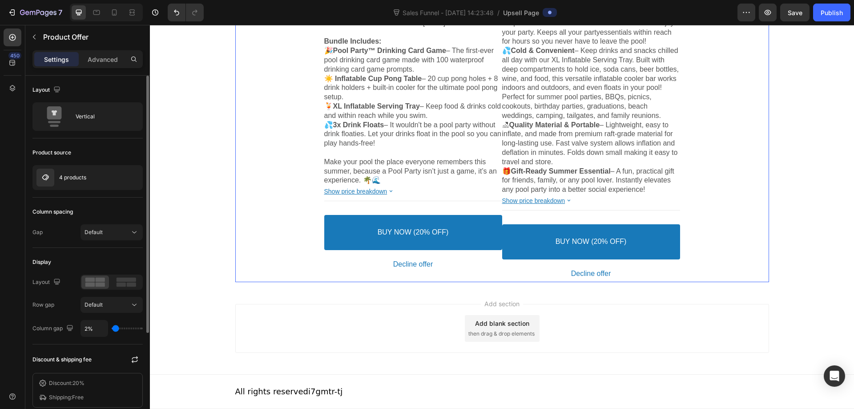
type input "4%"
type input "4"
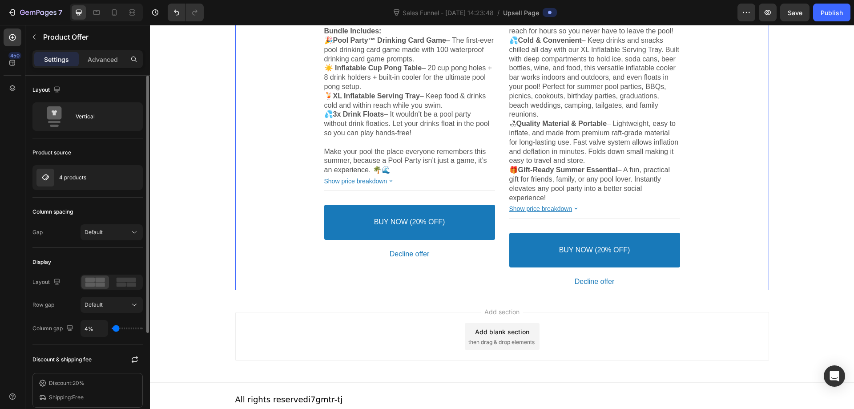
type input "6%"
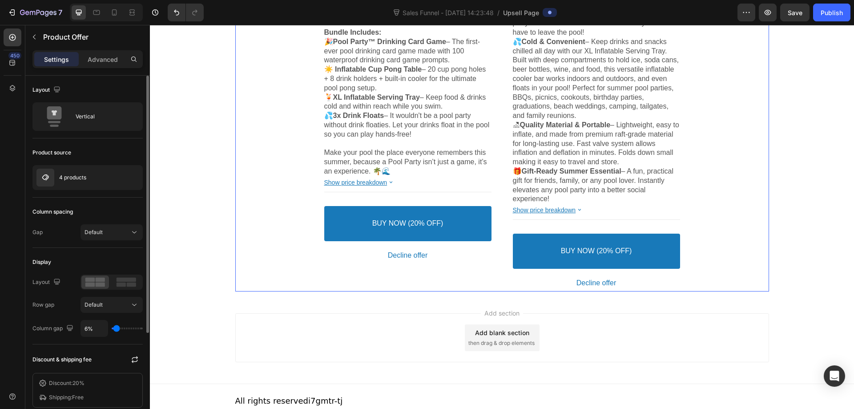
drag, startPoint x: 123, startPoint y: 328, endPoint x: 117, endPoint y: 328, distance: 6.2
type input "6"
click at [117, 328] on input "range" at bounding box center [127, 329] width 31 height 2
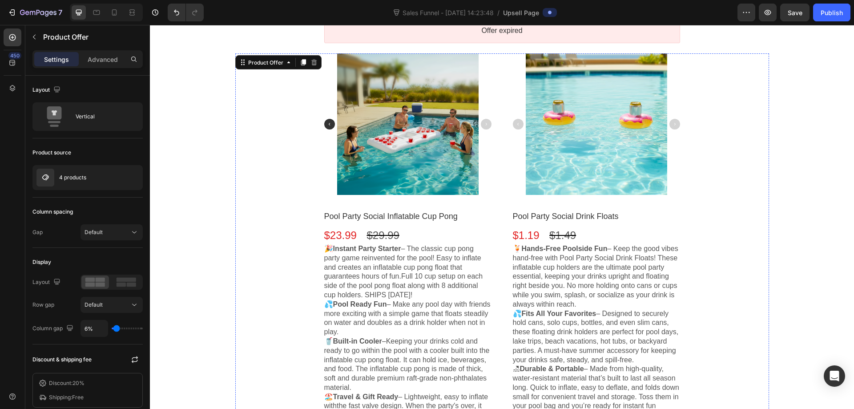
scroll to position [106, 0]
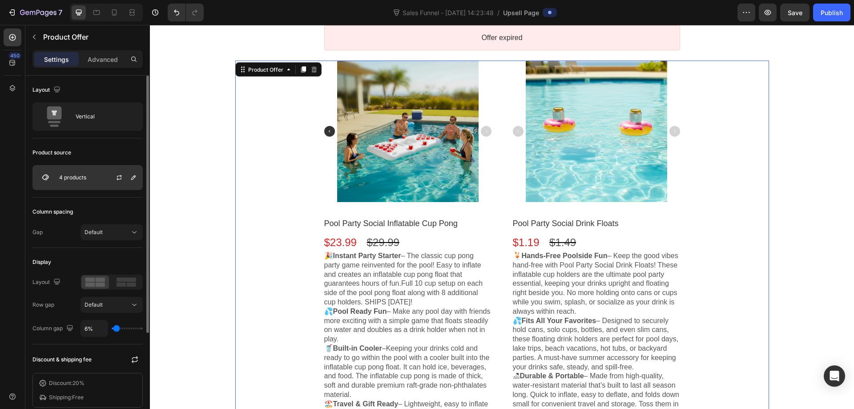
click at [97, 174] on div "4 products" at bounding box center [87, 177] width 110 height 25
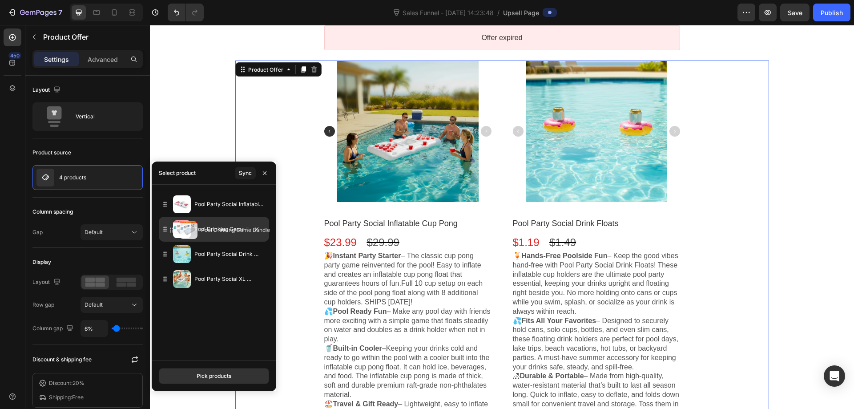
drag, startPoint x: 166, startPoint y: 255, endPoint x: 172, endPoint y: 231, distance: 24.9
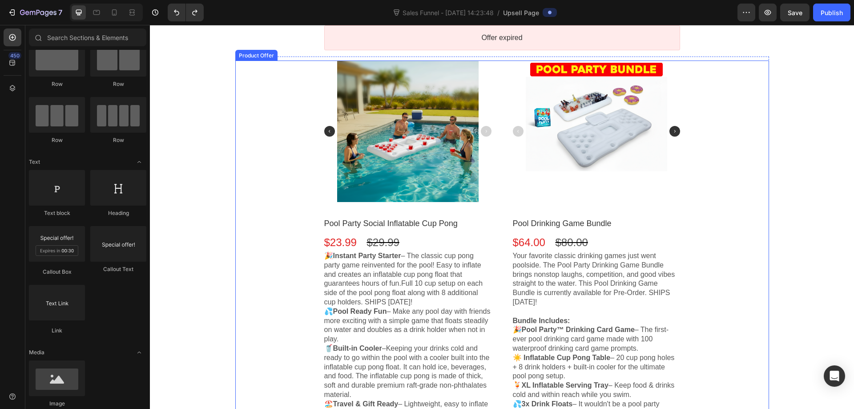
click at [665, 223] on div "Pool Drinking Game Bundle" at bounding box center [596, 224] width 167 height 10
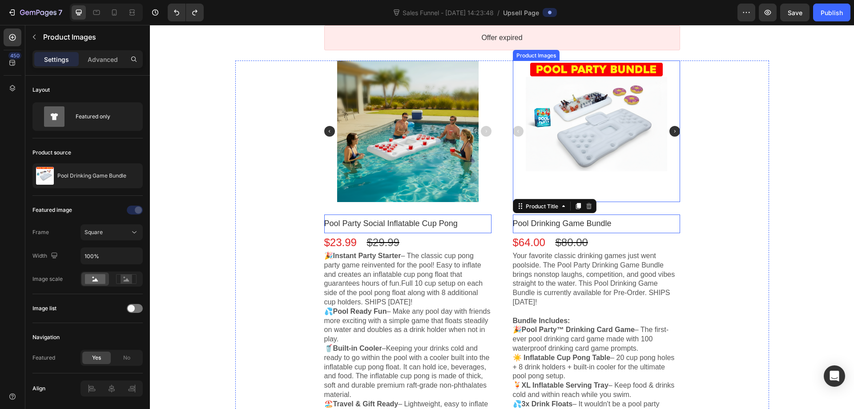
click at [664, 199] on div at bounding box center [596, 132] width 167 height 142
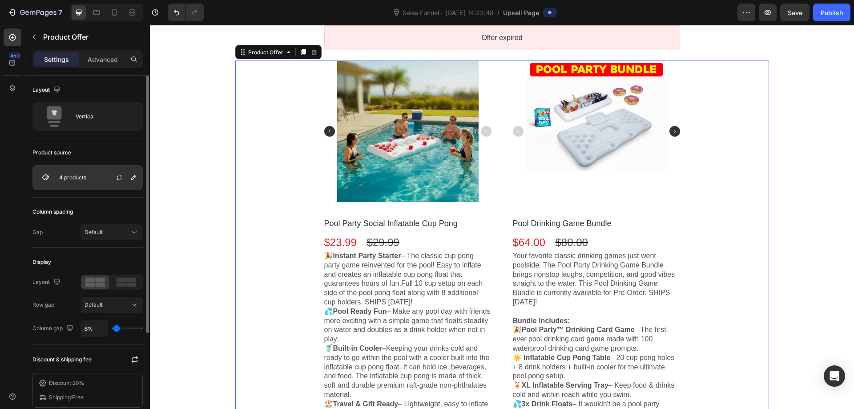
click at [93, 181] on div "4 products" at bounding box center [87, 177] width 110 height 25
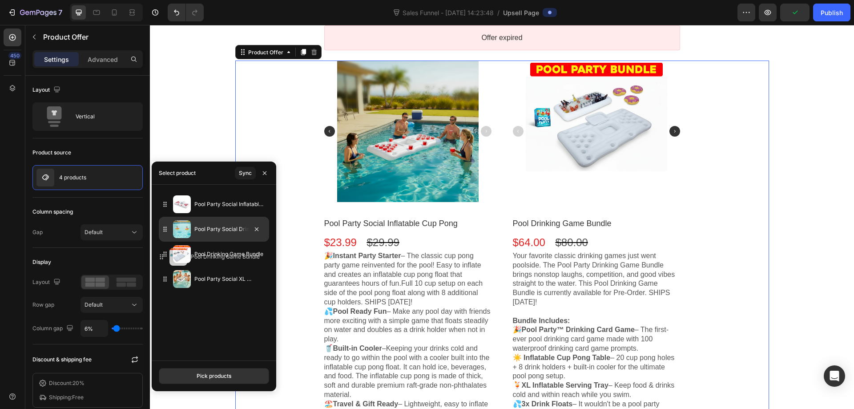
drag, startPoint x: 163, startPoint y: 229, endPoint x: 159, endPoint y: 256, distance: 27.8
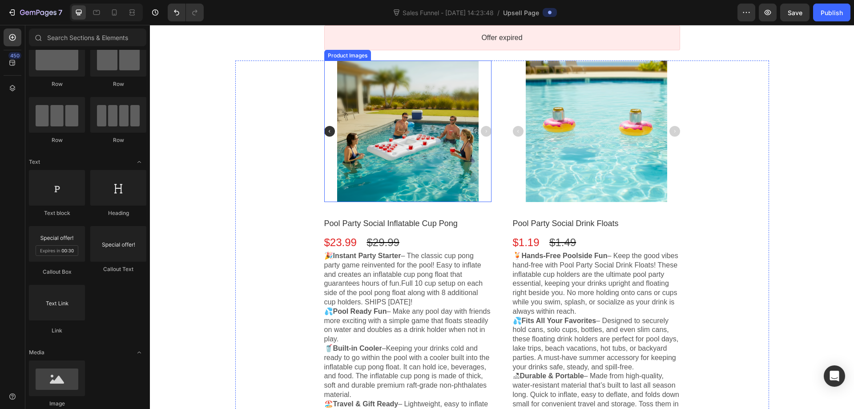
click at [328, 129] on img at bounding box center [329, 131] width 11 height 11
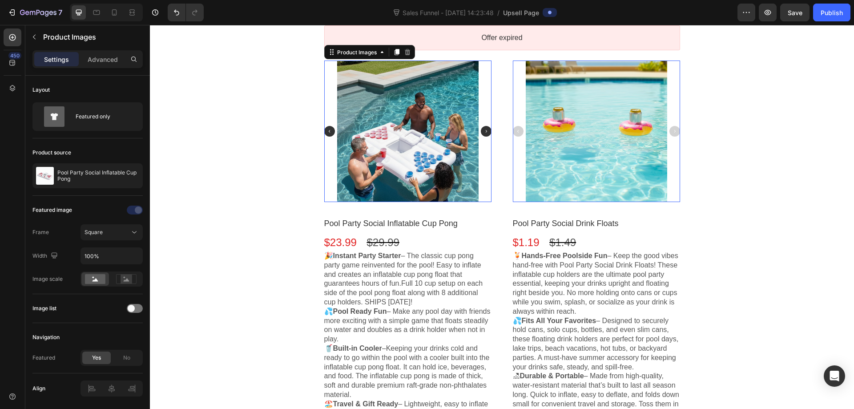
click at [327, 129] on img at bounding box center [329, 131] width 11 height 11
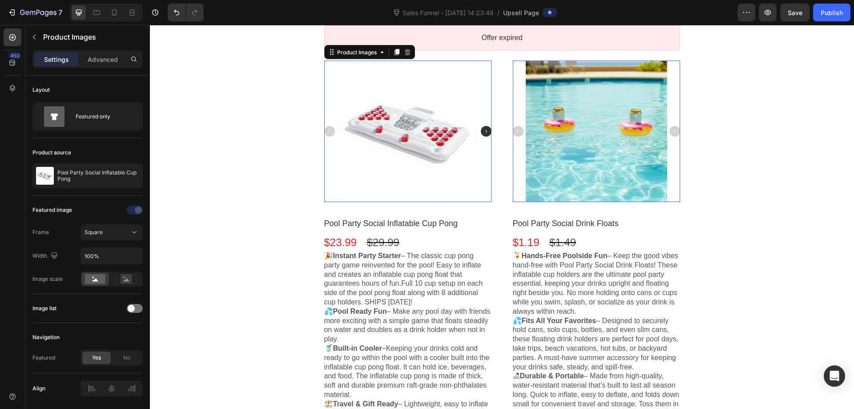
click at [481, 131] on img at bounding box center [486, 131] width 11 height 11
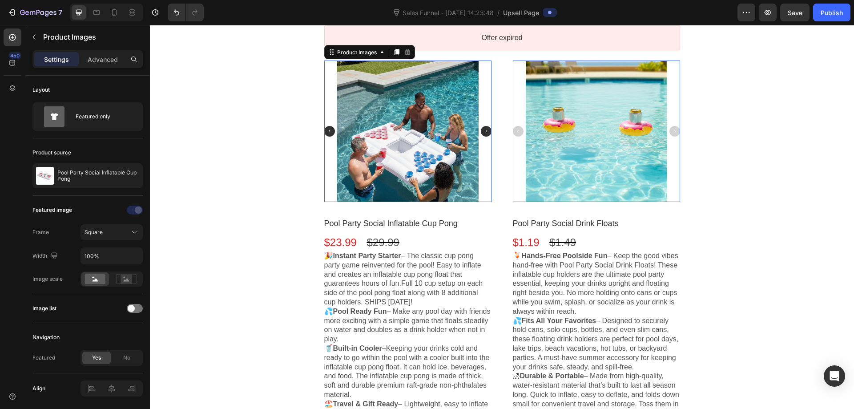
click at [481, 131] on img at bounding box center [486, 131] width 11 height 11
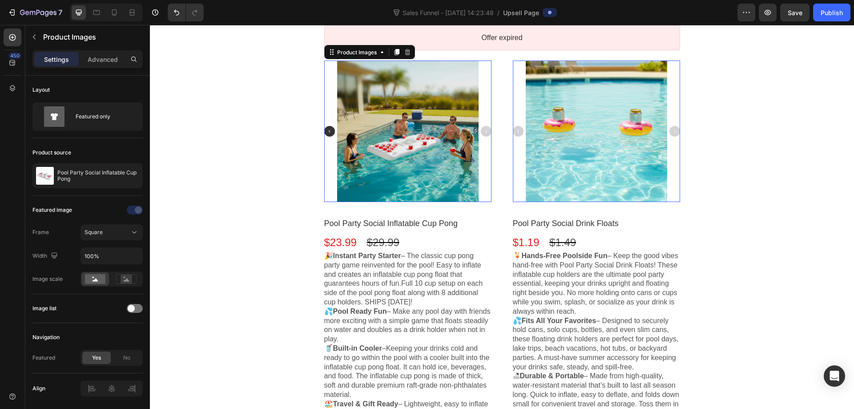
click at [330, 130] on img at bounding box center [329, 131] width 11 height 11
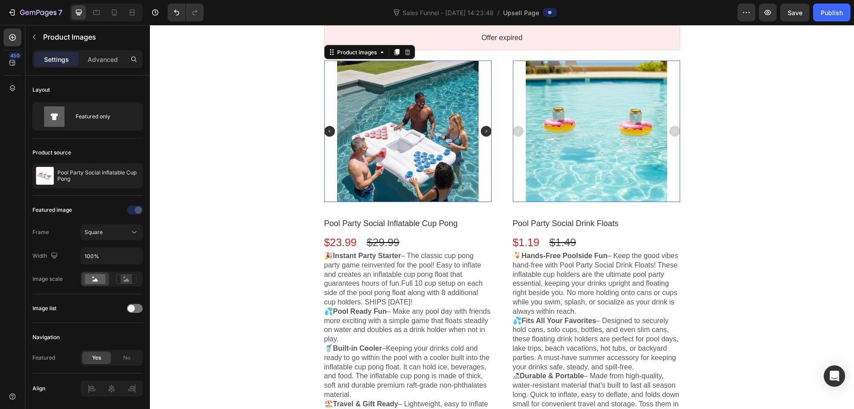
click at [483, 128] on img at bounding box center [486, 131] width 11 height 11
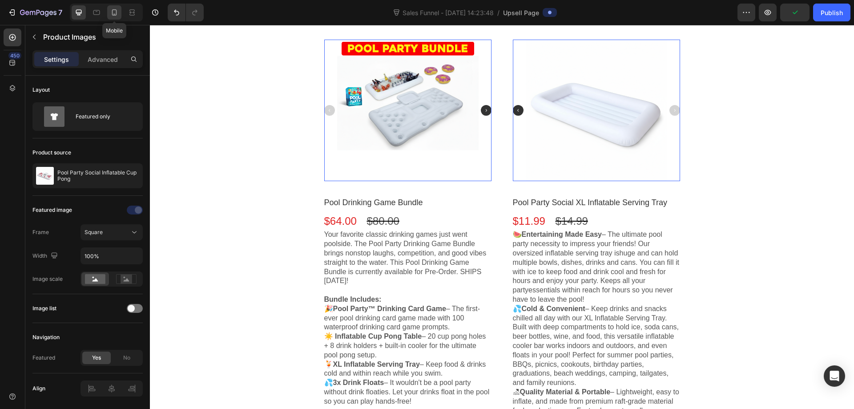
click at [110, 12] on icon at bounding box center [114, 12] width 9 height 9
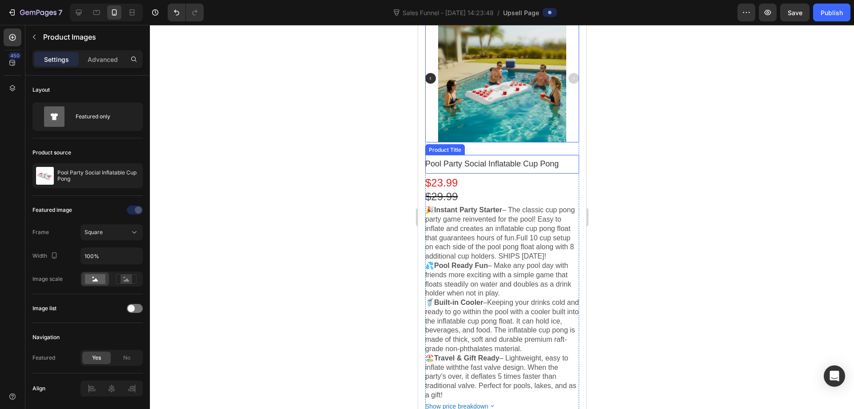
scroll to position [155, 0]
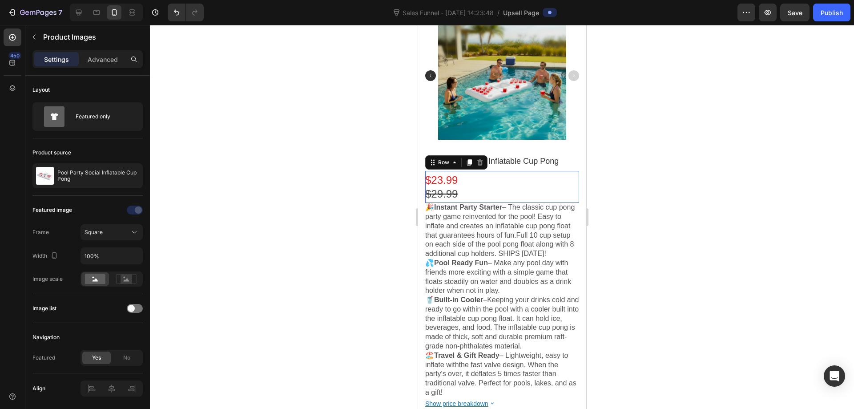
click at [493, 180] on div "$23.99 Price $29.99 Price Row This element contains required elements and canno…" at bounding box center [502, 187] width 154 height 32
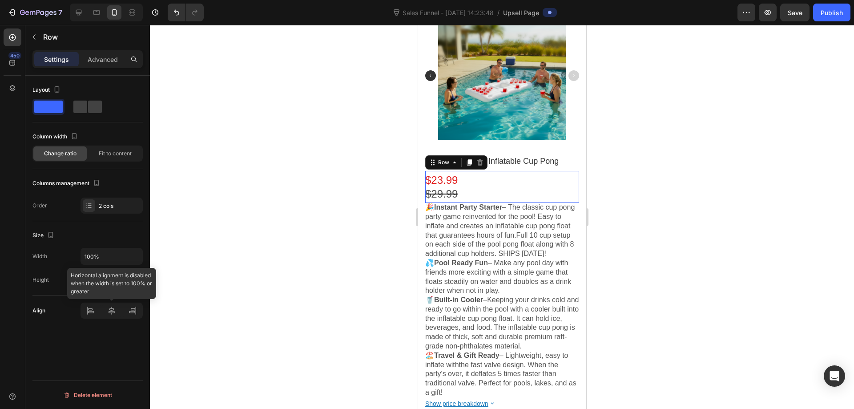
click at [111, 313] on div at bounding box center [112, 311] width 62 height 16
click at [93, 202] on div at bounding box center [89, 205] width 12 height 12
click at [111, 152] on span "Fit to content" at bounding box center [115, 154] width 33 height 8
click at [67, 151] on span "Change ratio" at bounding box center [60, 154] width 32 height 8
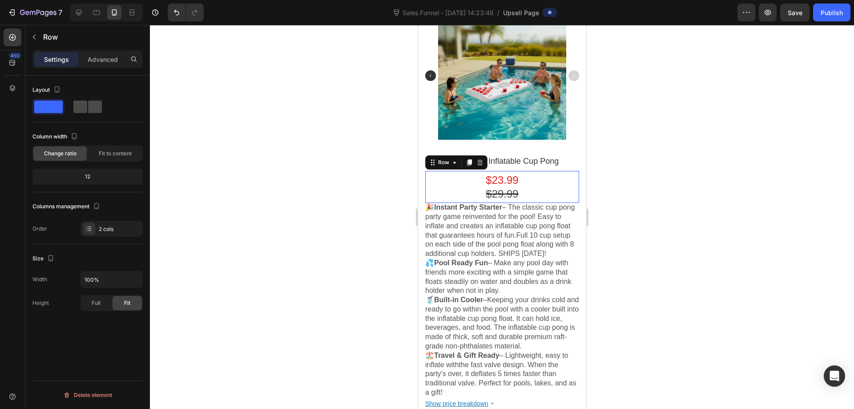
click at [84, 106] on span at bounding box center [80, 107] width 14 height 12
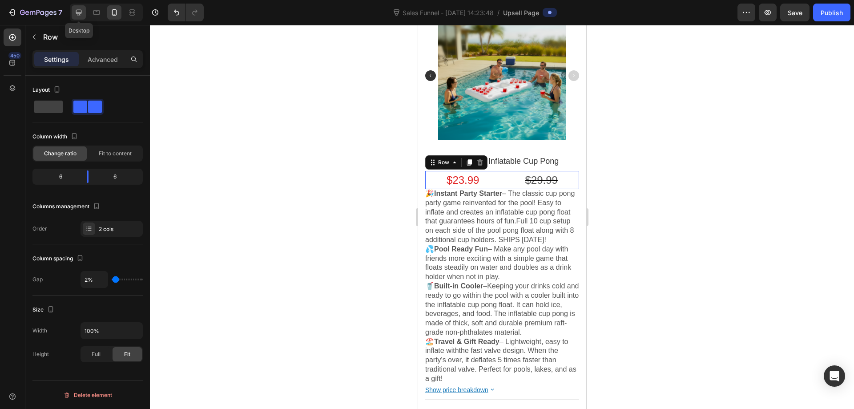
click at [84, 12] on div at bounding box center [79, 12] width 14 height 14
type input "6%"
type input "6"
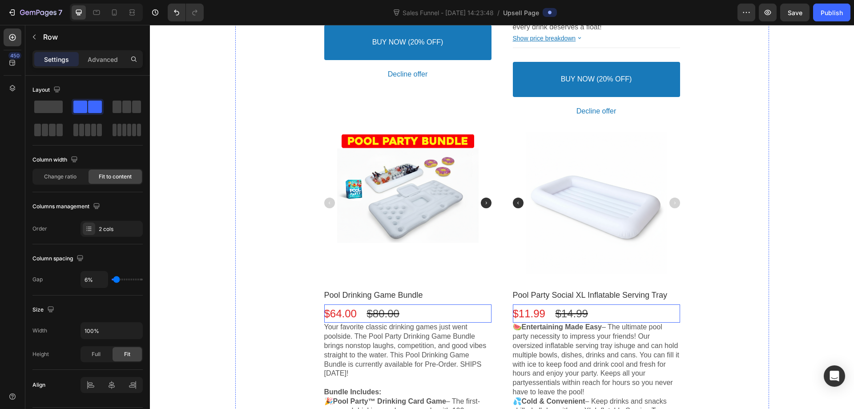
scroll to position [550, 0]
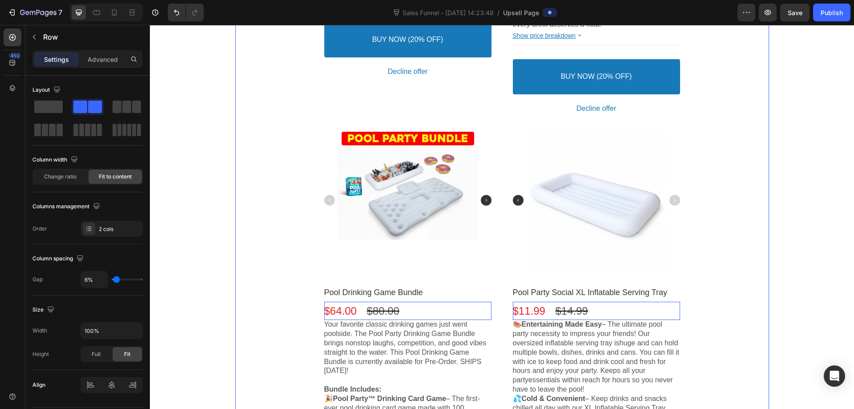
click at [257, 189] on div "Product Images Pool Party Social Inflatable Cup Pong Product Title $23.99 Price…" at bounding box center [502, 132] width 534 height 1032
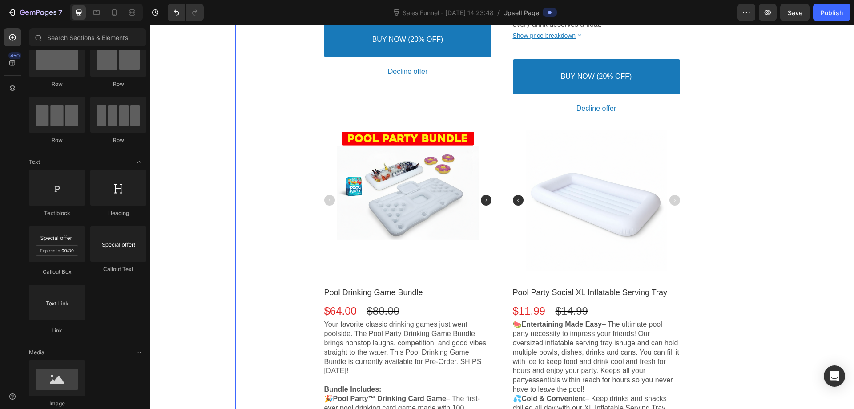
click at [192, 150] on div "MUST-HAVE POOL PARTY ACCESSORIES! Callout Text Everything you need for a Pool P…" at bounding box center [502, 84] width 704 height 1136
click at [114, 9] on icon at bounding box center [114, 12] width 5 height 6
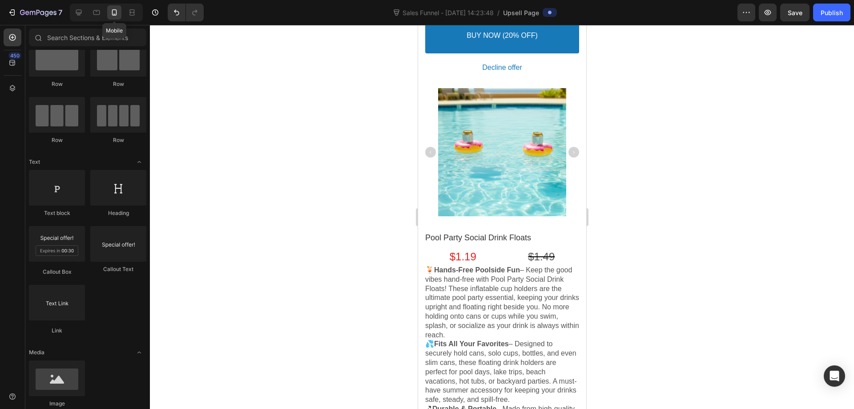
scroll to position [546, 0]
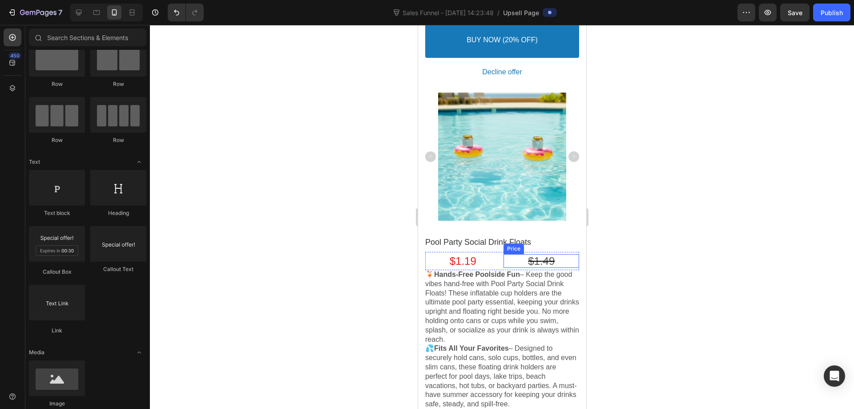
click at [505, 257] on div "$1.49" at bounding box center [541, 261] width 76 height 14
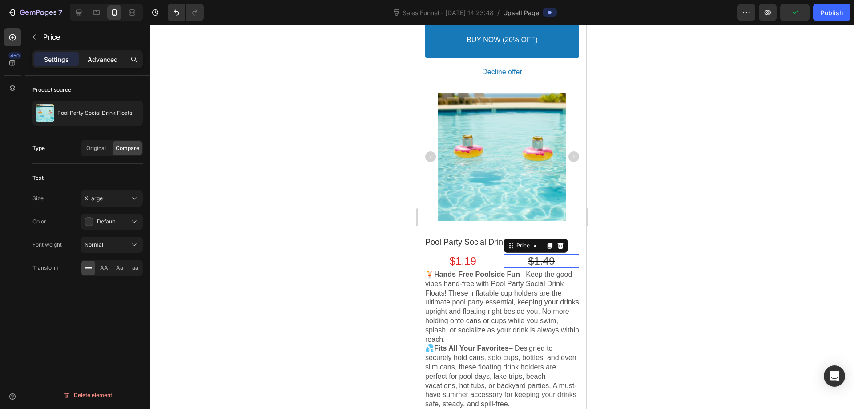
click at [109, 55] on p "Advanced" at bounding box center [103, 59] width 30 height 9
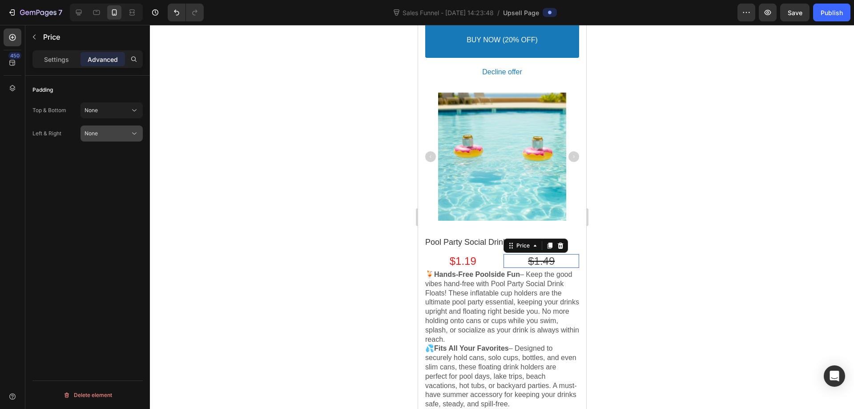
click at [109, 132] on div "None" at bounding box center [107, 134] width 45 height 8
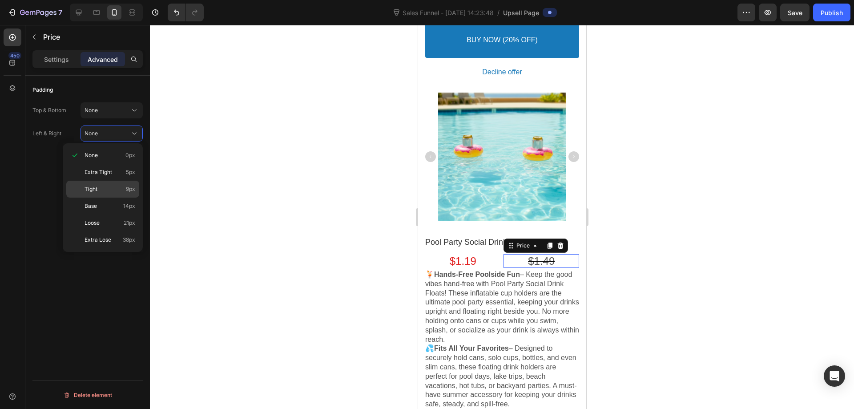
click at [113, 187] on p "Tight 9px" at bounding box center [110, 189] width 51 height 8
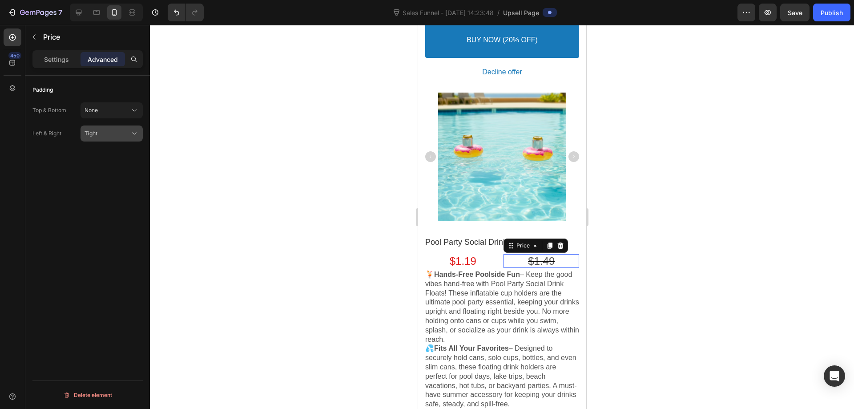
click at [101, 135] on div "Tight" at bounding box center [107, 134] width 45 height 8
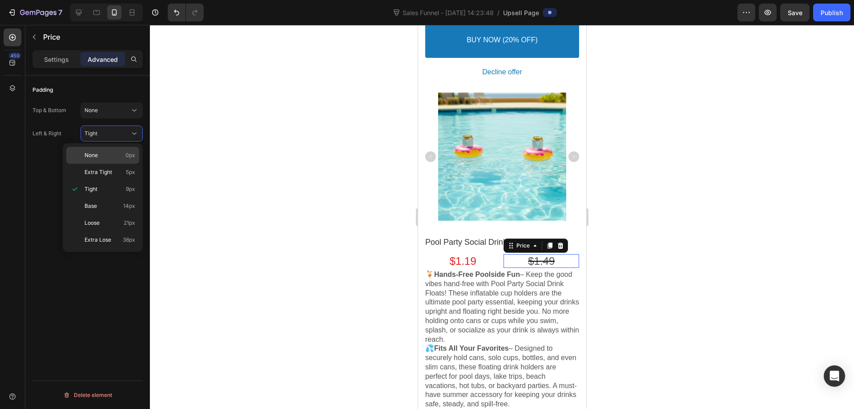
click at [105, 151] on div "None 0px" at bounding box center [102, 155] width 73 height 17
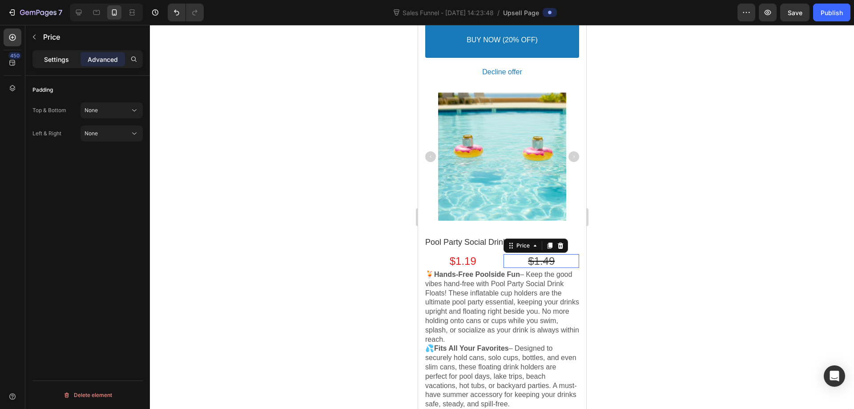
click at [53, 60] on p "Settings" at bounding box center [56, 59] width 25 height 9
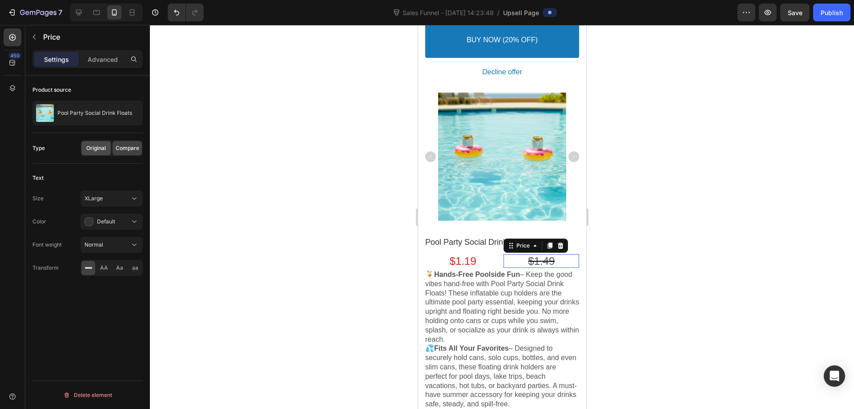
click at [91, 152] on div "Original" at bounding box center [95, 148] width 29 height 14
click at [124, 149] on span "Compare" at bounding box center [128, 148] width 24 height 8
drag, startPoint x: 93, startPoint y: 146, endPoint x: 117, endPoint y: 146, distance: 24.5
click at [94, 146] on span "Original" at bounding box center [96, 148] width 20 height 8
click at [131, 148] on span "Compare" at bounding box center [128, 148] width 24 height 8
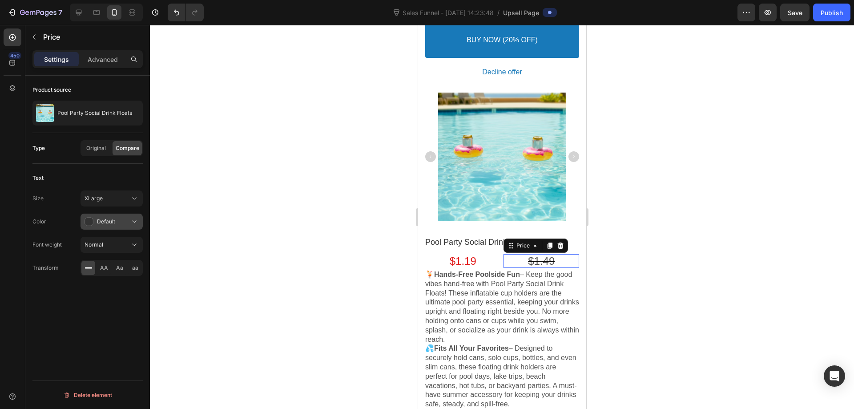
click at [105, 220] on span "Default" at bounding box center [106, 221] width 18 height 7
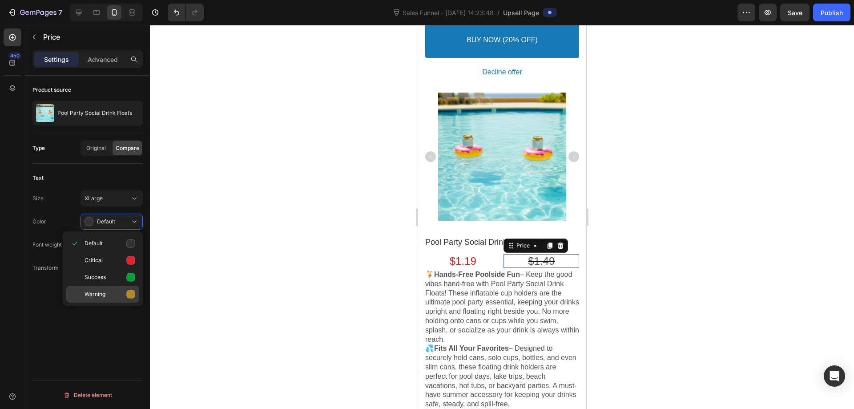
click at [111, 287] on div "Warning" at bounding box center [102, 294] width 73 height 17
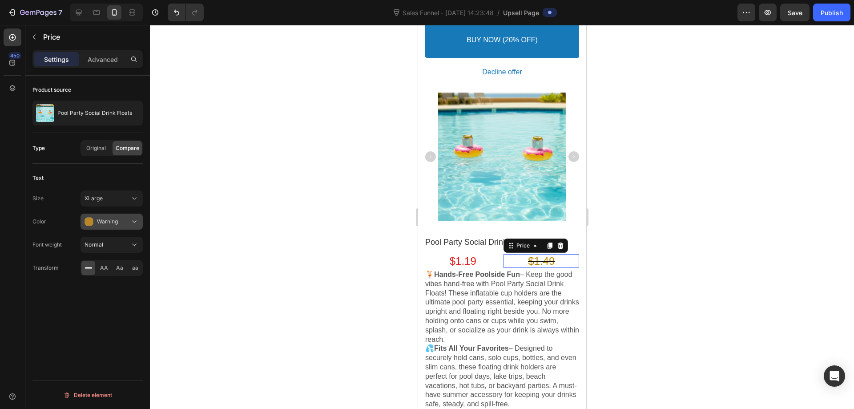
click at [112, 218] on span "Warning" at bounding box center [107, 222] width 21 height 8
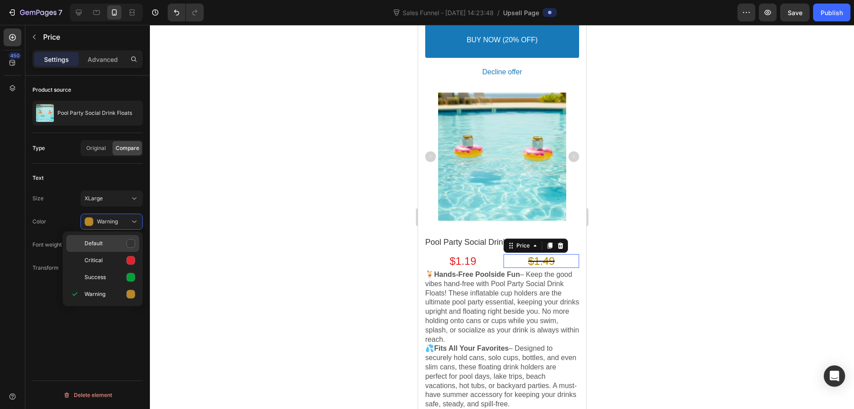
click at [110, 247] on p "Default" at bounding box center [110, 243] width 51 height 9
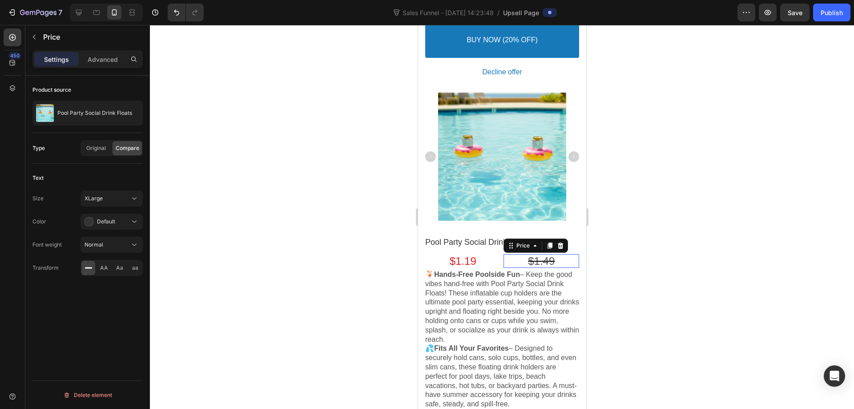
click at [528, 255] on bdo "$1.49" at bounding box center [541, 261] width 27 height 12
click at [102, 60] on p "Advanced" at bounding box center [103, 59] width 30 height 9
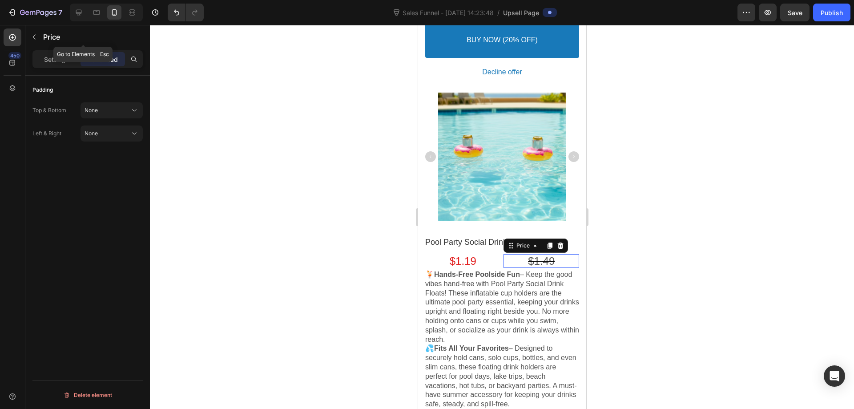
click at [35, 36] on icon "button" at bounding box center [34, 36] width 7 height 7
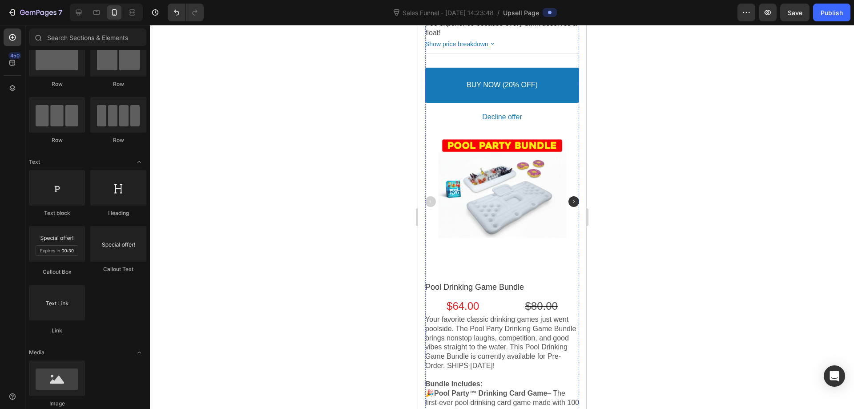
scroll to position [1010, 0]
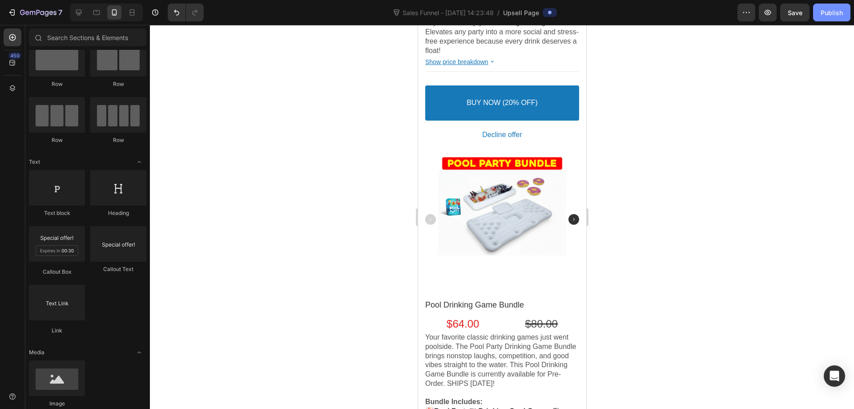
click at [831, 11] on div "Publish" at bounding box center [832, 12] width 22 height 9
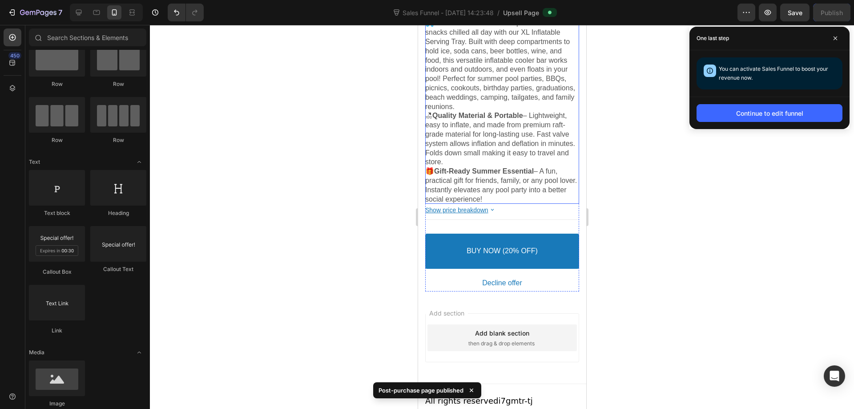
scroll to position [1900, 0]
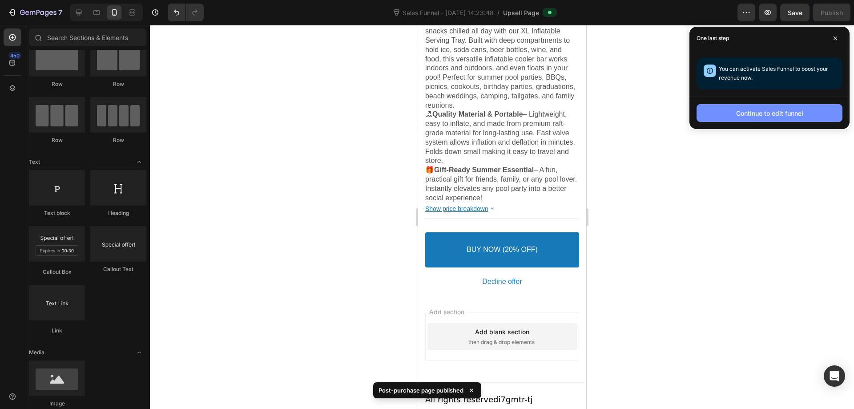
click at [747, 117] on div "Continue to edit funnel" at bounding box center [770, 113] width 67 height 9
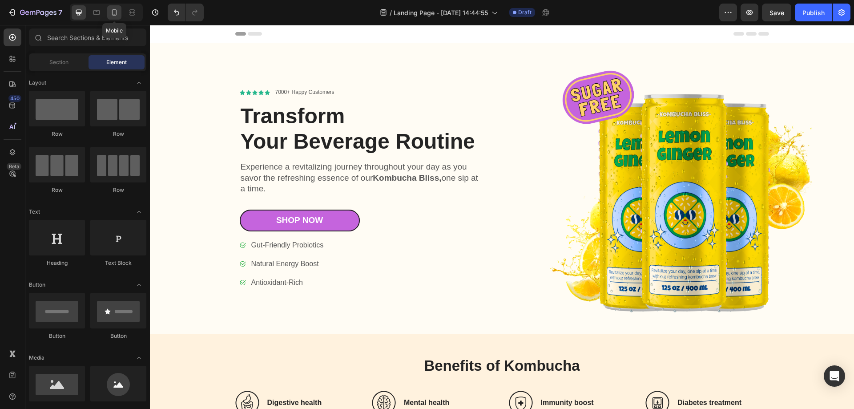
click at [119, 14] on div at bounding box center [114, 12] width 14 height 14
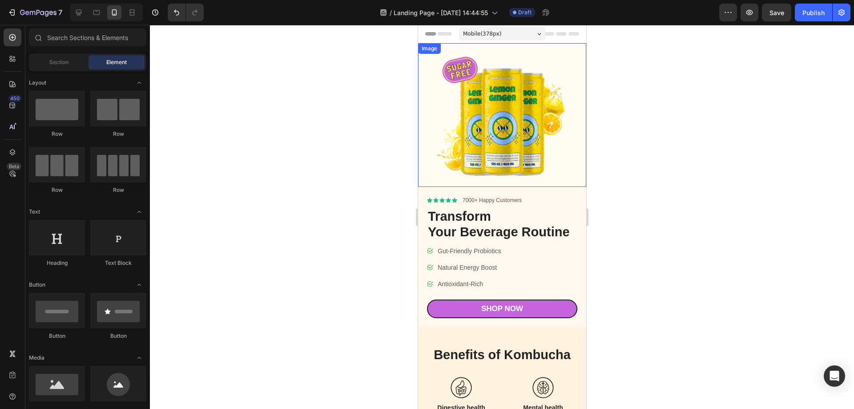
click at [434, 154] on img at bounding box center [502, 115] width 168 height 144
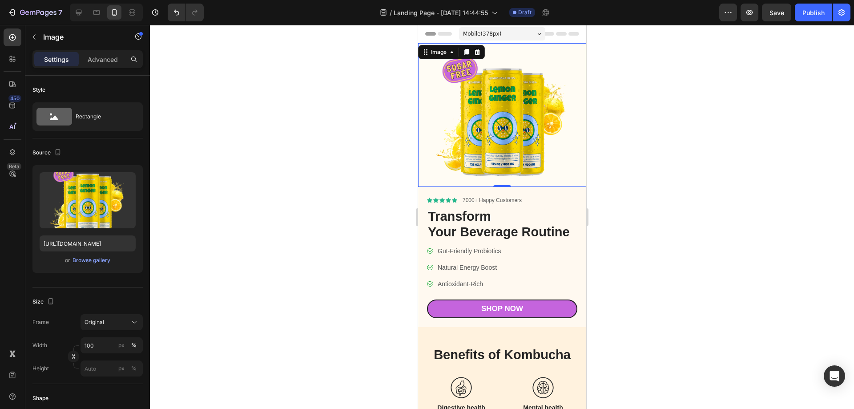
click at [490, 103] on img at bounding box center [502, 115] width 168 height 144
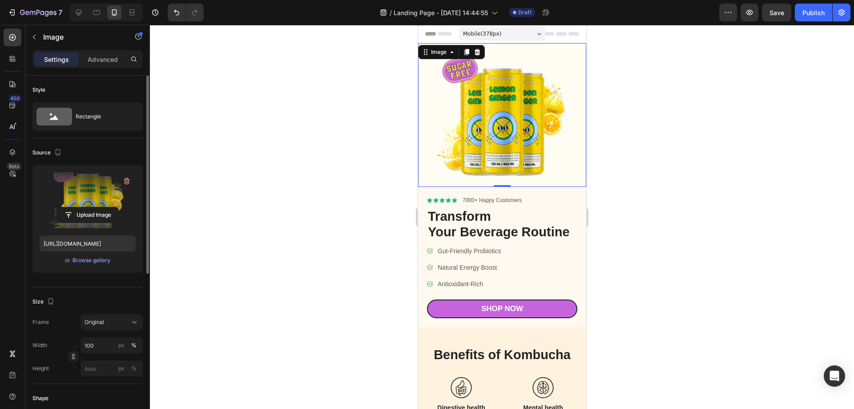
click at [97, 194] on label at bounding box center [88, 200] width 96 height 56
click at [97, 207] on input "file" at bounding box center [87, 214] width 61 height 15
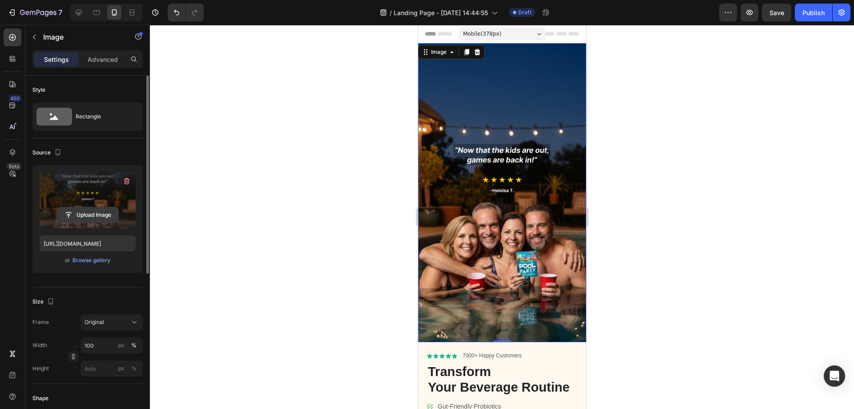
click at [102, 211] on input "file" at bounding box center [87, 214] width 61 height 15
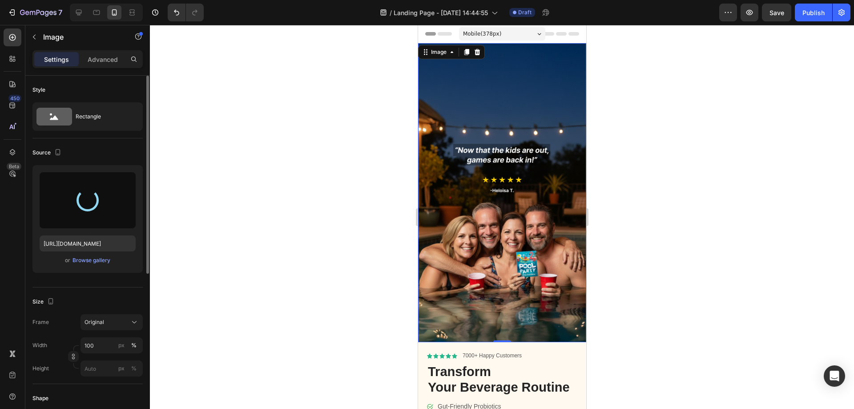
type input "https://cdn.shopify.com/s/files/1/0755/2155/6697/files/gempages_571362727910441…"
